Goal: Task Accomplishment & Management: Manage account settings

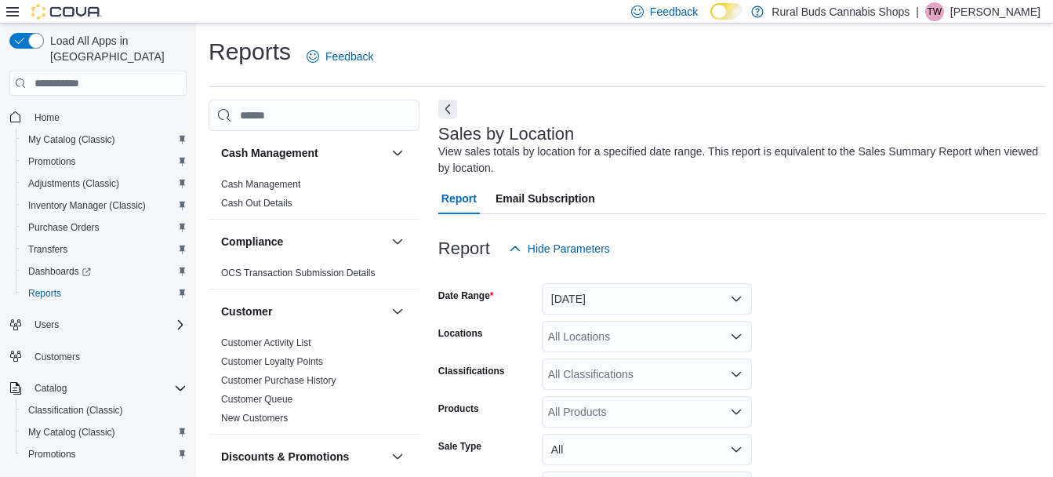
scroll to position [392, 0]
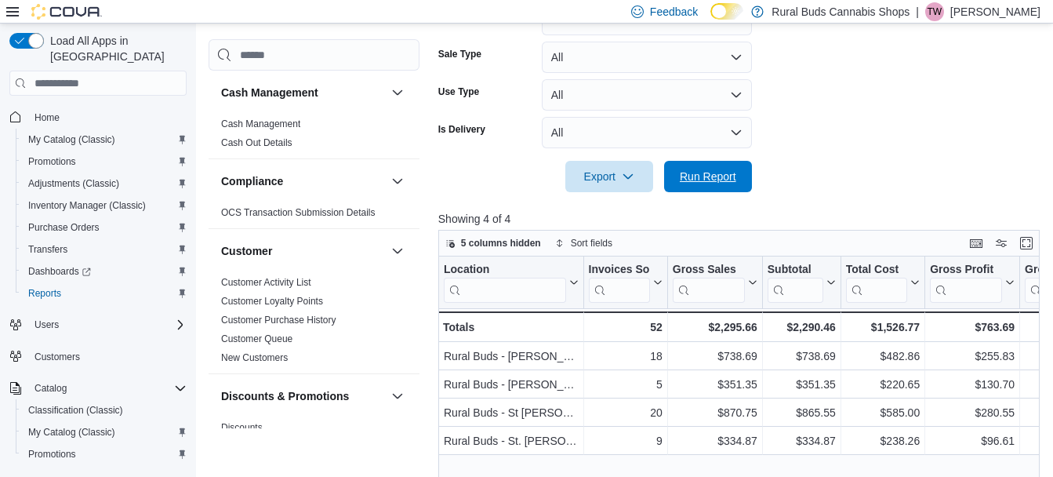
click at [716, 182] on span "Run Report" at bounding box center [708, 177] width 56 height 16
click at [687, 193] on div at bounding box center [741, 201] width 607 height 19
click at [689, 181] on span "Run Report" at bounding box center [708, 176] width 56 height 16
click at [84, 221] on span "Purchase Orders" at bounding box center [63, 227] width 71 height 13
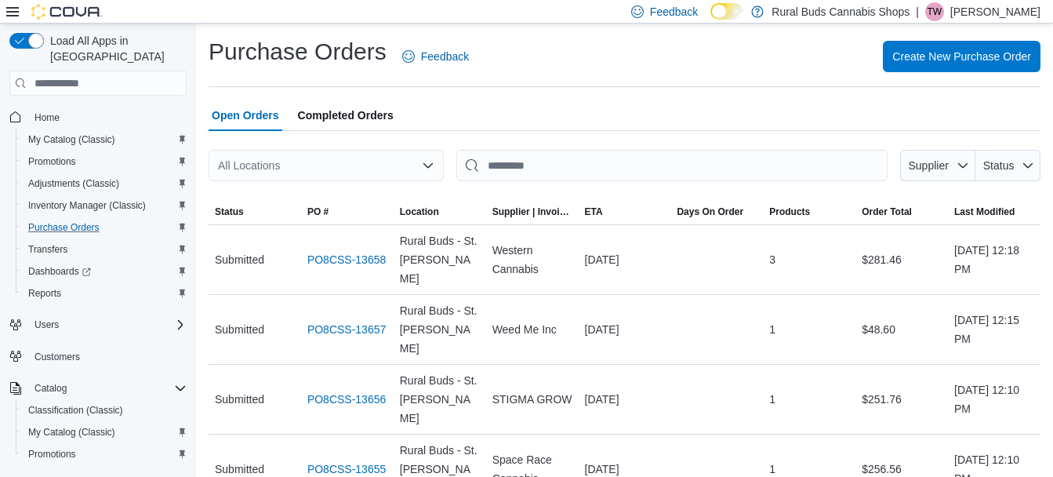
click at [337, 165] on div "All Locations" at bounding box center [325, 165] width 235 height 31
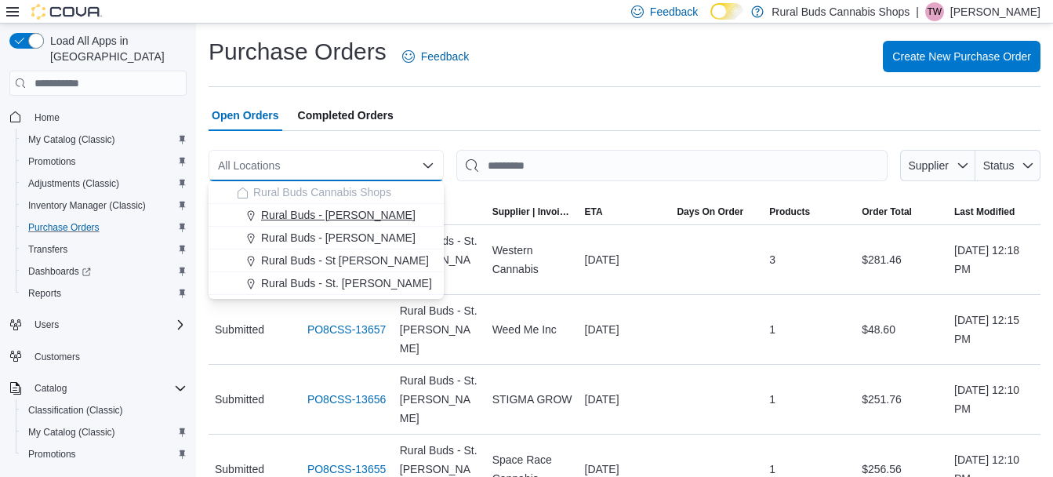
click at [345, 218] on span "Rural Buds - Carman" at bounding box center [338, 215] width 154 height 16
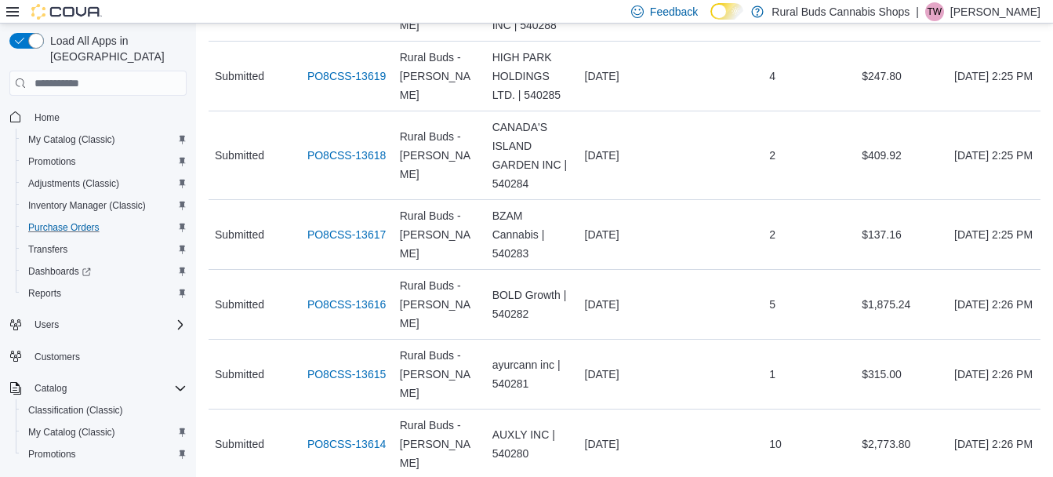
scroll to position [909, 0]
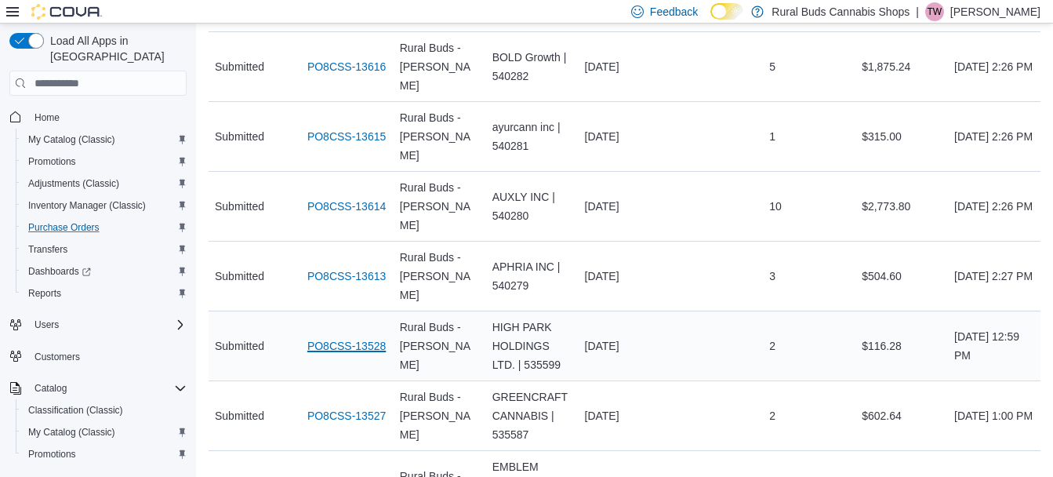
click at [361, 336] on link "PO8CSS-13528" at bounding box center [346, 345] width 78 height 19
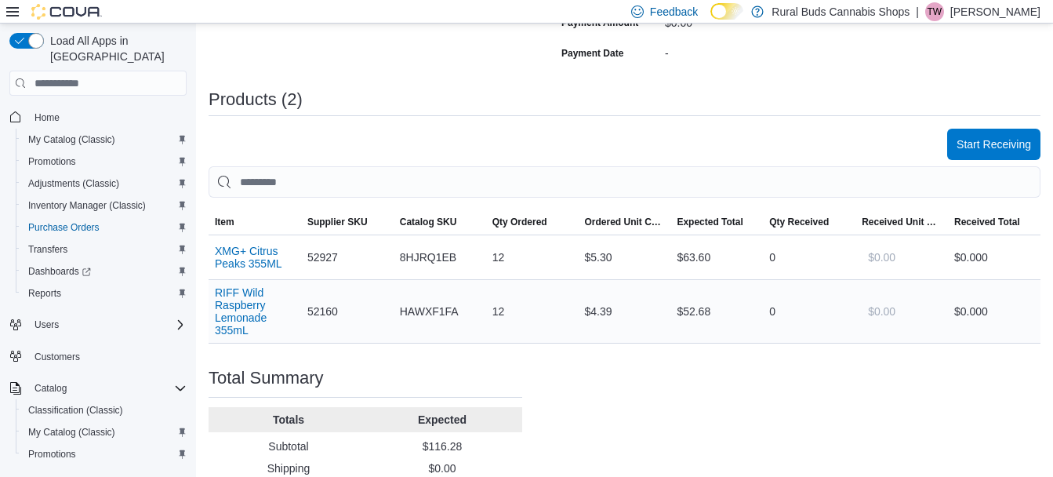
scroll to position [407, 0]
click at [982, 126] on div "Purchase Order: PO8CSS-13528 Feedback Purchase Order Details Edit Status Submit…" at bounding box center [624, 137] width 832 height 833
click at [984, 132] on span "Start Receiving" at bounding box center [993, 142] width 74 height 31
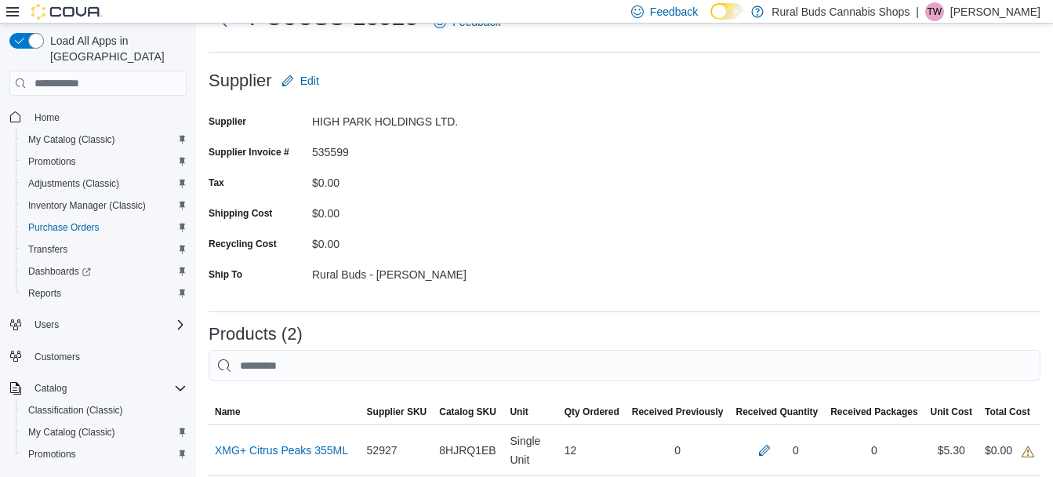
scroll to position [314, 0]
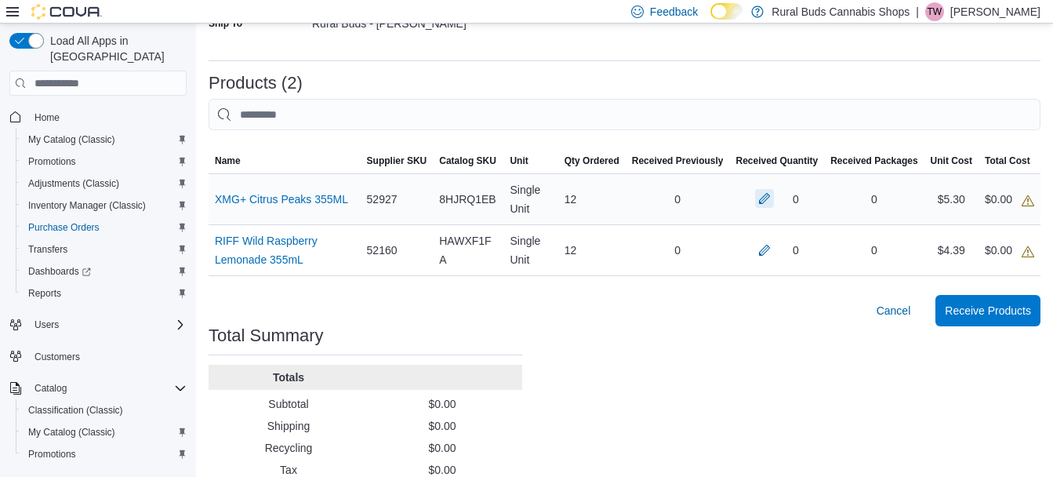
click at [772, 201] on button "button" at bounding box center [764, 198] width 19 height 19
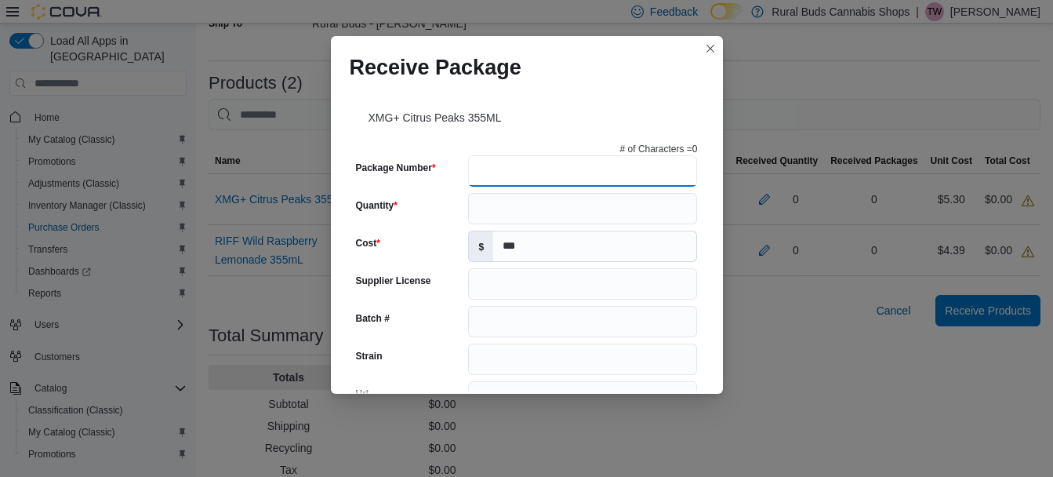
click at [618, 156] on input "Package Number" at bounding box center [582, 170] width 229 height 31
type input "********"
type input "**********"
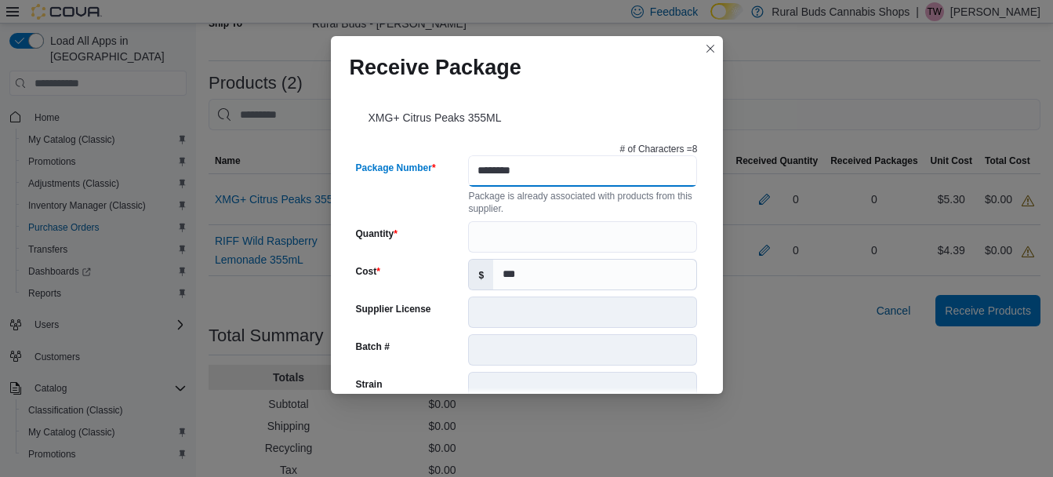
type input "********"
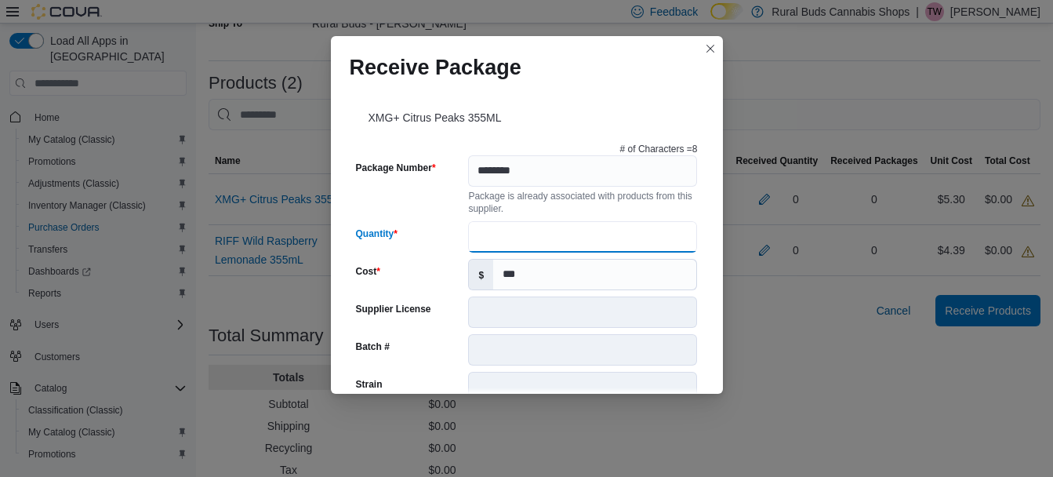
click at [585, 227] on input "Quantity" at bounding box center [582, 236] width 229 height 31
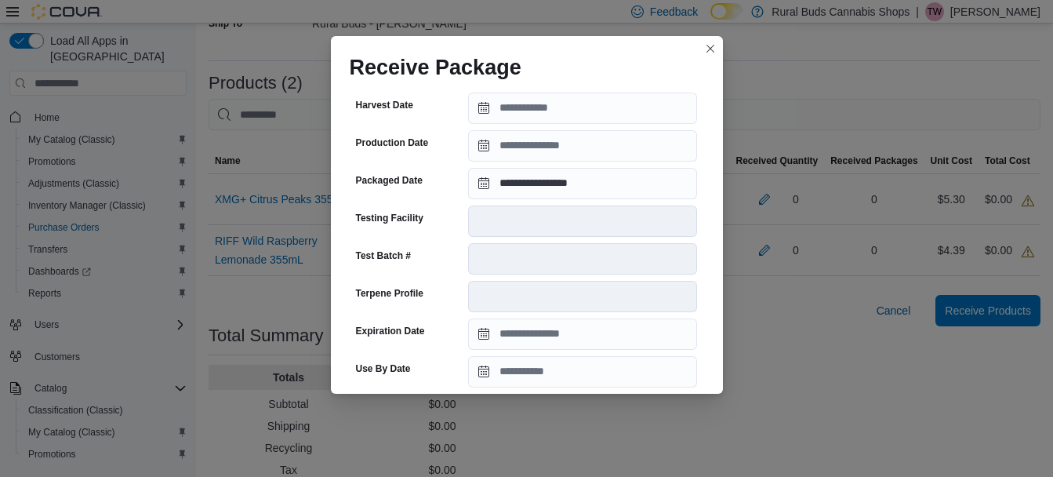
scroll to position [605, 0]
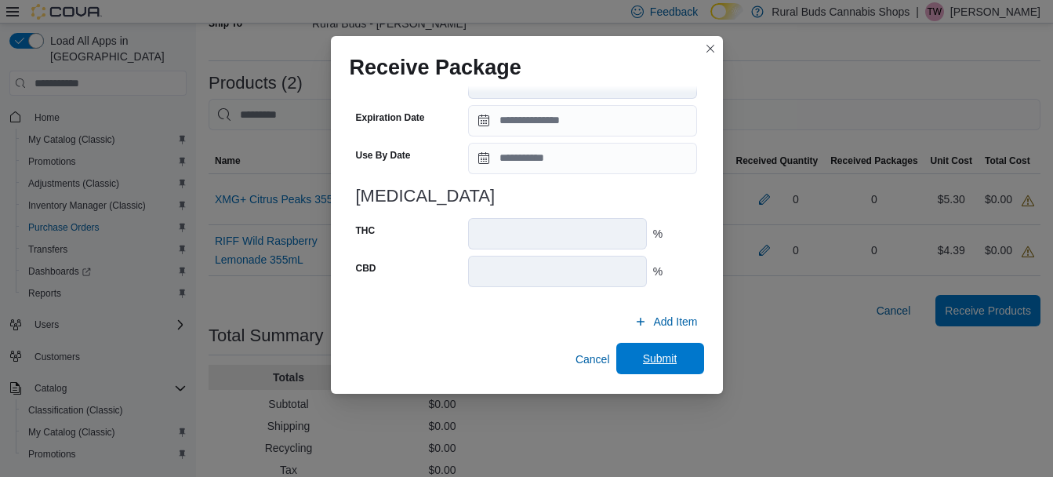
type input "**"
click at [683, 354] on span "Submit" at bounding box center [659, 358] width 69 height 31
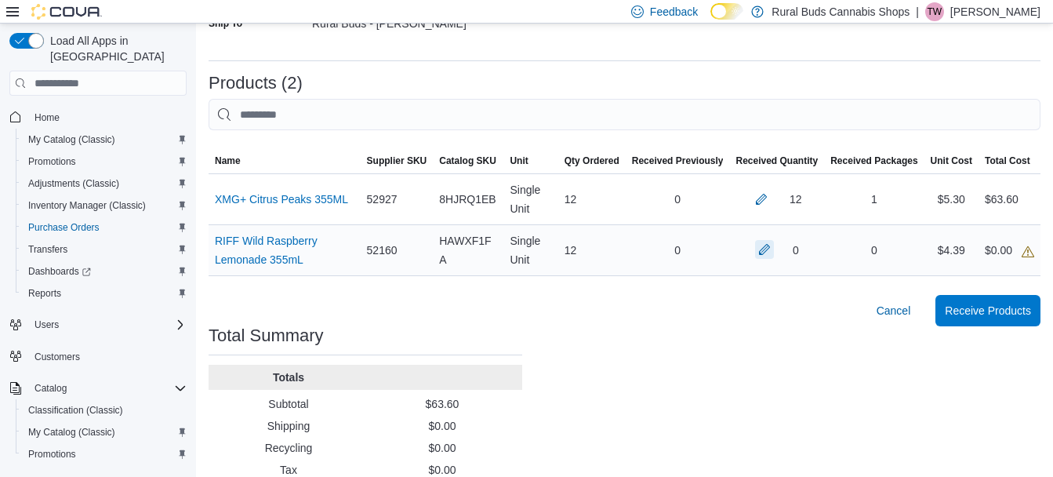
click at [774, 248] on button "button" at bounding box center [764, 249] width 19 height 19
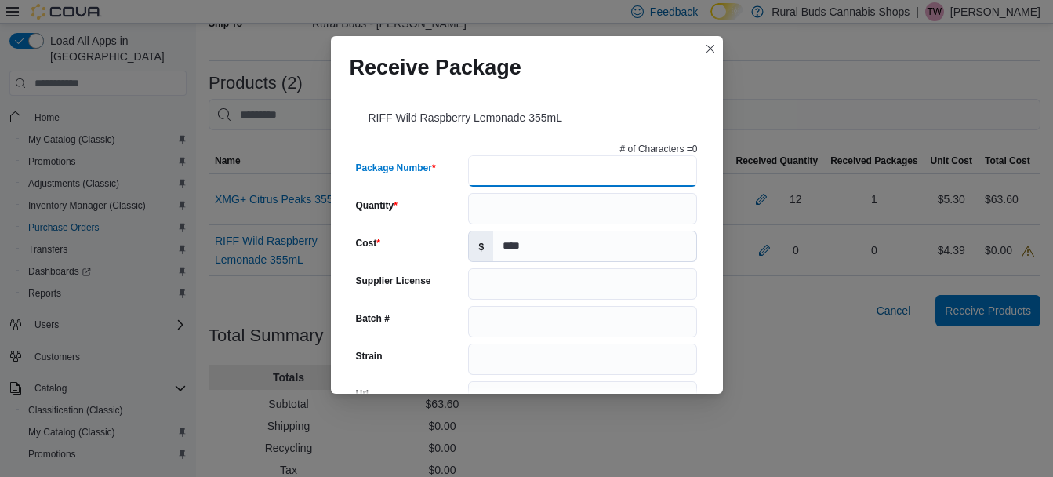
click at [508, 176] on input "Package Number" at bounding box center [582, 170] width 229 height 31
type input "********"
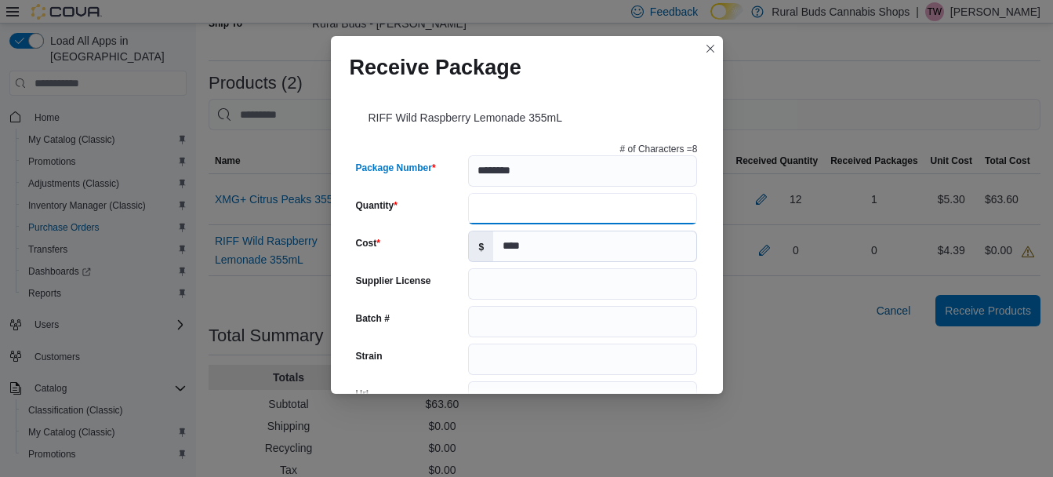
click at [516, 212] on input "Quantity" at bounding box center [582, 208] width 229 height 31
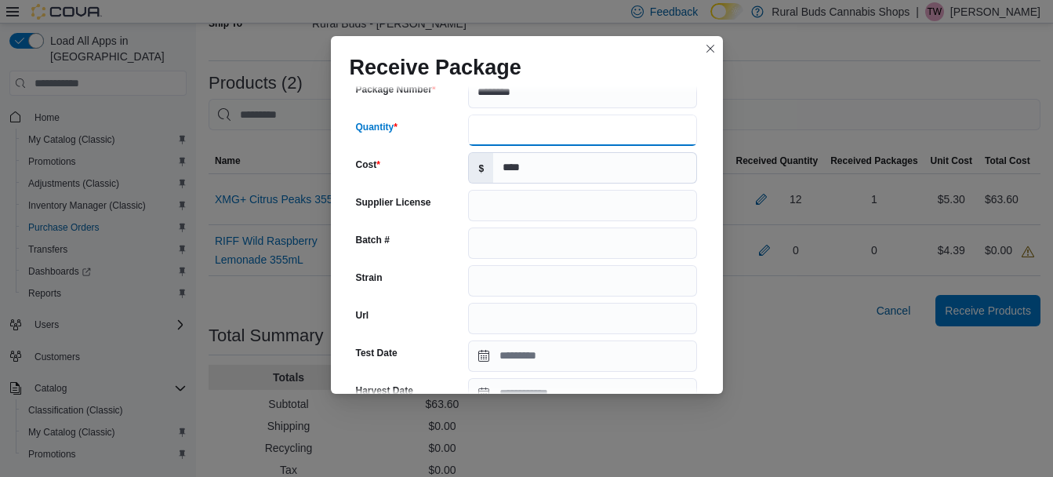
type input "**"
click at [552, 274] on input "Strain" at bounding box center [582, 280] width 229 height 31
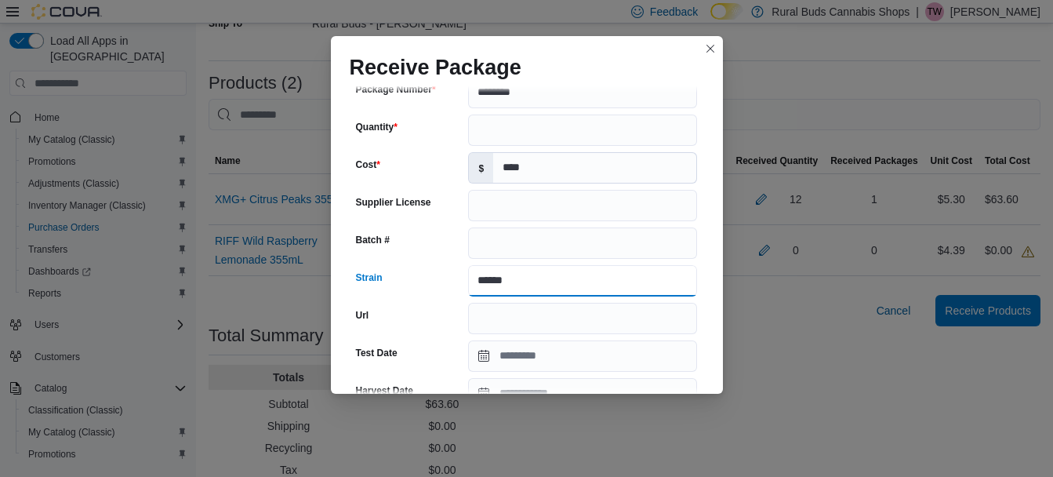
type input "******"
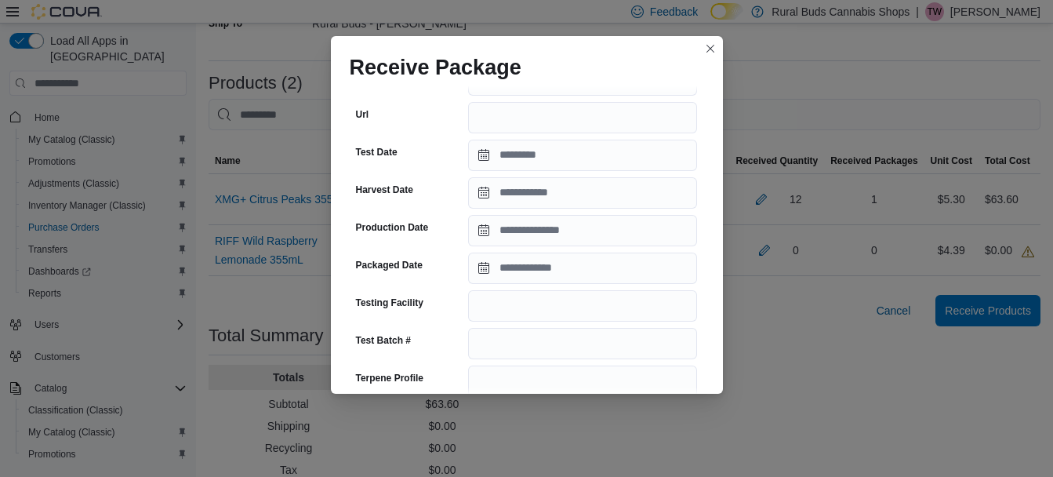
scroll to position [314, 0]
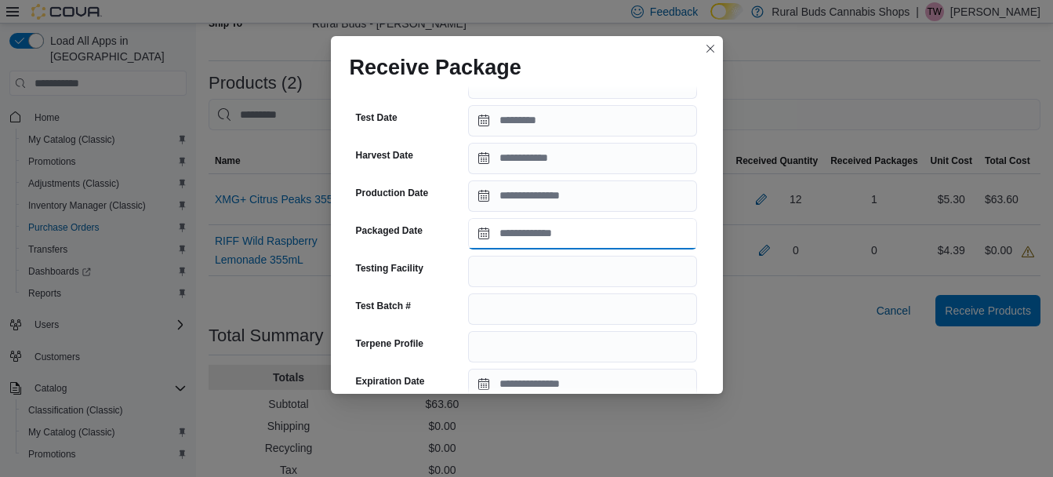
click at [567, 236] on input "Packaged Date" at bounding box center [582, 233] width 229 height 31
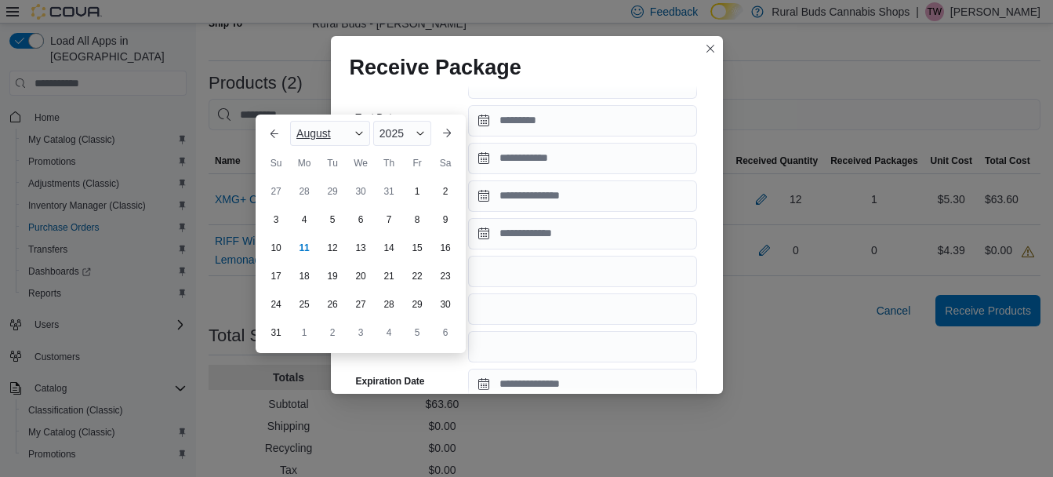
click at [324, 138] on span "August" at bounding box center [313, 133] width 34 height 13
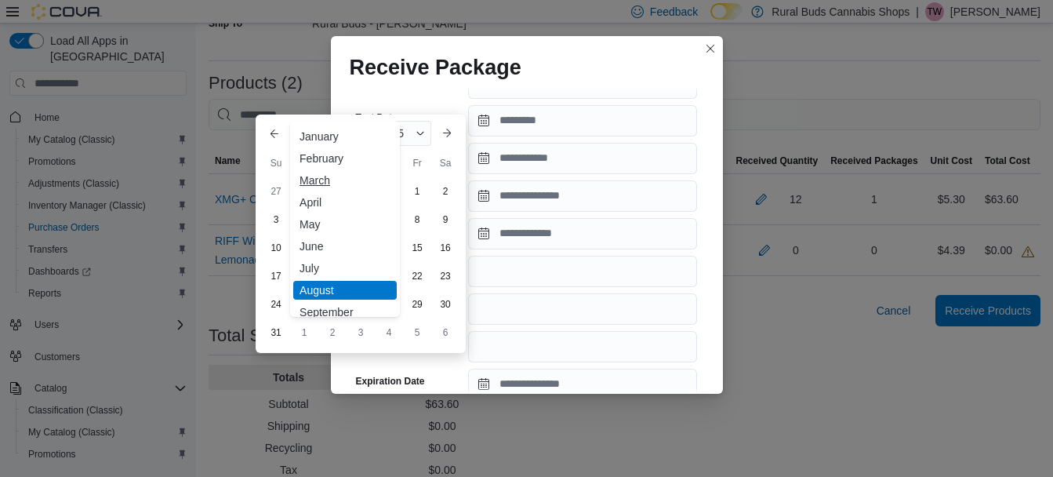
click at [328, 177] on div "March" at bounding box center [344, 180] width 103 height 19
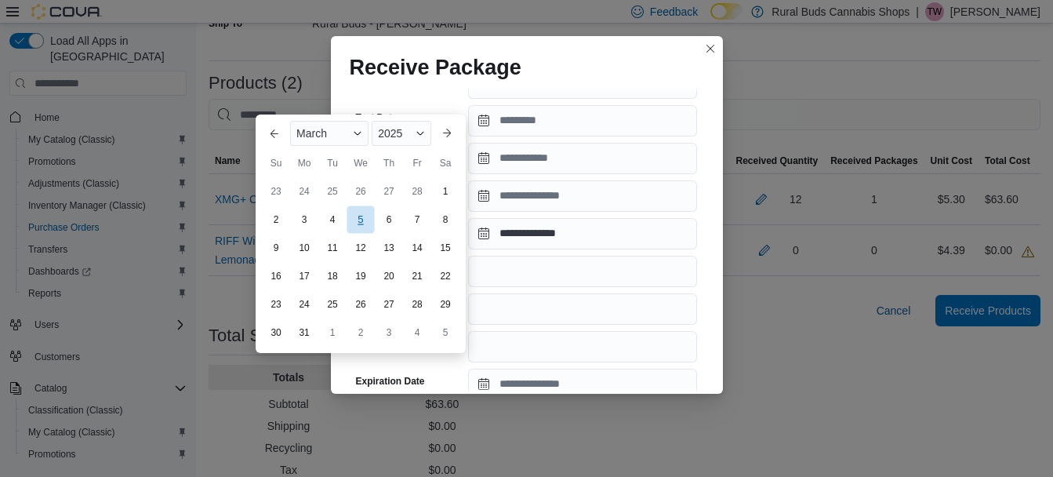
click at [363, 226] on div "5" at bounding box center [359, 218] width 27 height 27
type input "**********"
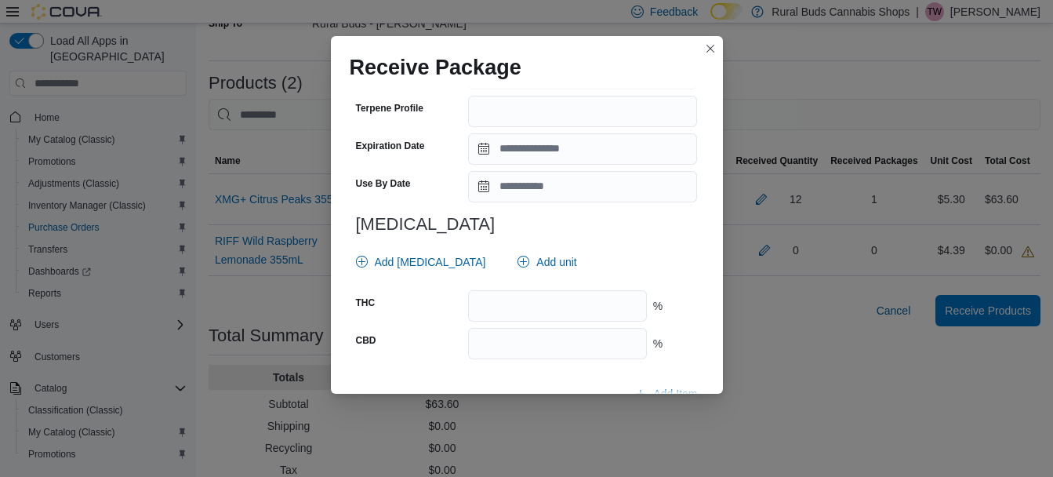
scroll to position [621, 0]
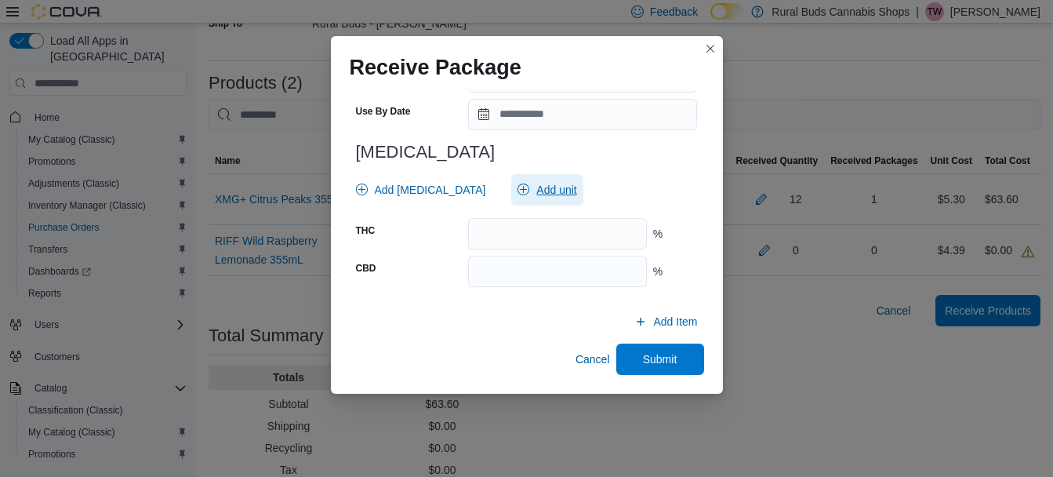
click at [517, 198] on span "Add unit" at bounding box center [546, 189] width 59 height 31
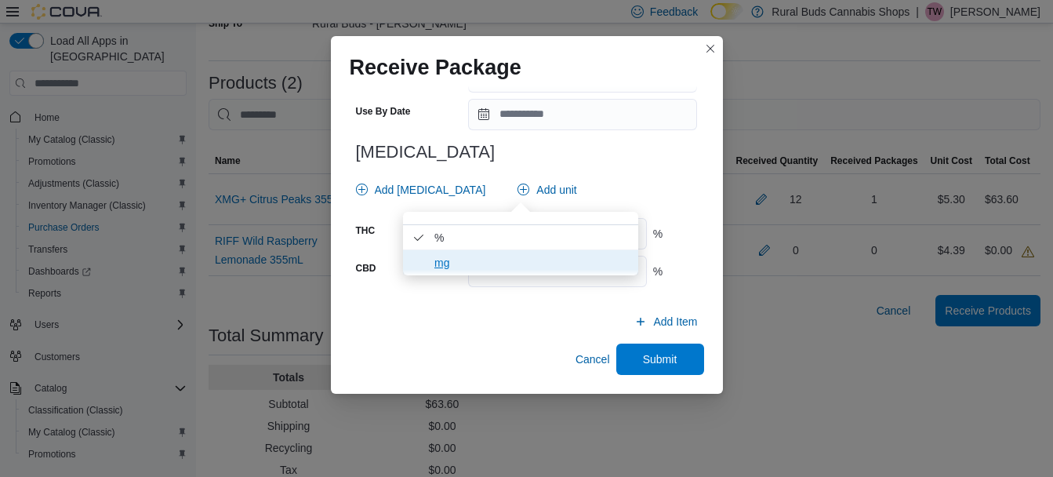
click at [511, 261] on span "mg" at bounding box center [531, 262] width 194 height 19
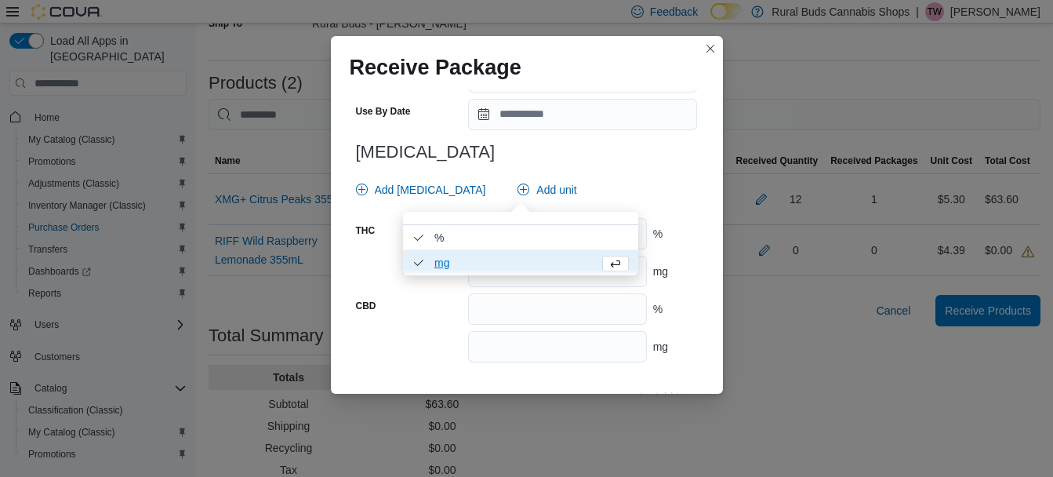
click at [654, 269] on div "mg" at bounding box center [675, 271] width 45 height 16
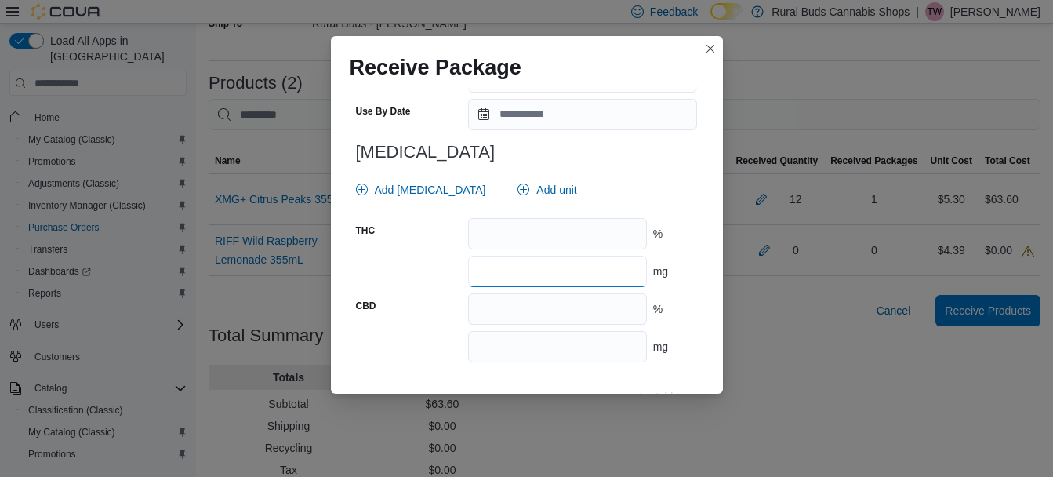
click at [616, 277] on input "number" at bounding box center [557, 271] width 178 height 31
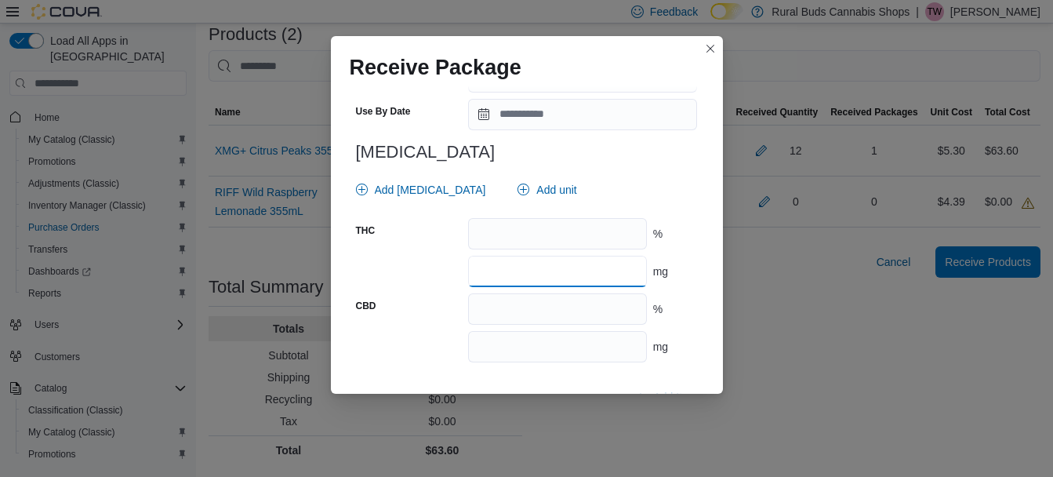
scroll to position [696, 0]
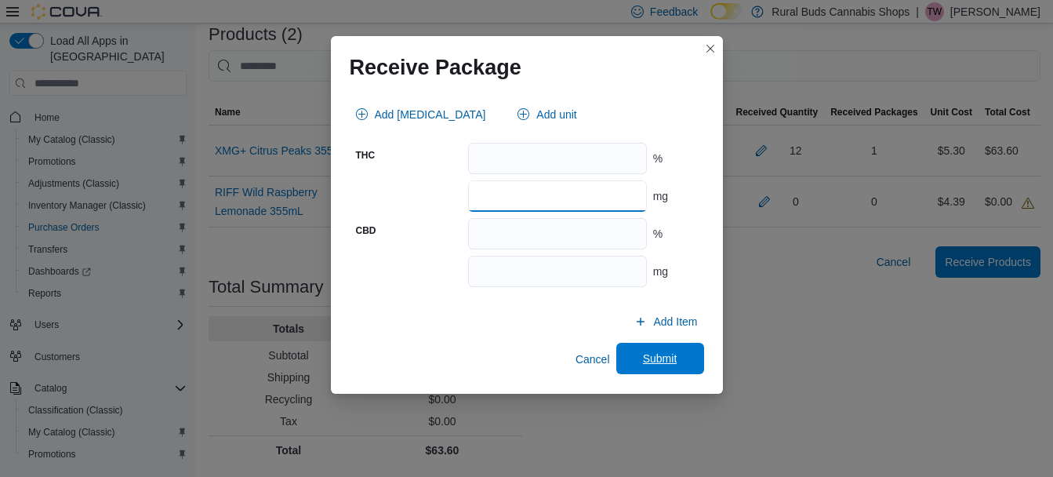
type input "**"
click at [662, 347] on span "Submit" at bounding box center [659, 358] width 69 height 31
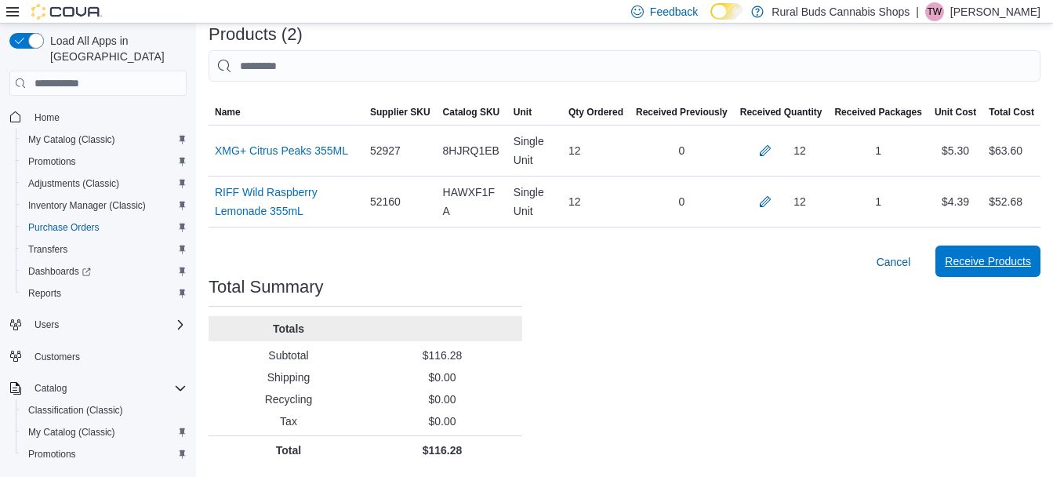
click at [983, 265] on span "Receive Products" at bounding box center [988, 261] width 86 height 16
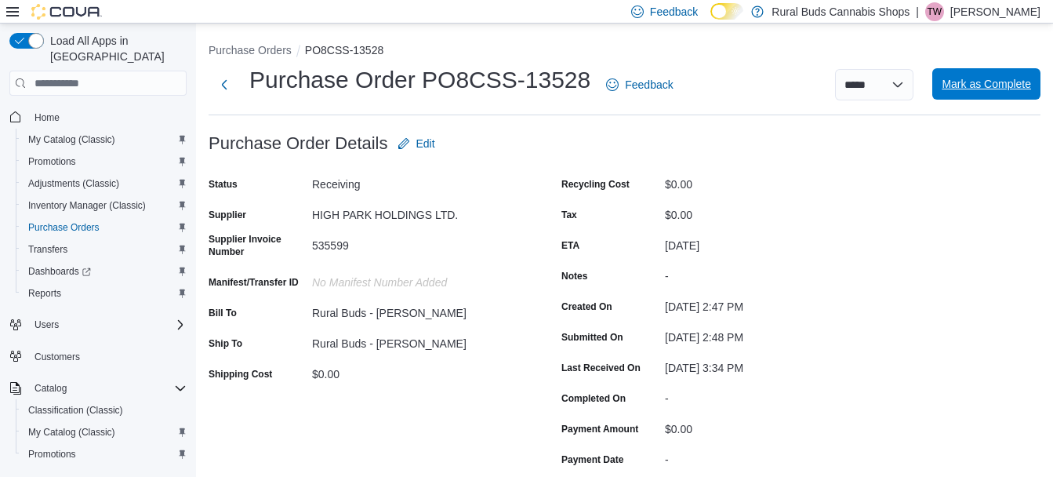
drag, startPoint x: 1001, startPoint y: 92, endPoint x: 650, endPoint y: 94, distance: 351.2
click at [1000, 92] on span "Mark as Complete" at bounding box center [985, 83] width 89 height 31
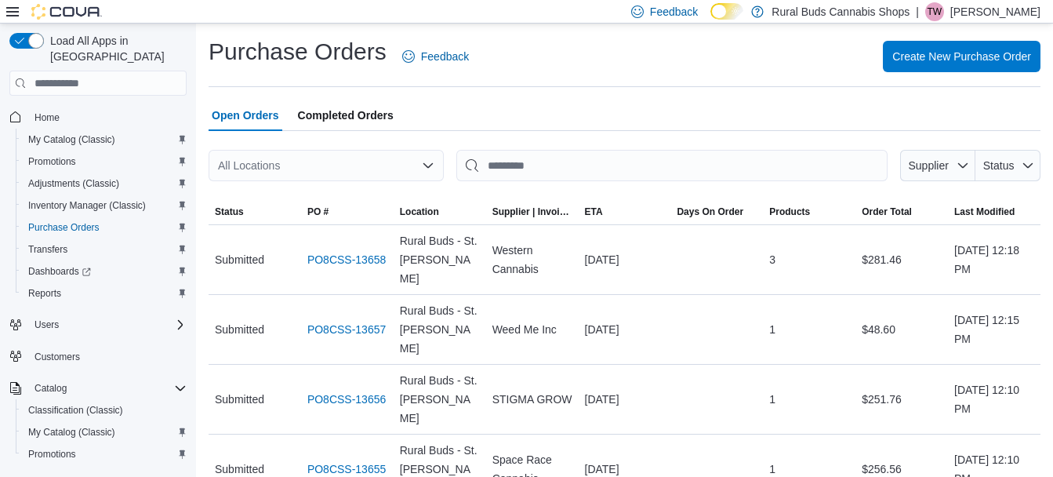
click at [375, 162] on div "All Locations" at bounding box center [325, 165] width 235 height 31
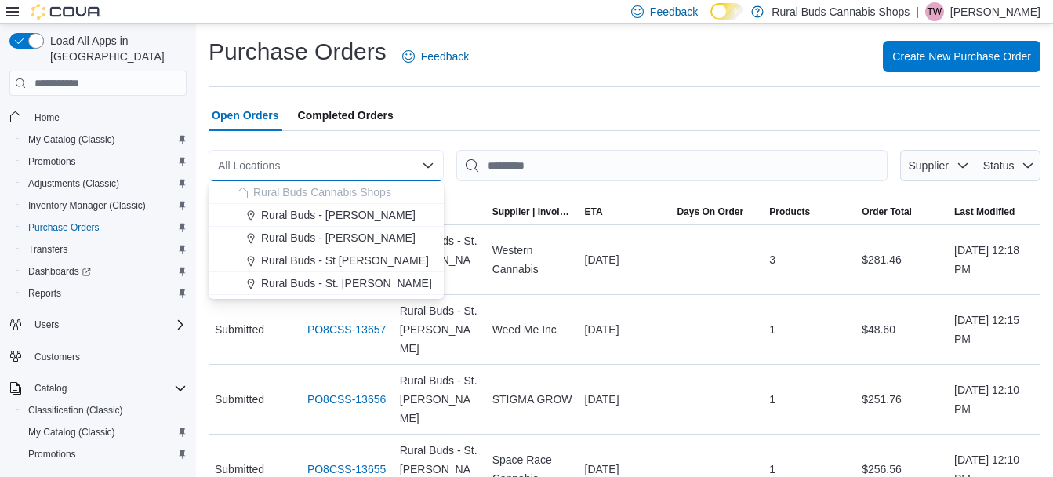
click at [348, 216] on span "Rural Buds - Carman" at bounding box center [338, 215] width 154 height 16
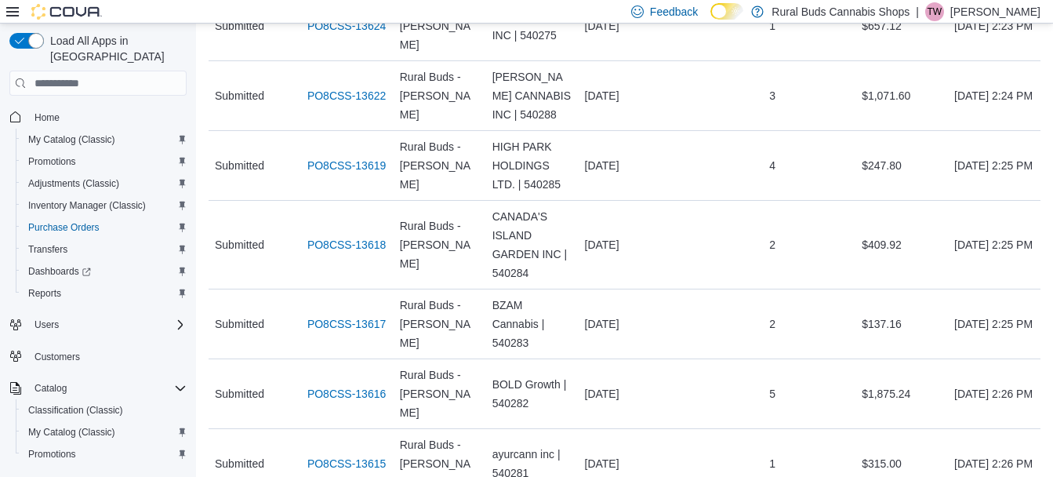
scroll to position [839, 0]
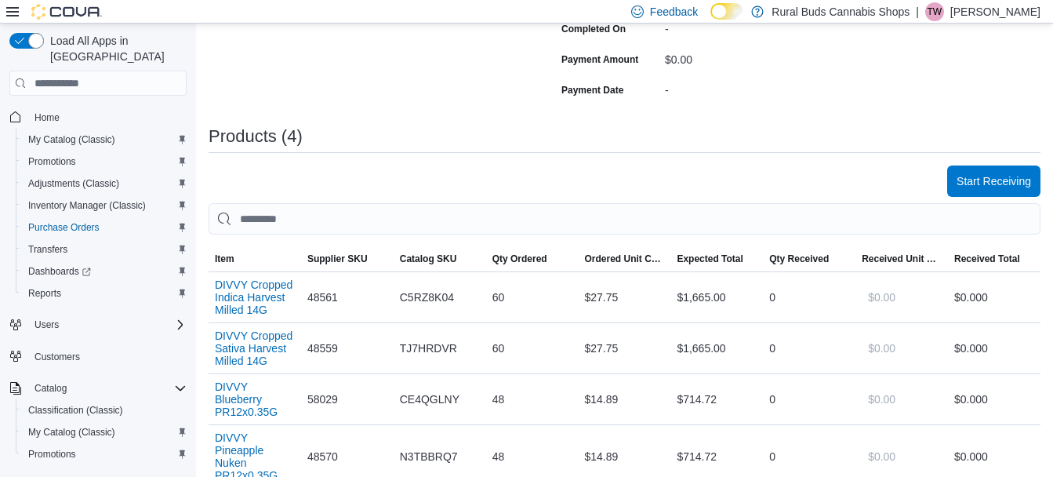
scroll to position [392, 0]
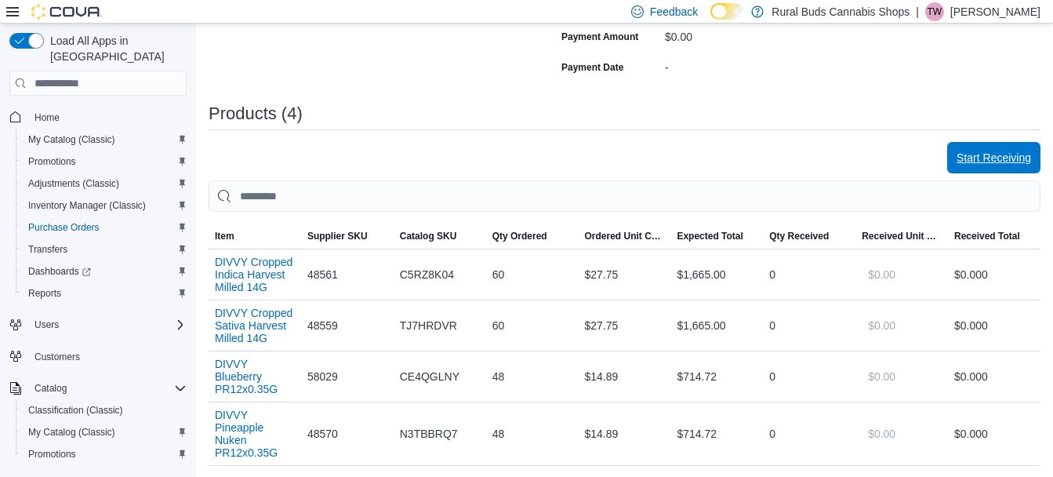
click at [999, 164] on span "Start Receiving" at bounding box center [993, 158] width 74 height 16
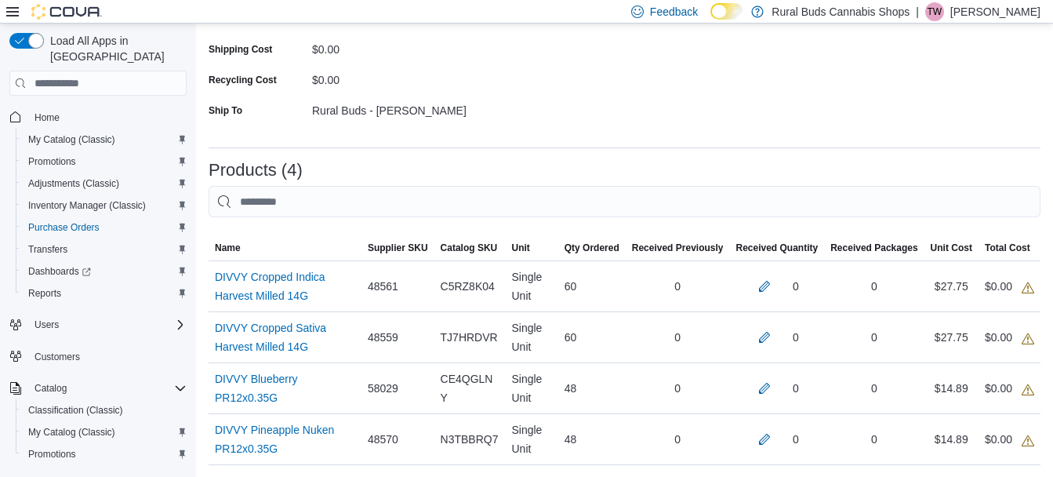
scroll to position [235, 0]
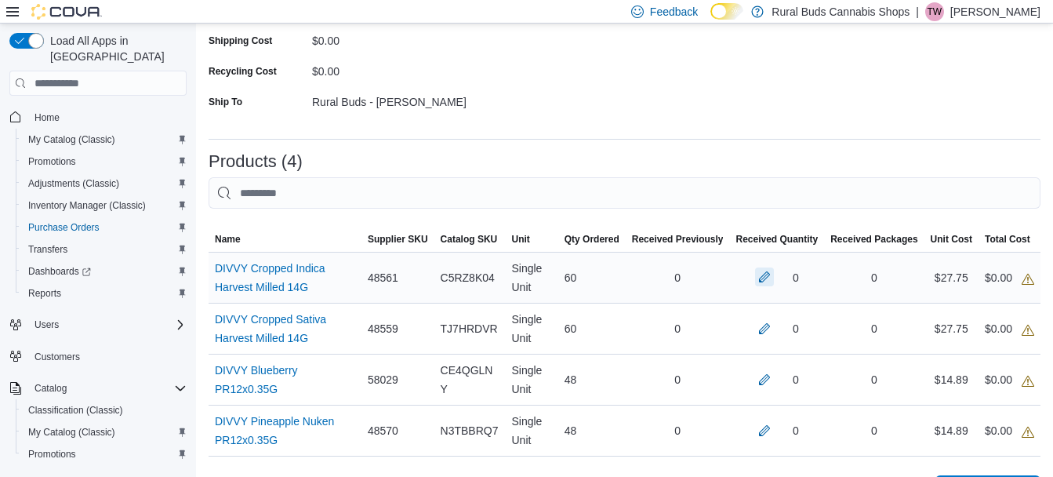
click at [774, 278] on button "button" at bounding box center [764, 276] width 19 height 19
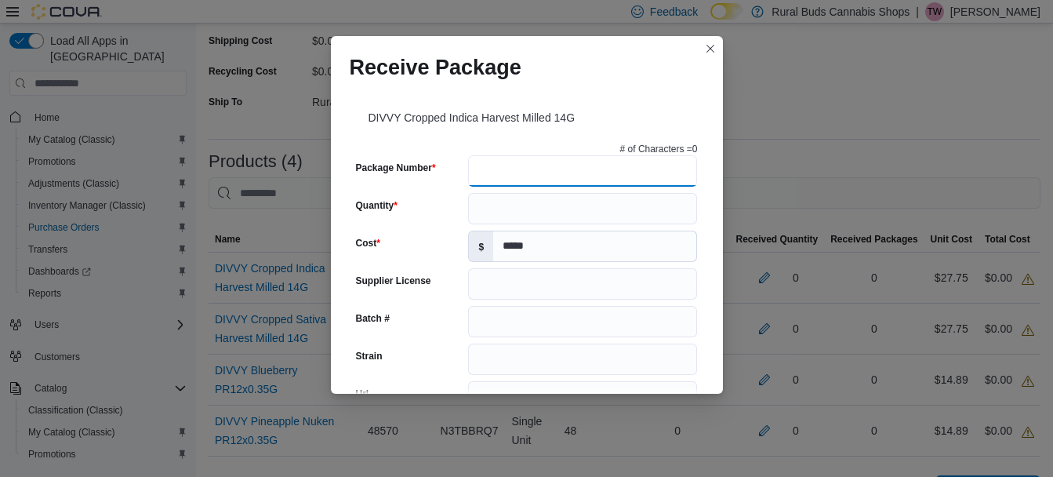
click at [597, 170] on input "Package Number" at bounding box center [582, 170] width 229 height 31
type input "*******"
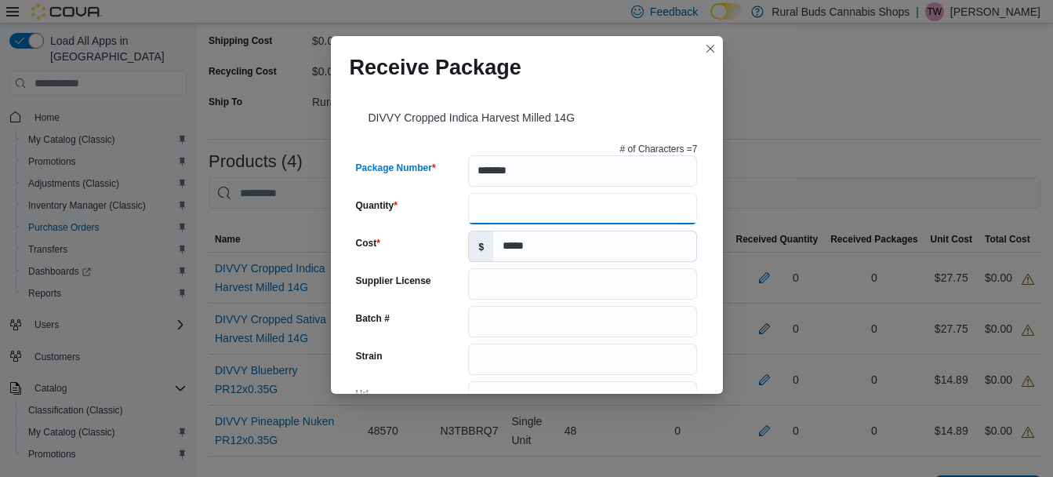
click at [610, 206] on input "Quantity" at bounding box center [582, 208] width 229 height 31
type input "**"
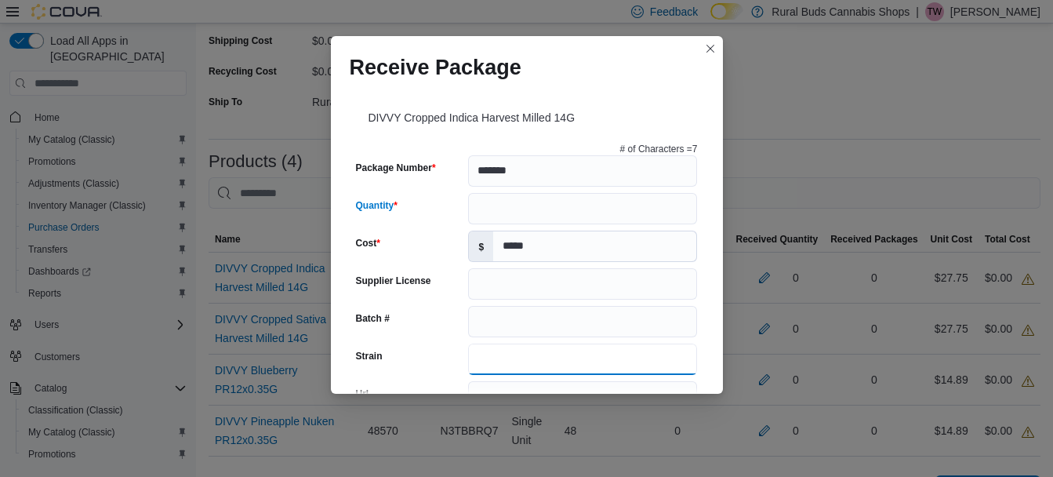
click at [611, 348] on input "Strain" at bounding box center [582, 358] width 229 height 31
type input "******"
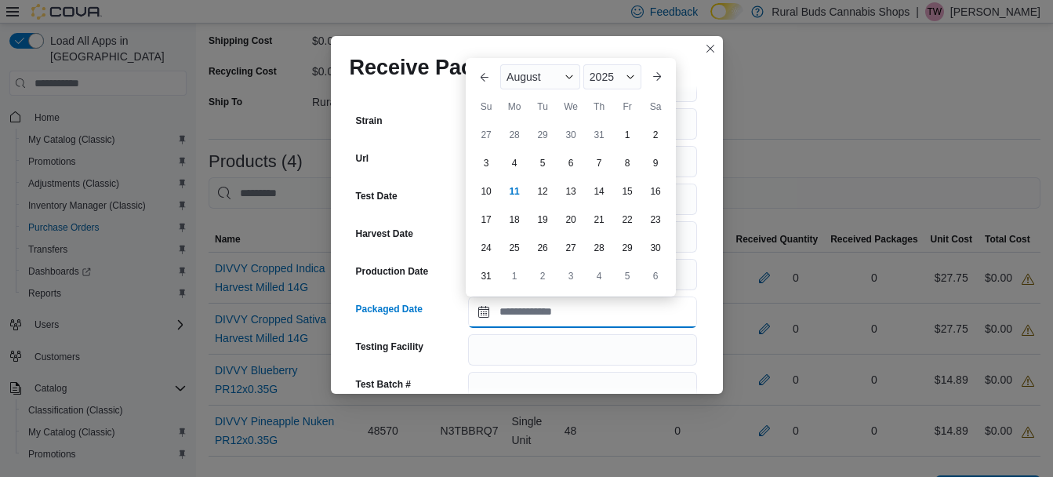
click at [569, 312] on input "Packaged Date" at bounding box center [582, 311] width 229 height 31
click at [546, 85] on div "August" at bounding box center [540, 76] width 80 height 25
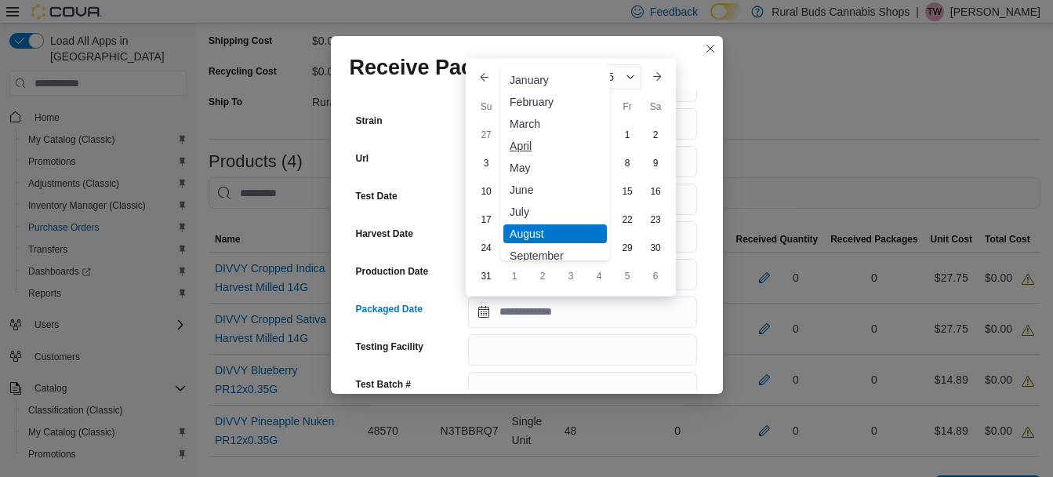
click at [536, 150] on div "April" at bounding box center [554, 145] width 103 height 19
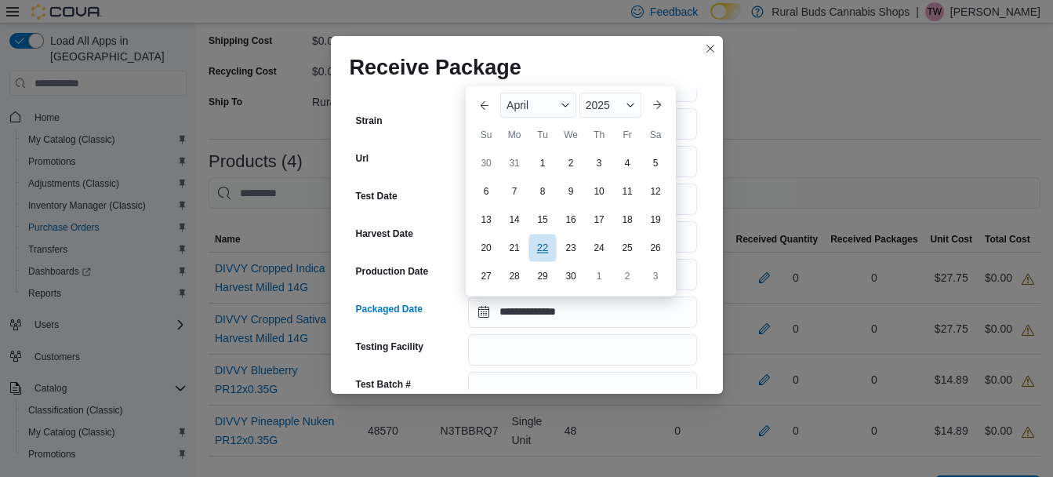
click at [545, 247] on div "22" at bounding box center [541, 247] width 27 height 27
type input "**********"
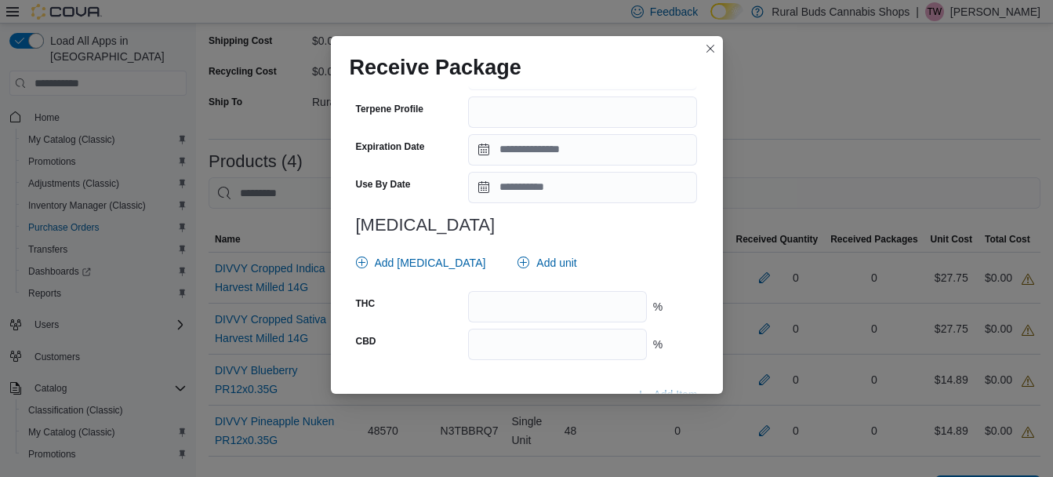
scroll to position [549, 0]
click at [563, 300] on input "number" at bounding box center [557, 305] width 178 height 31
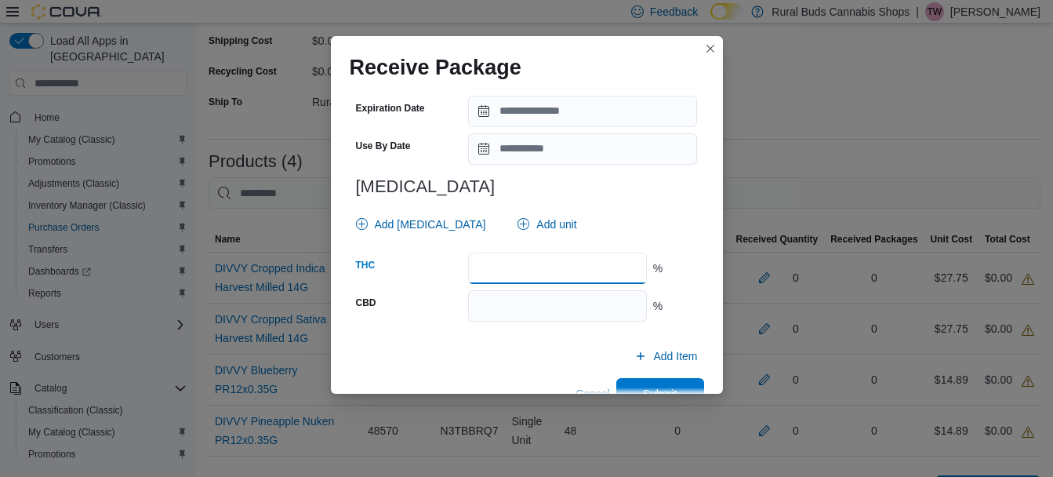
scroll to position [621, 0]
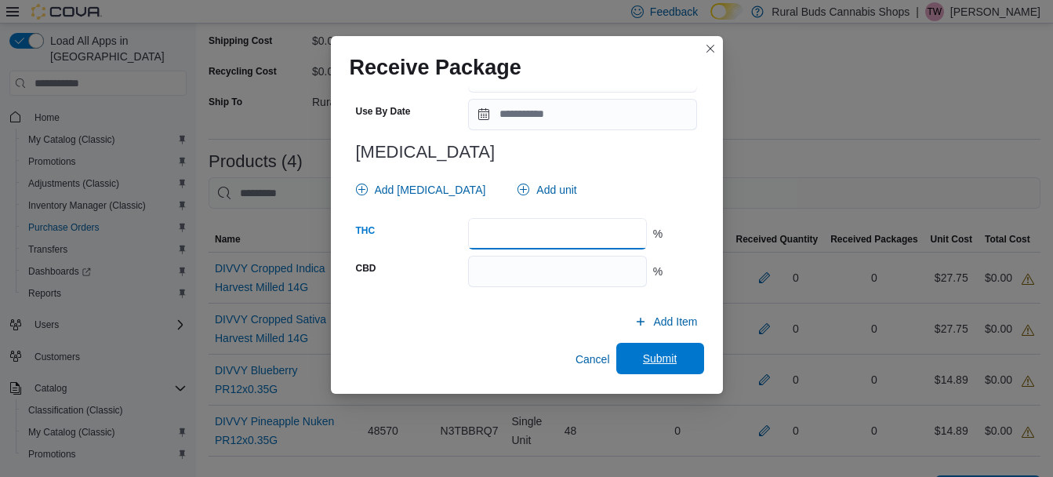
type input "****"
click at [668, 357] on span "Submit" at bounding box center [660, 358] width 34 height 16
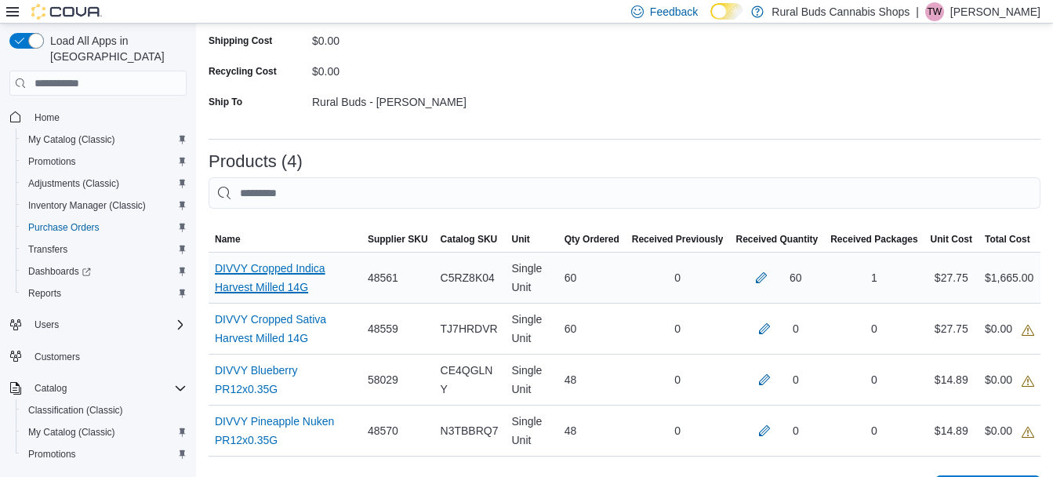
click at [313, 276] on link "DIVVY Cropped Indica Harvest Milled 14G (opens in a new tab or window)" at bounding box center [285, 278] width 140 height 38
click at [774, 330] on button "button" at bounding box center [764, 327] width 19 height 19
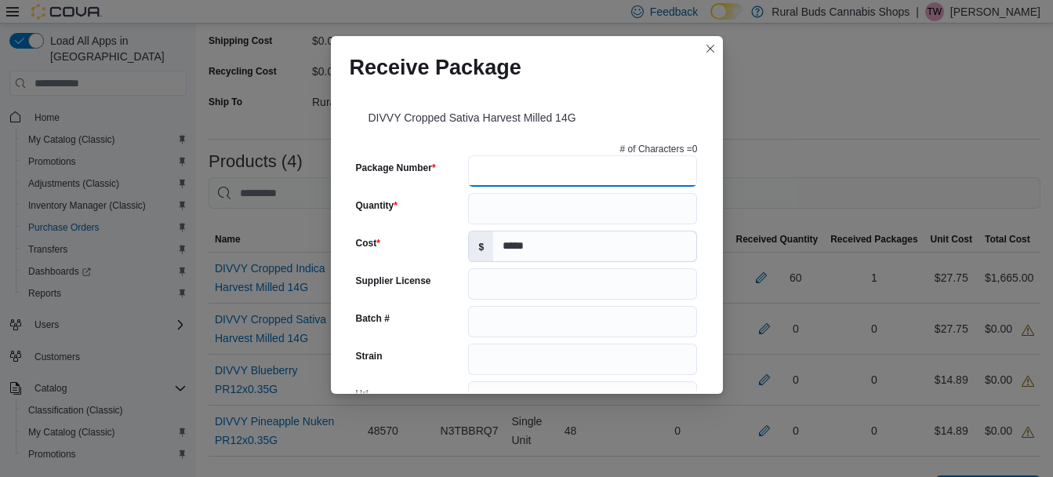
click at [612, 180] on input "Package Number" at bounding box center [582, 170] width 229 height 31
type input "*******"
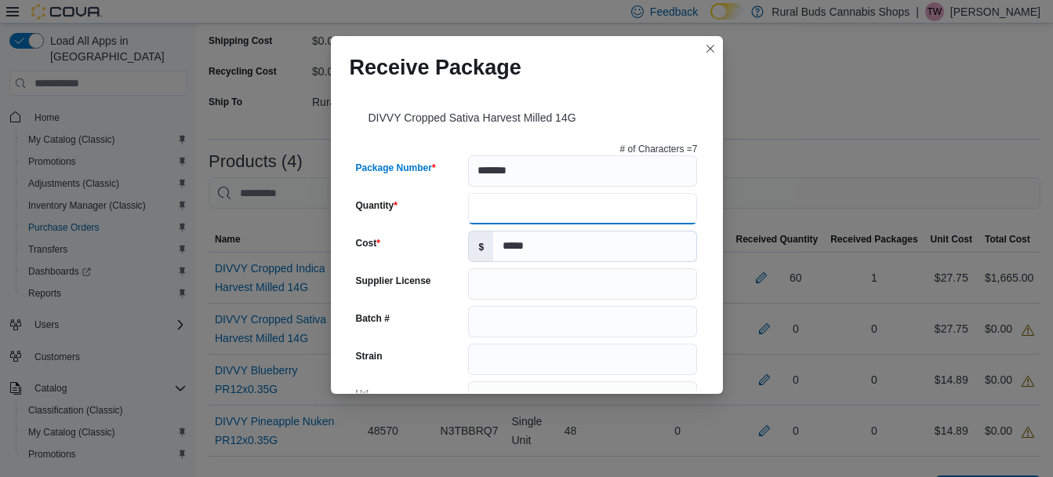
click at [597, 206] on input "Quantity" at bounding box center [582, 208] width 229 height 31
type input "**"
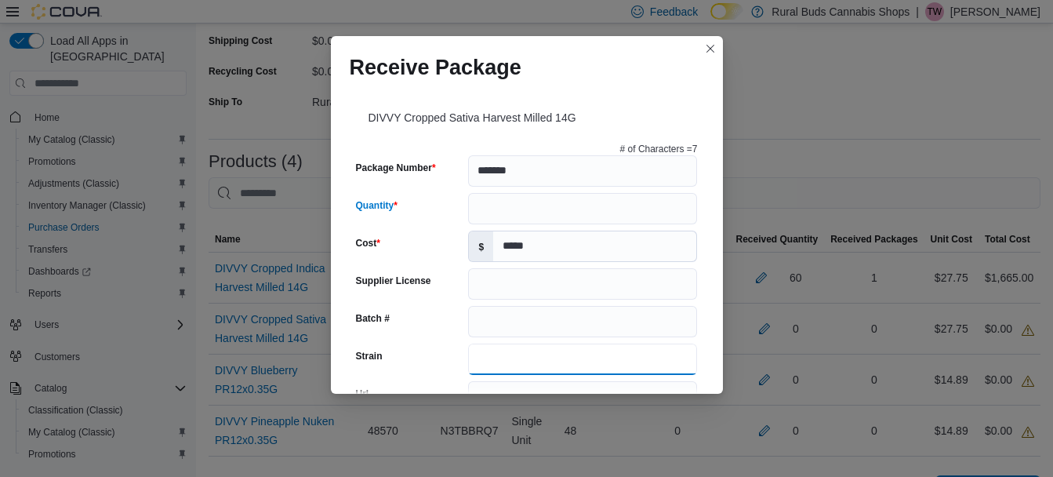
click at [529, 346] on input "Strain" at bounding box center [582, 358] width 229 height 31
type input "******"
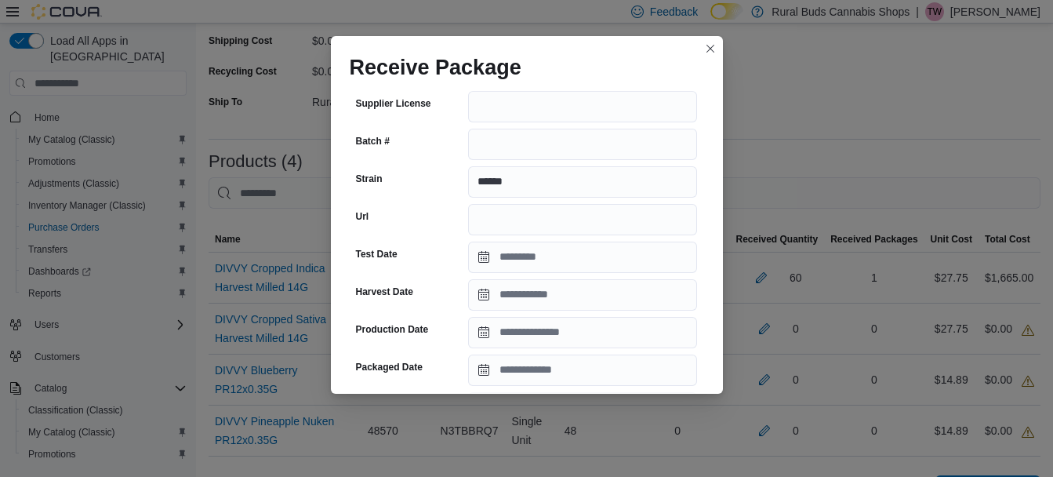
scroll to position [235, 0]
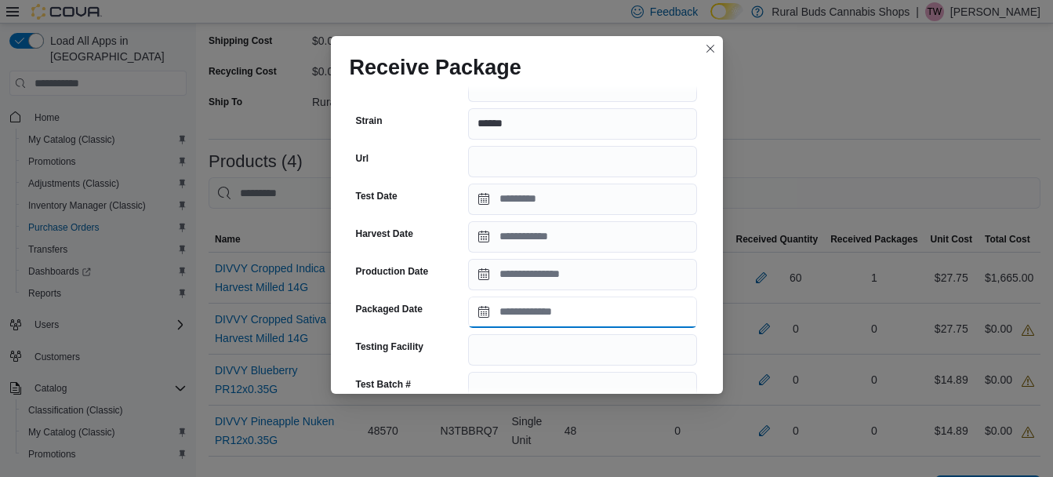
click at [525, 315] on input "Packaged Date" at bounding box center [582, 311] width 229 height 31
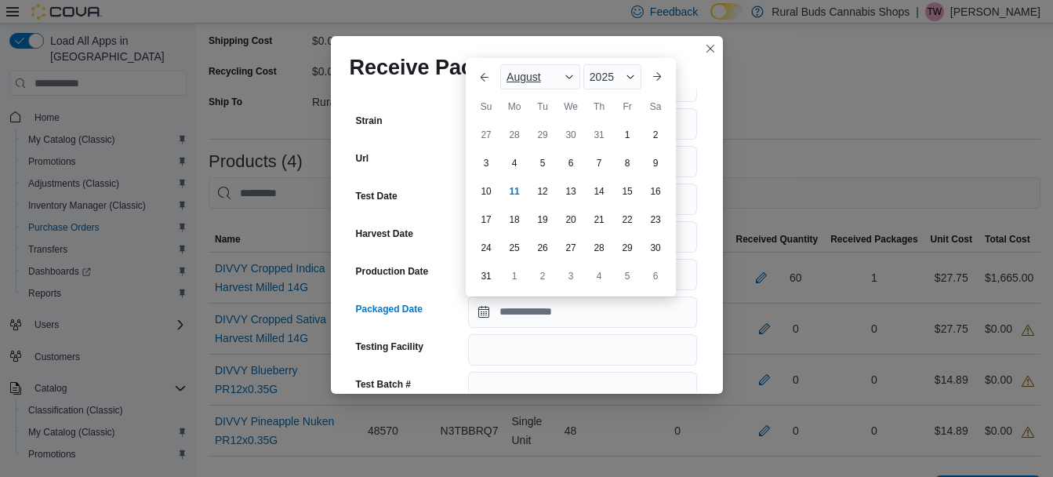
click at [546, 78] on div "August" at bounding box center [540, 76] width 80 height 25
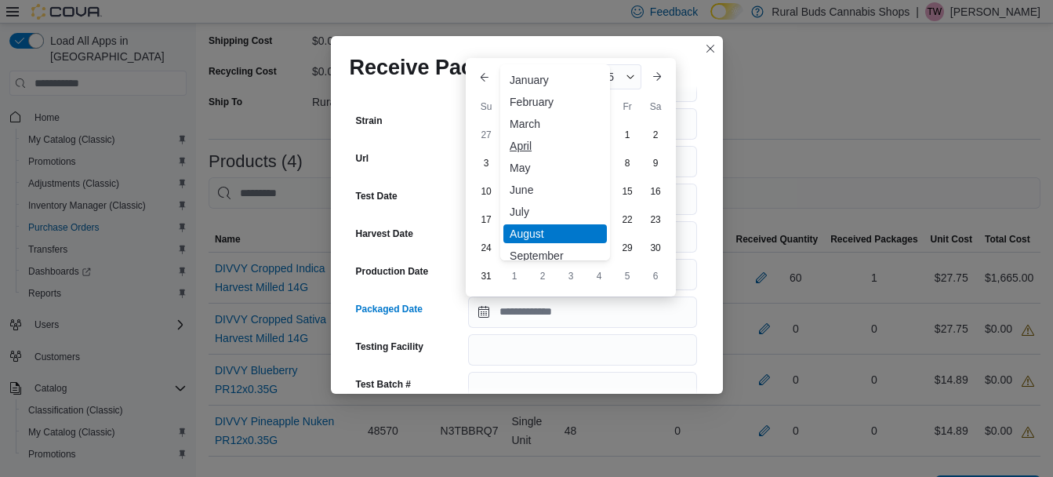
click at [530, 143] on div "April" at bounding box center [554, 145] width 103 height 19
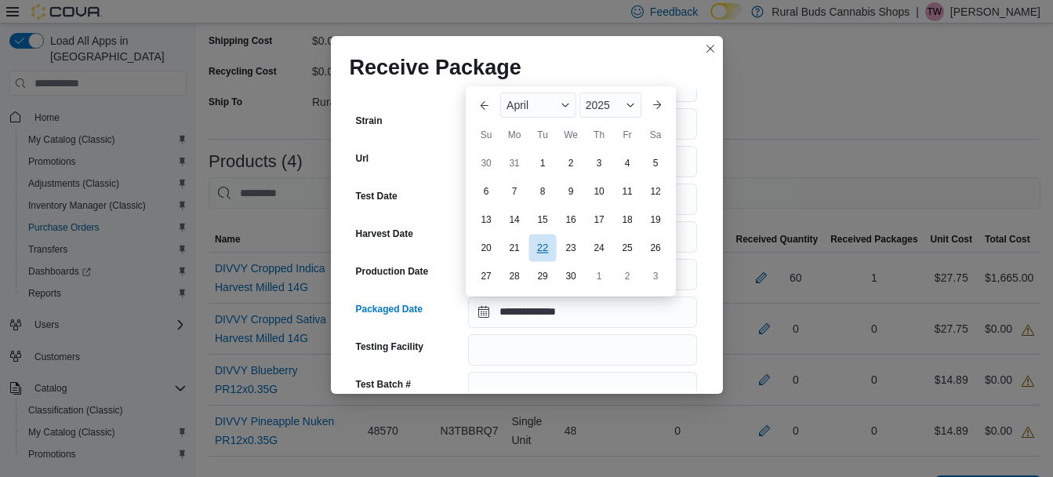
click at [542, 248] on div "22" at bounding box center [541, 247] width 27 height 27
type input "**********"
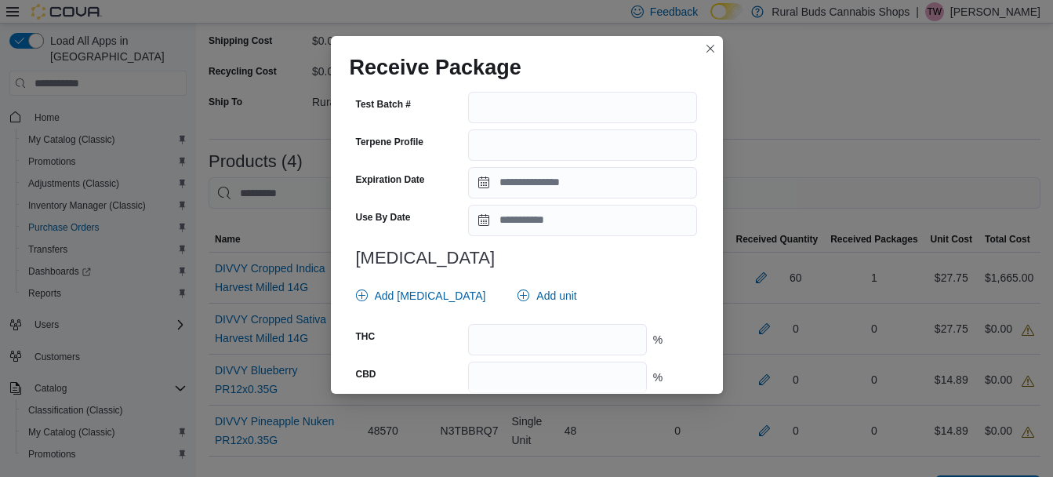
scroll to position [549, 0]
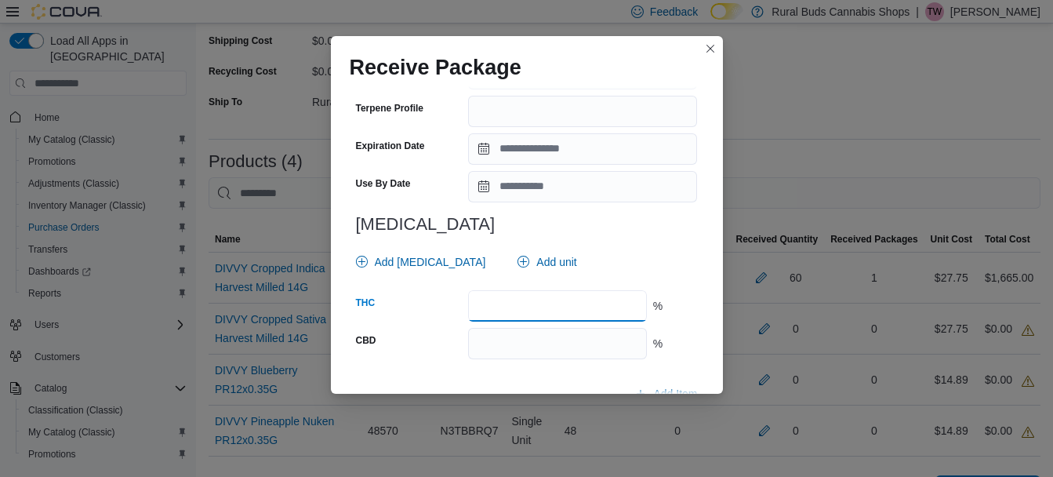
click at [564, 309] on input "number" at bounding box center [557, 305] width 178 height 31
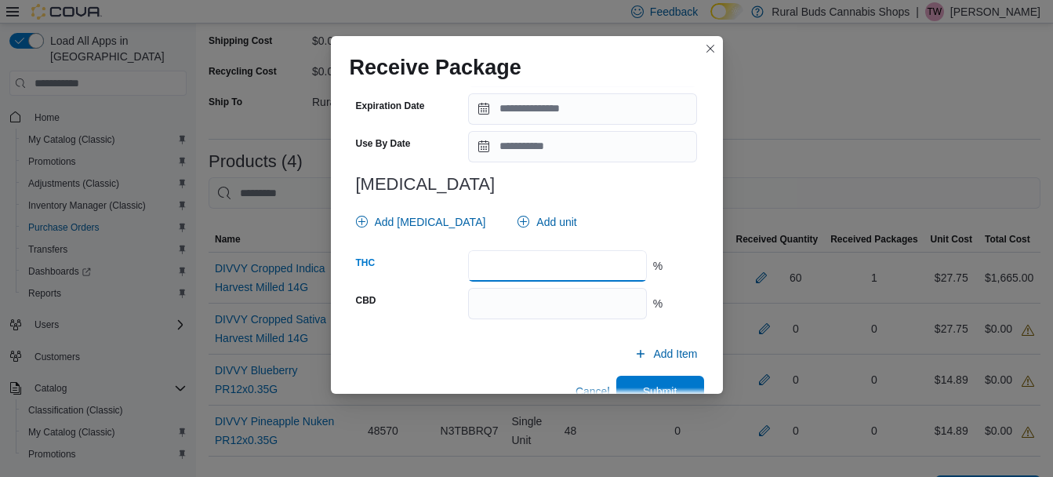
scroll to position [621, 0]
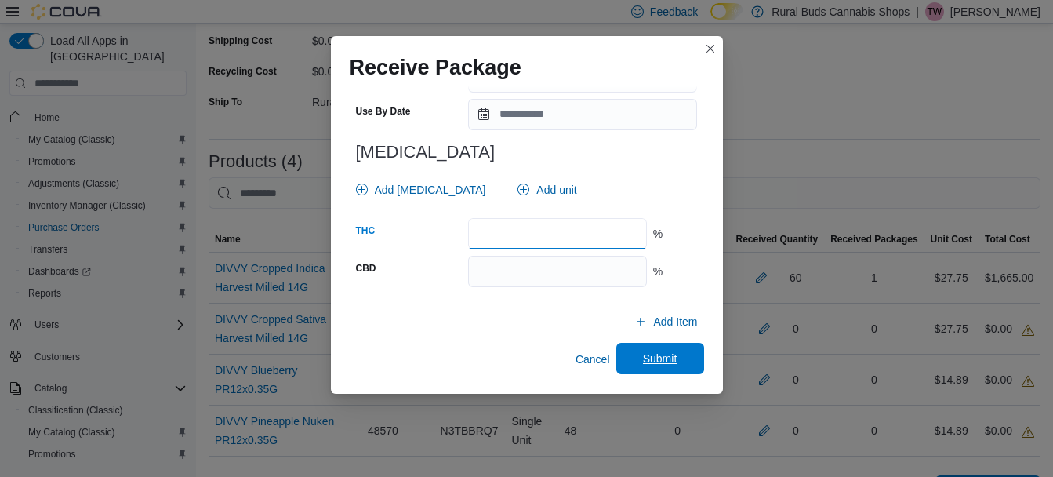
type input "****"
click at [676, 361] on span "Submit" at bounding box center [659, 358] width 69 height 31
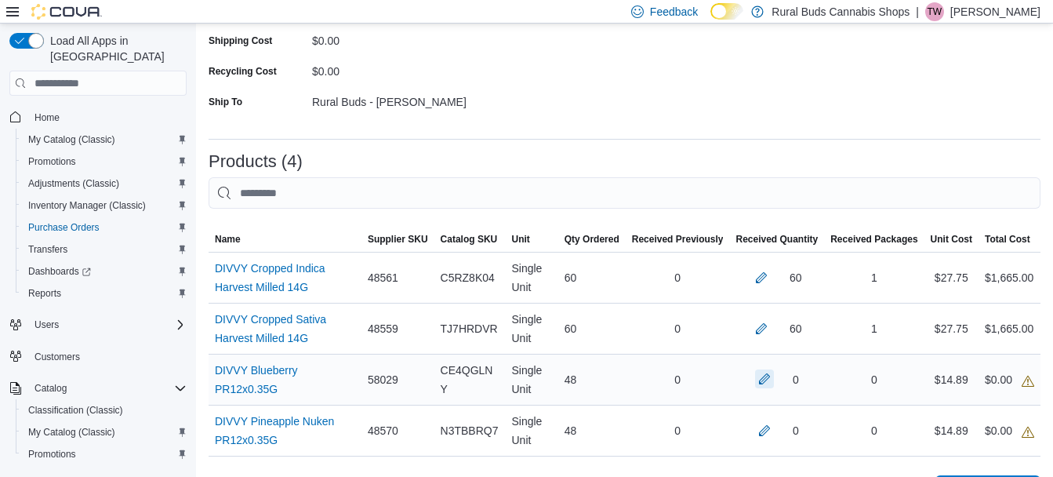
click at [774, 382] on button "button" at bounding box center [764, 378] width 19 height 19
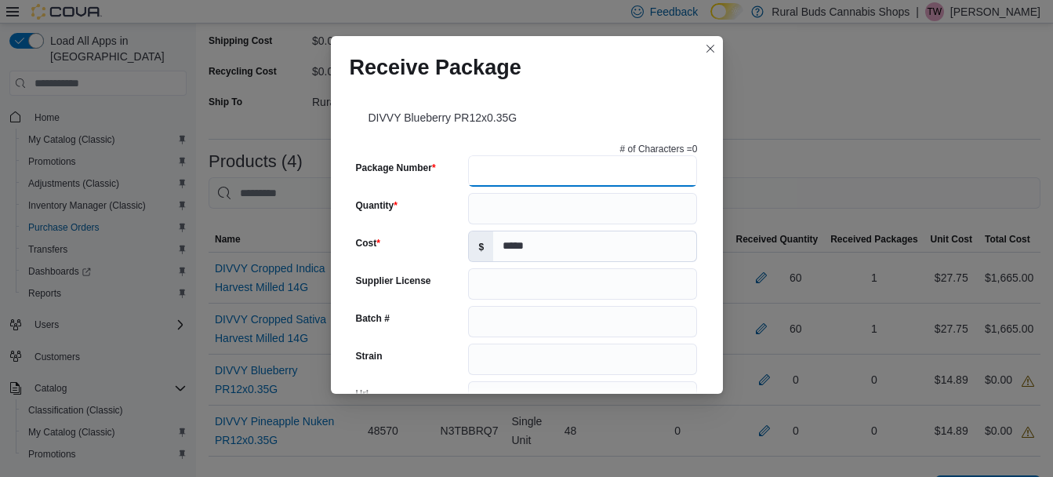
click at [618, 172] on input "Package Number" at bounding box center [582, 170] width 229 height 31
type input "*****"
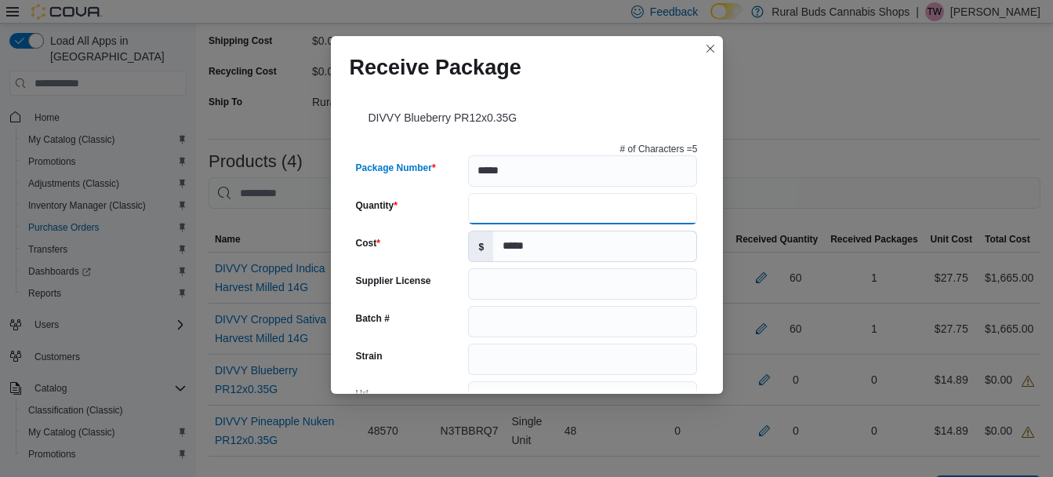
click at [605, 201] on input "Quantity" at bounding box center [582, 208] width 229 height 31
type input "**"
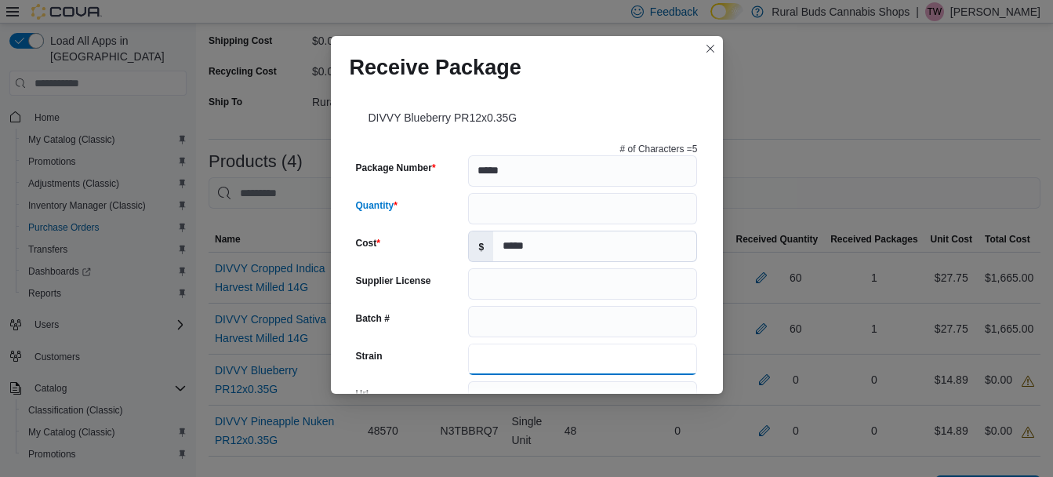
click at [531, 359] on input "Strain" at bounding box center [582, 358] width 229 height 31
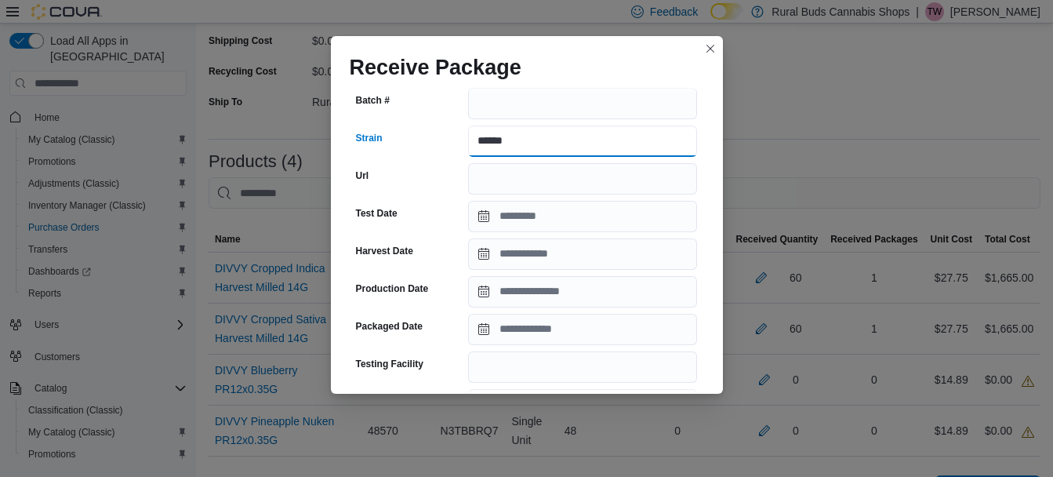
scroll to position [235, 0]
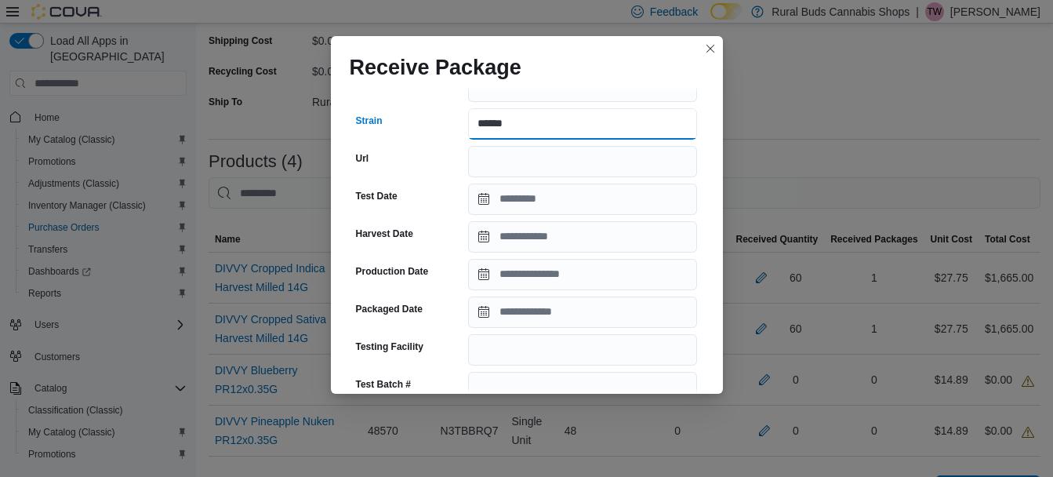
type input "******"
click at [540, 320] on input "Packaged Date" at bounding box center [582, 311] width 229 height 31
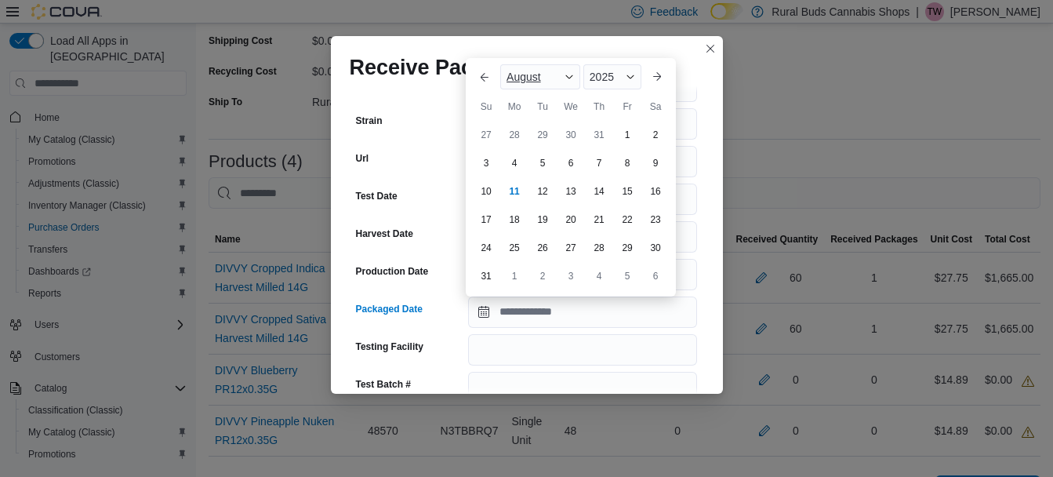
click at [555, 68] on div "August" at bounding box center [540, 76] width 80 height 25
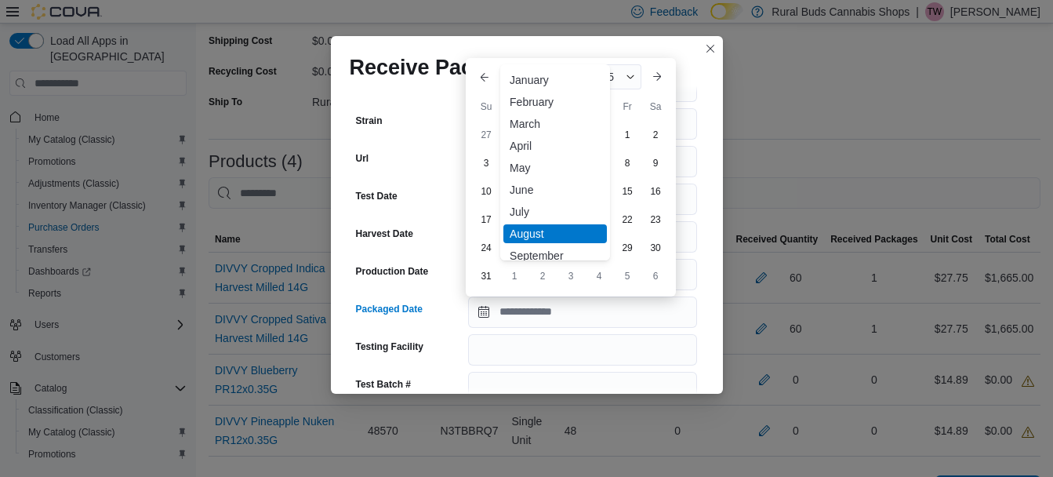
click at [528, 147] on div "April" at bounding box center [554, 145] width 103 height 19
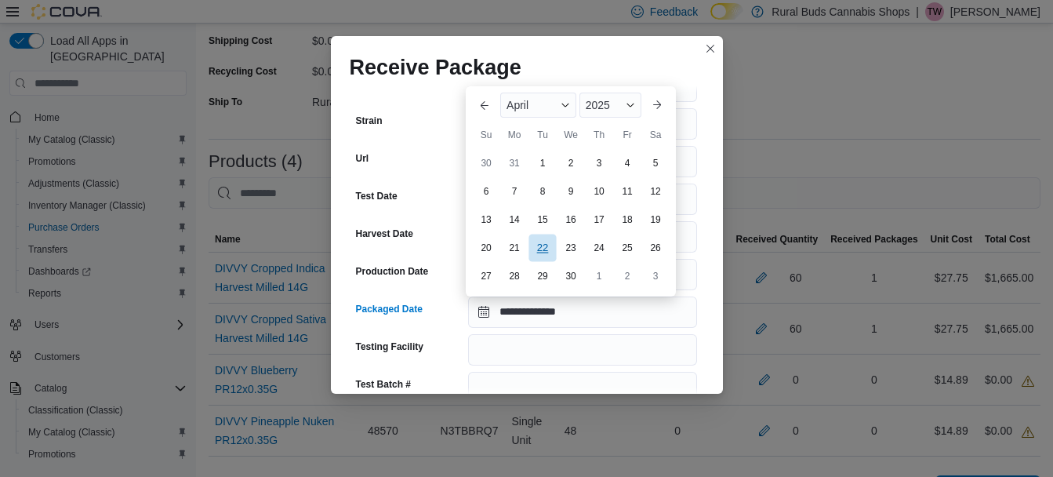
click at [547, 246] on div "22" at bounding box center [541, 247] width 27 height 27
type input "**********"
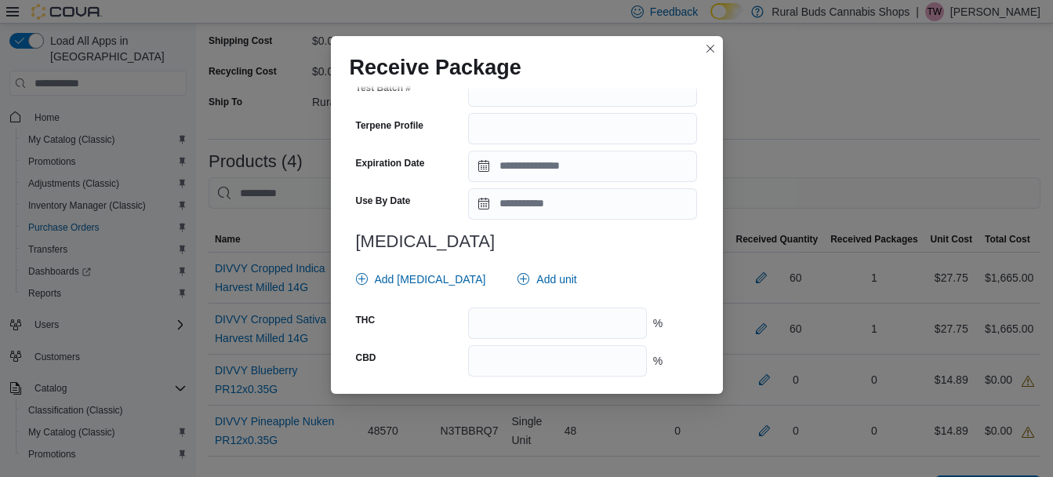
scroll to position [549, 0]
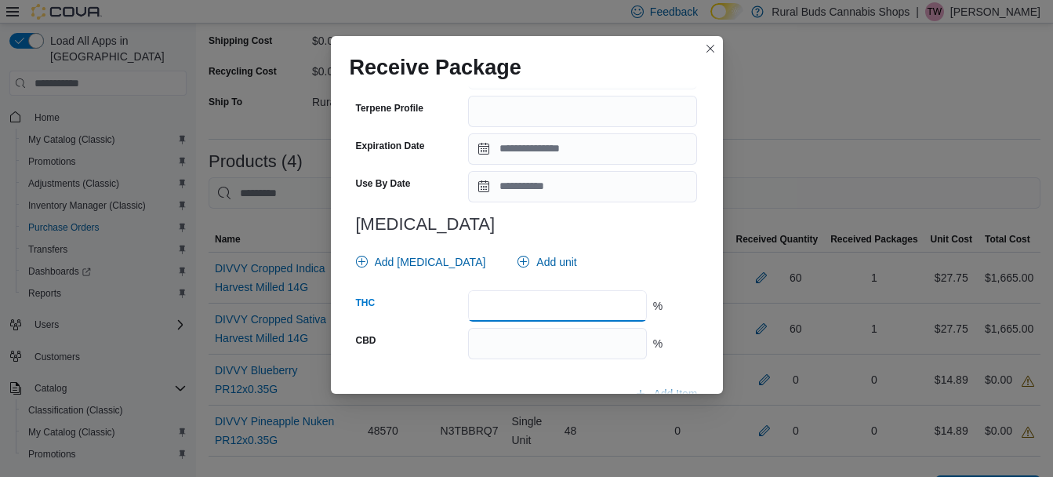
click at [611, 306] on input "number" at bounding box center [557, 305] width 178 height 31
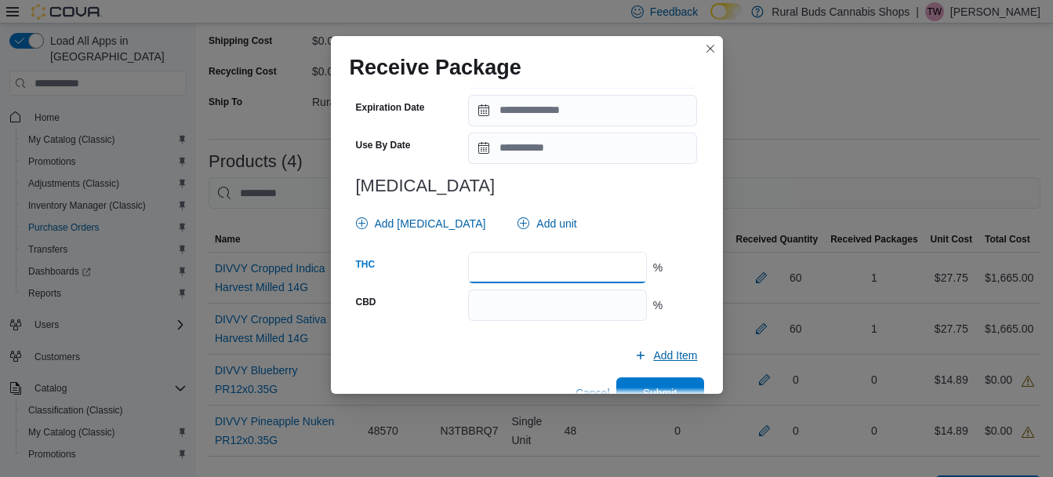
scroll to position [621, 0]
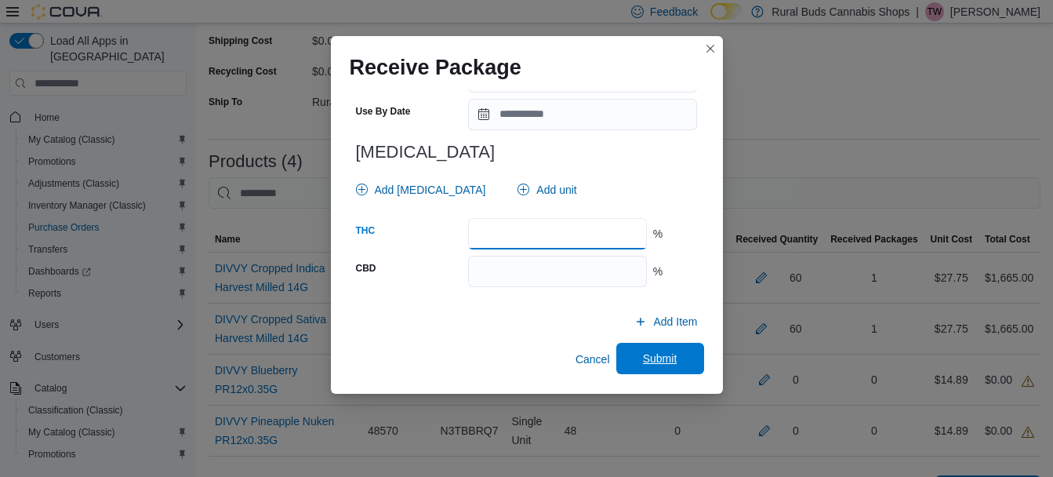
type input "****"
click at [659, 350] on span "Submit" at bounding box center [659, 358] width 69 height 31
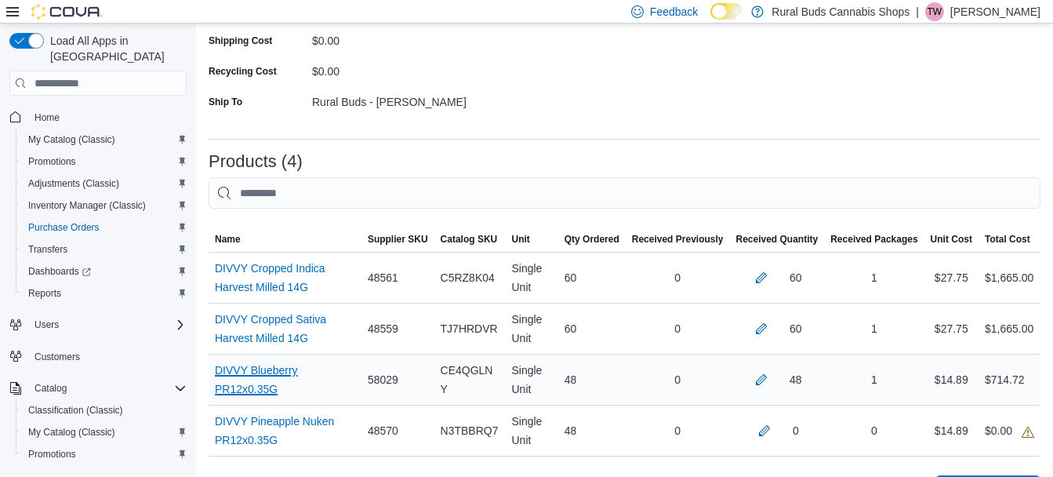
click at [339, 378] on link "DIVVY Blueberry PR12x0.35G (opens in a new tab or window)" at bounding box center [285, 380] width 140 height 38
click at [774, 430] on button "button" at bounding box center [764, 429] width 19 height 19
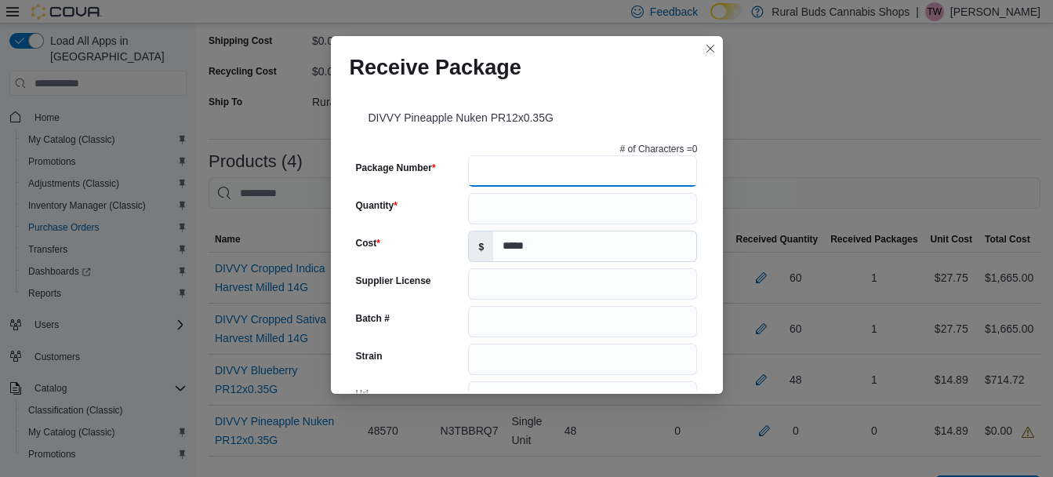
click at [552, 184] on input "Package Number" at bounding box center [582, 170] width 229 height 31
type input "*****"
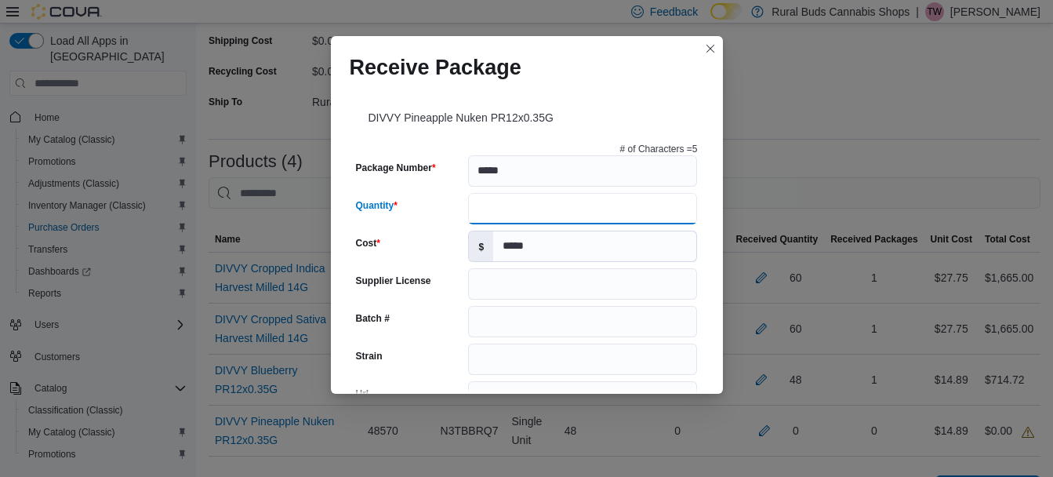
click at [552, 208] on input "Quantity" at bounding box center [582, 208] width 229 height 31
type input "**"
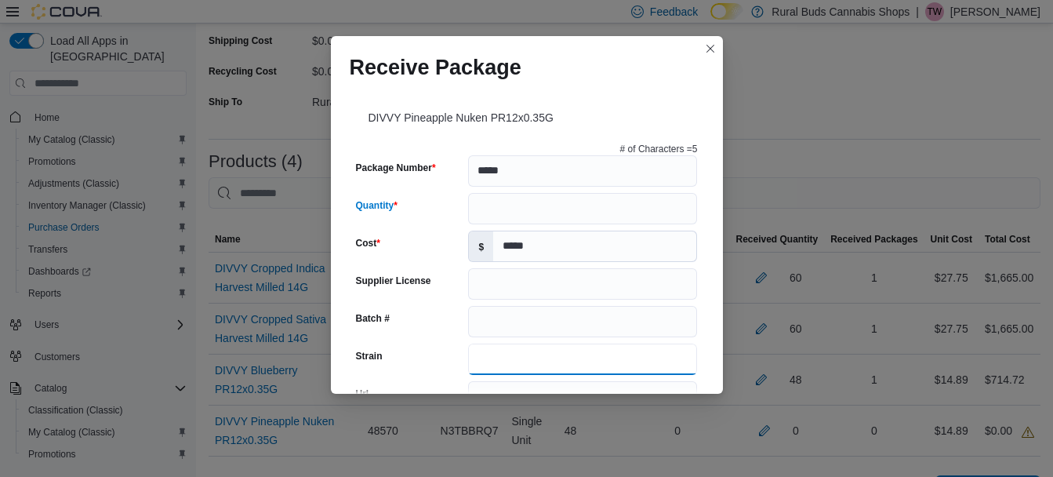
click at [535, 352] on input "Strain" at bounding box center [582, 358] width 229 height 31
type input "******"
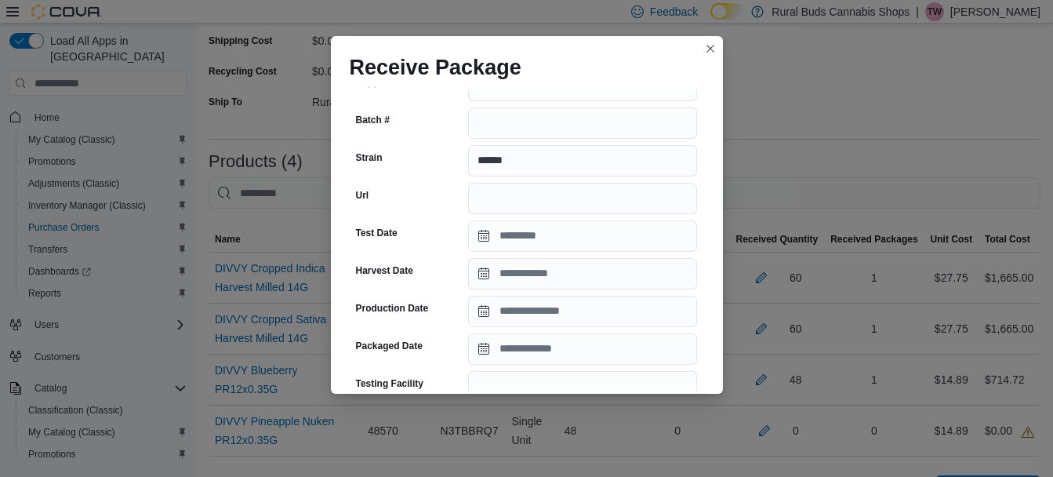
scroll to position [235, 0]
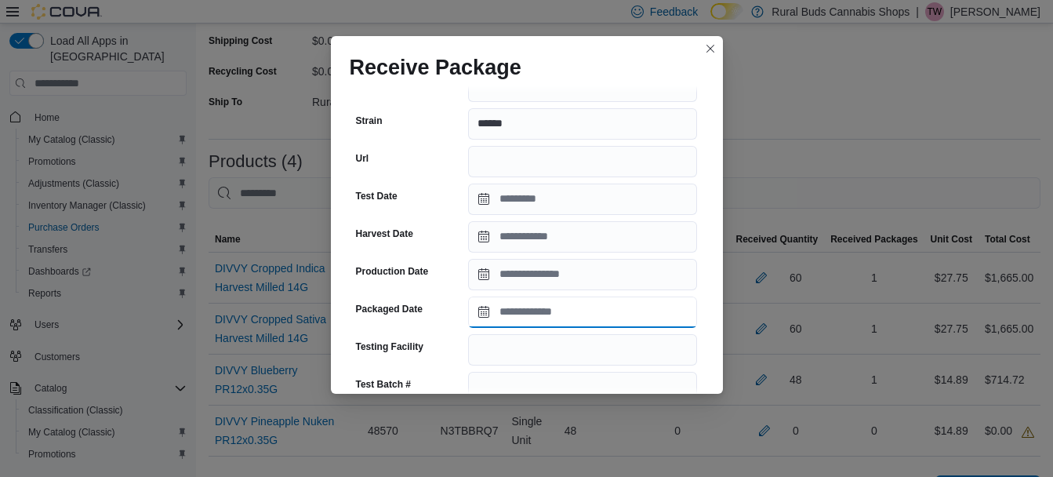
click at [547, 321] on input "Packaged Date" at bounding box center [582, 311] width 229 height 31
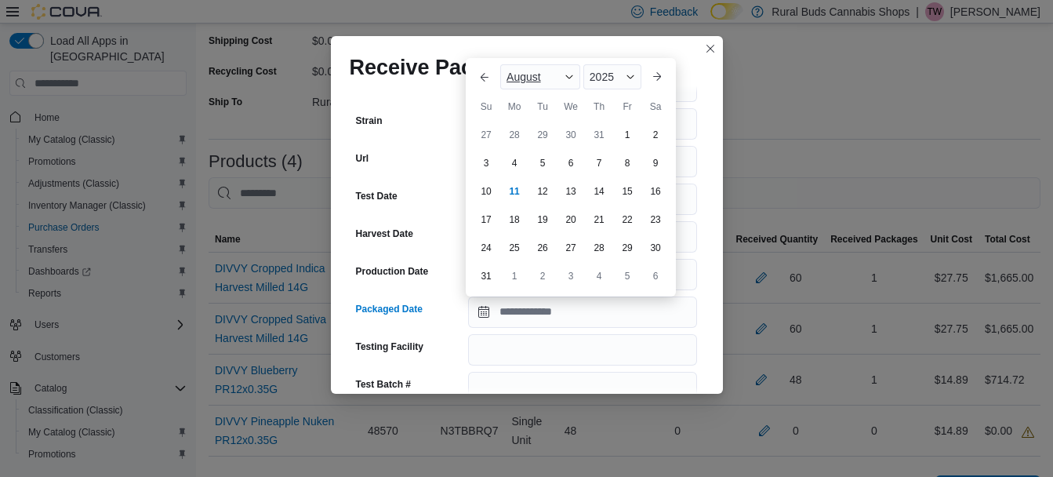
click at [544, 79] on div "August" at bounding box center [540, 76] width 80 height 25
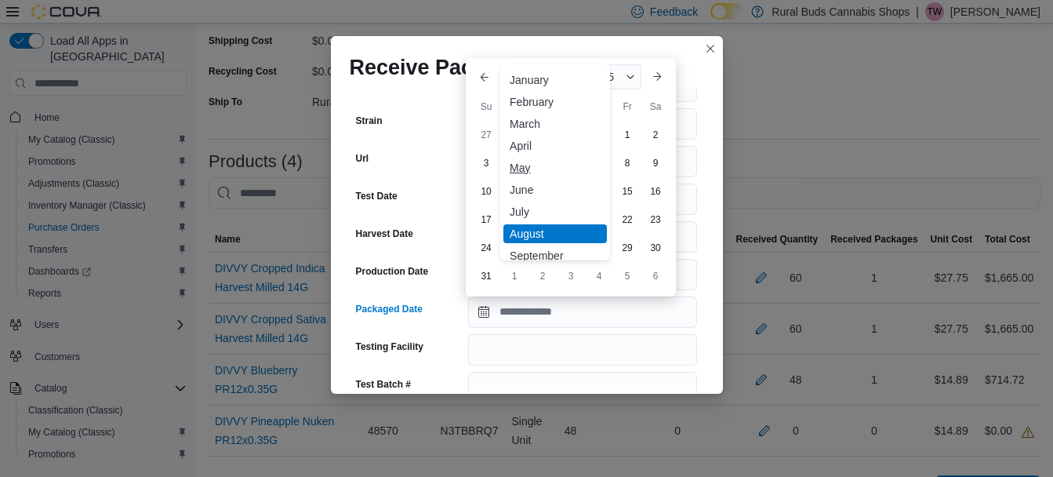
click at [530, 158] on div "May" at bounding box center [554, 167] width 103 height 19
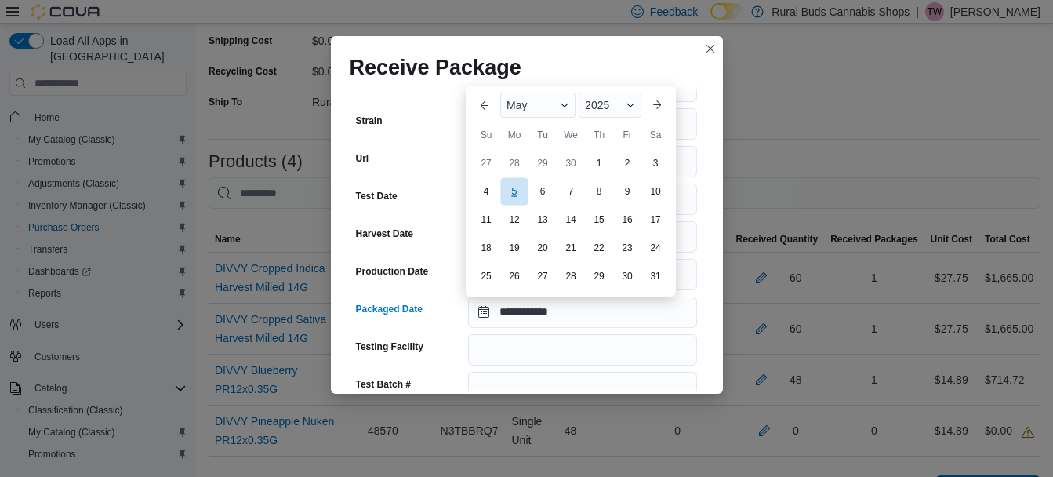
click at [520, 190] on div "5" at bounding box center [513, 190] width 27 height 27
type input "**********"
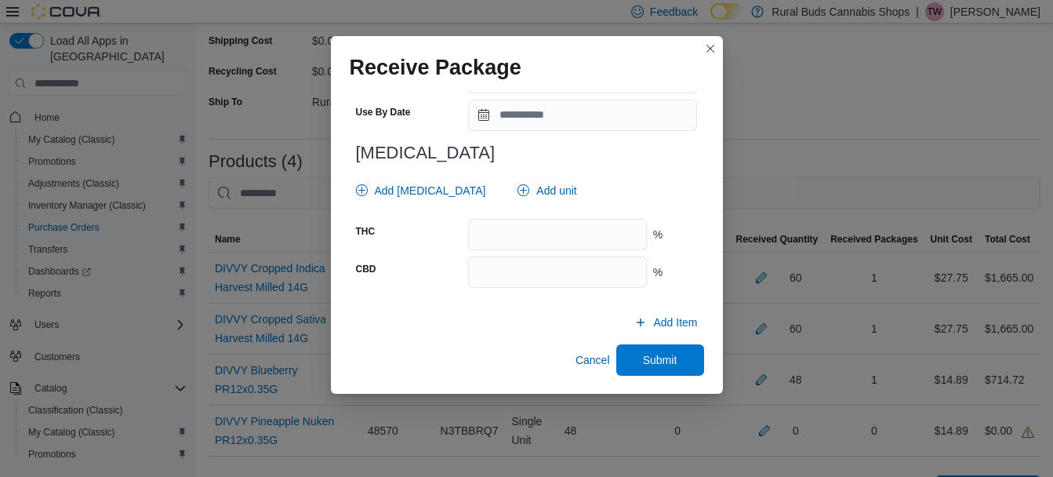
scroll to position [621, 0]
click at [576, 237] on input "number" at bounding box center [557, 233] width 178 height 31
type input "****"
click at [651, 370] on span "Submit" at bounding box center [659, 358] width 69 height 31
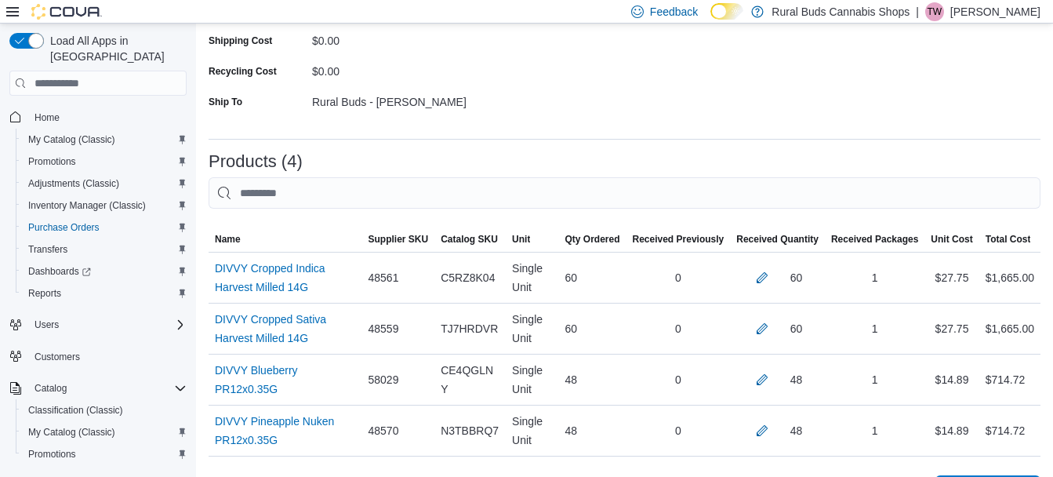
drag, startPoint x: 963, startPoint y: 174, endPoint x: 952, endPoint y: 210, distance: 37.9
click at [963, 174] on div at bounding box center [624, 174] width 832 height 6
click at [325, 426] on link "DIVVY Pineapple Nuken PR12x0.35G (opens in a new tab or window)" at bounding box center [285, 431] width 140 height 38
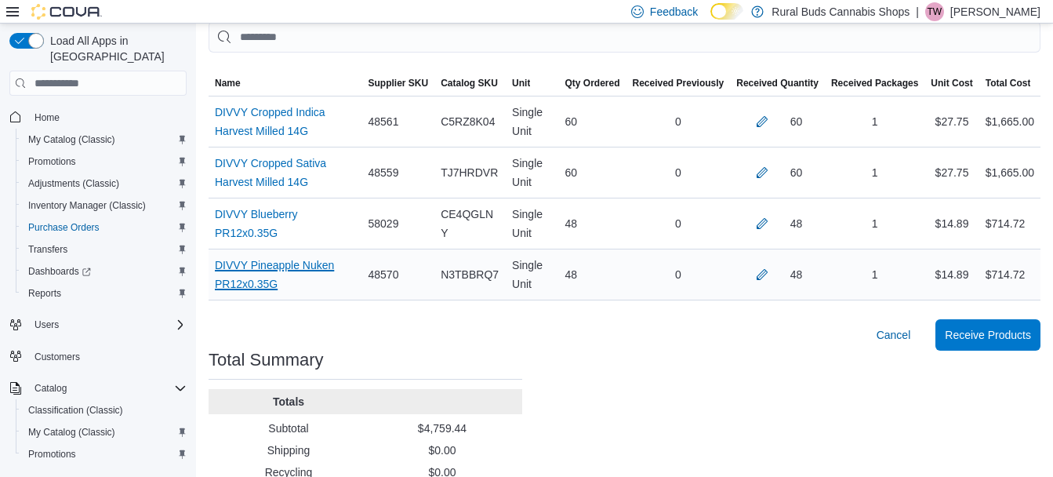
scroll to position [392, 0]
click at [982, 341] on span "Receive Products" at bounding box center [988, 333] width 86 height 16
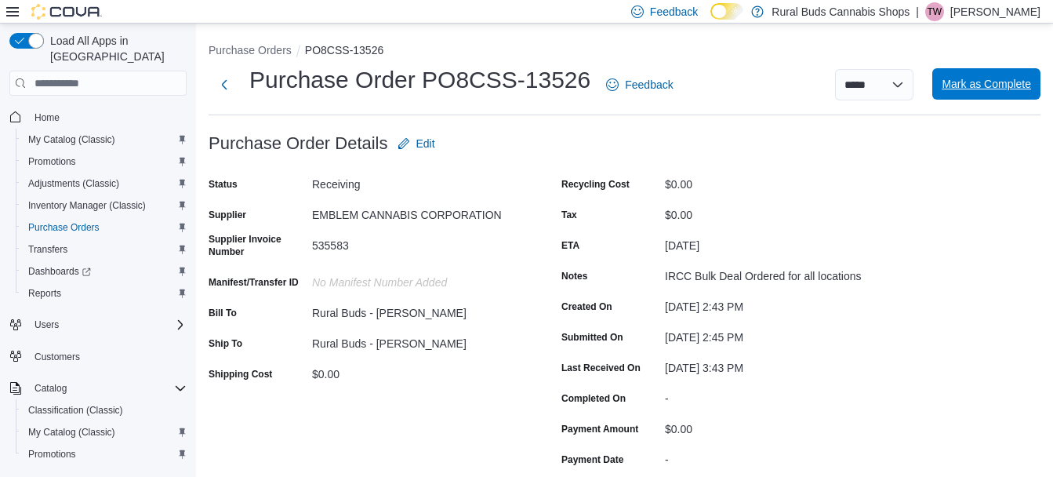
click at [1003, 87] on span "Mark as Complete" at bounding box center [985, 84] width 89 height 16
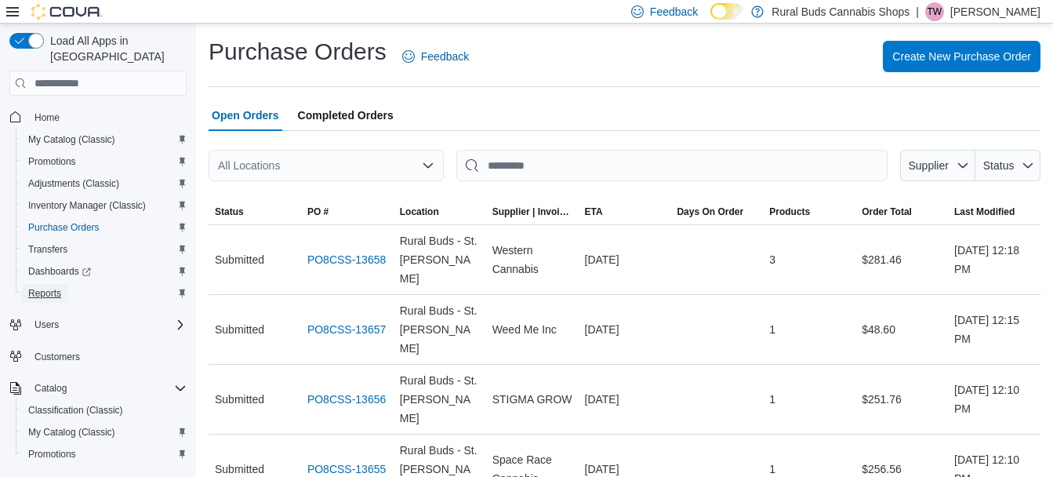
click at [30, 287] on span "Reports" at bounding box center [44, 293] width 33 height 13
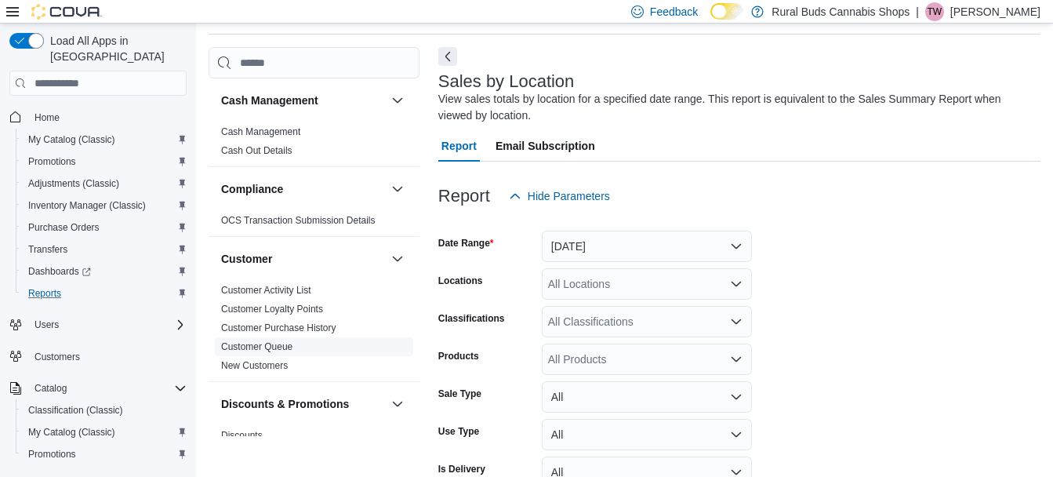
scroll to position [549, 0]
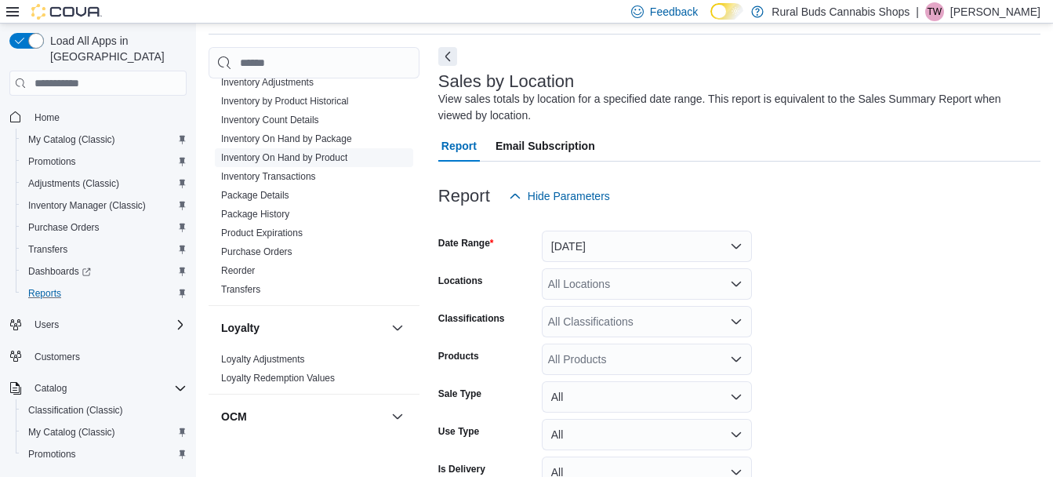
click at [321, 155] on link "Inventory On Hand by Product" at bounding box center [284, 157] width 126 height 11
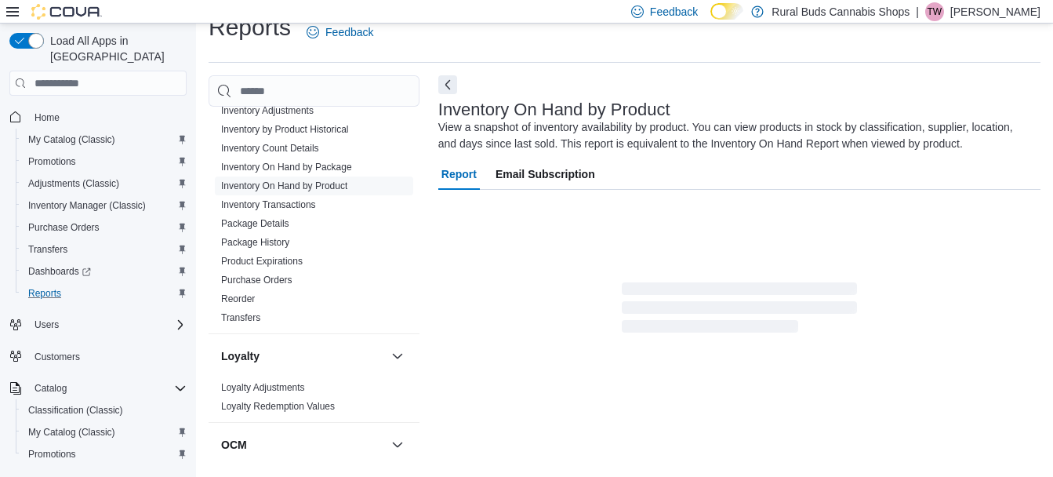
scroll to position [53, 0]
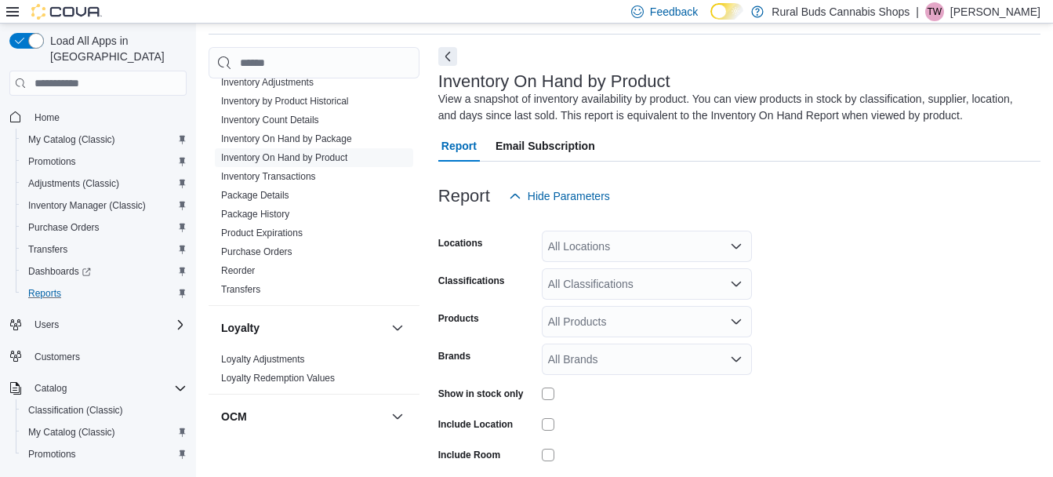
click at [567, 242] on div "All Locations" at bounding box center [647, 245] width 210 height 31
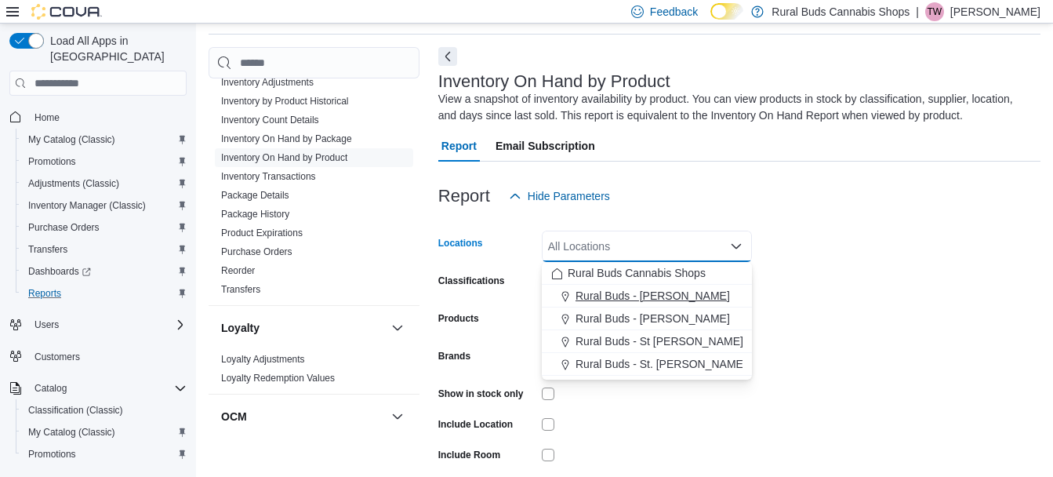
click at [613, 289] on span "Rural Buds - Carman" at bounding box center [652, 296] width 154 height 16
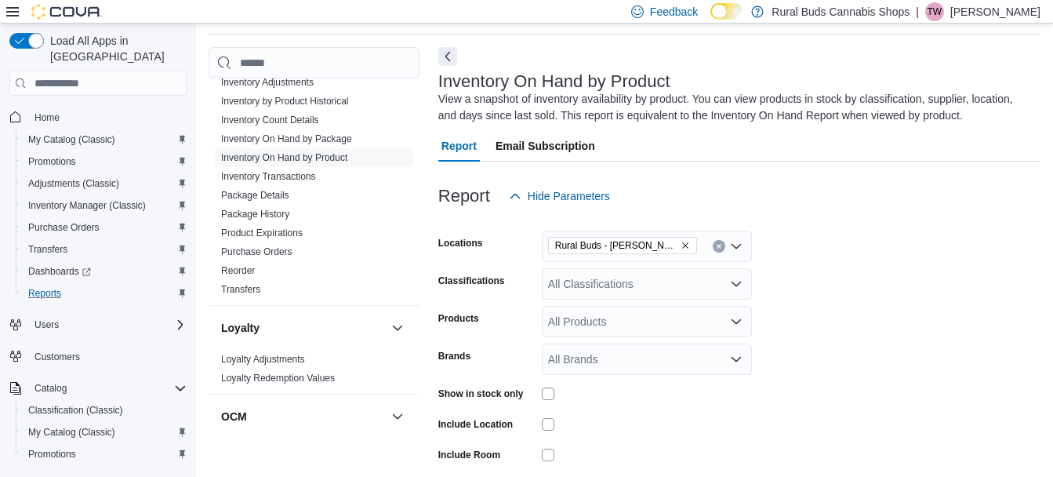
click at [843, 304] on form "Locations Rural Buds - Carman Classifications All Classifications Products All …" at bounding box center [739, 376] width 602 height 329
click at [702, 292] on div "All Classifications" at bounding box center [647, 283] width 210 height 31
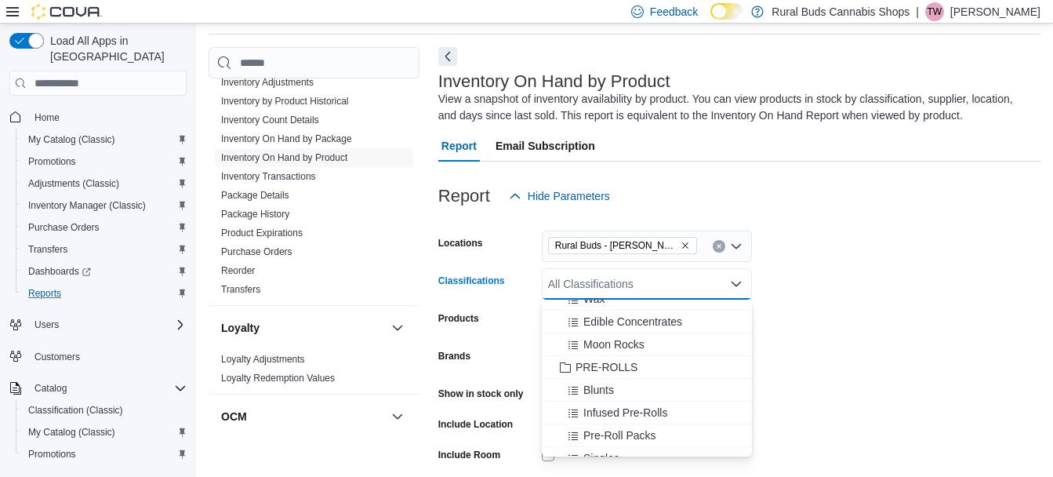
scroll to position [1411, 0]
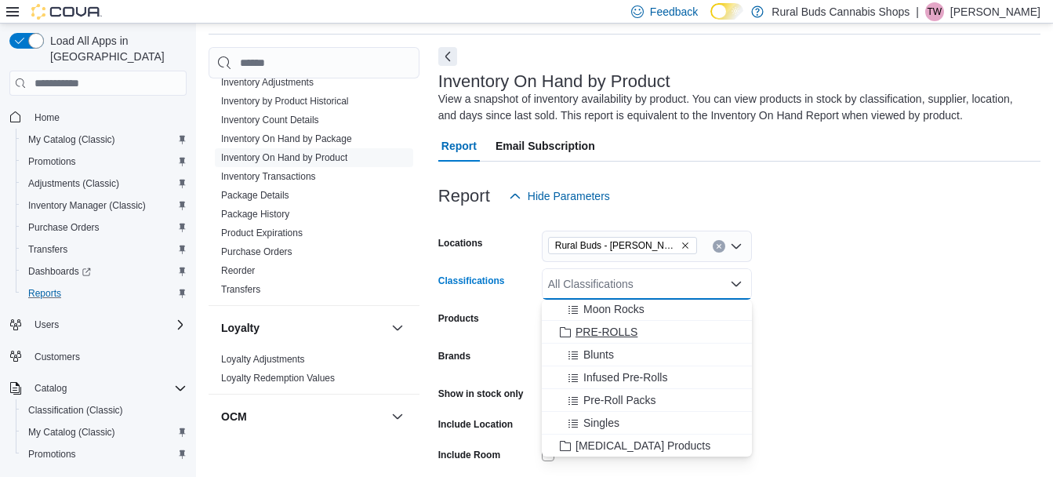
click at [621, 332] on span "PRE-ROLLS" at bounding box center [606, 332] width 62 height 16
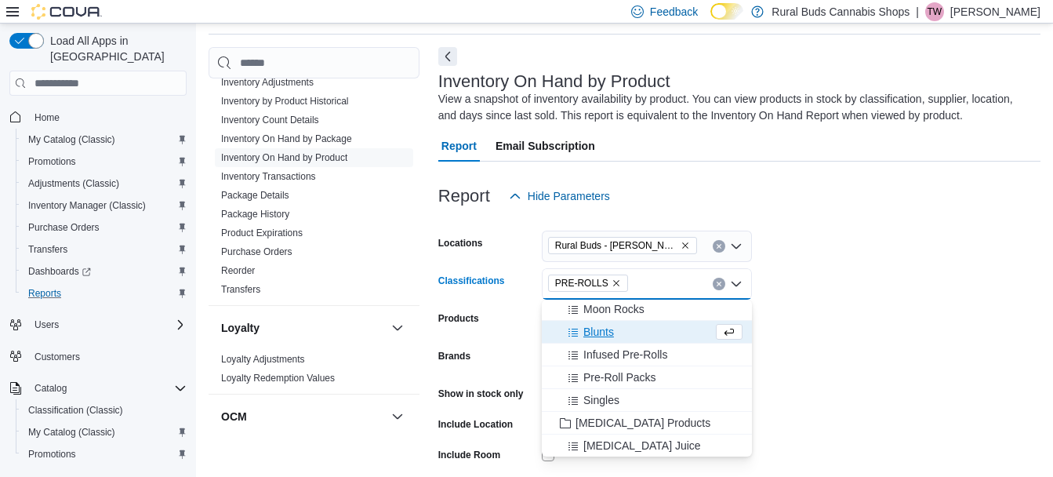
click at [928, 353] on form "Locations Rural Buds - Carman Classifications PRE-ROLLS Combo box. Selected. PR…" at bounding box center [739, 376] width 602 height 329
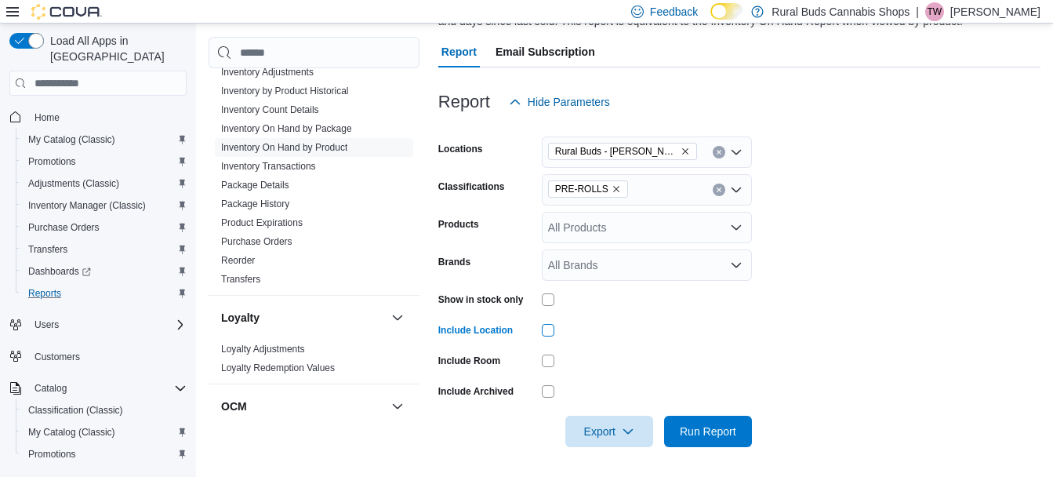
scroll to position [148, 0]
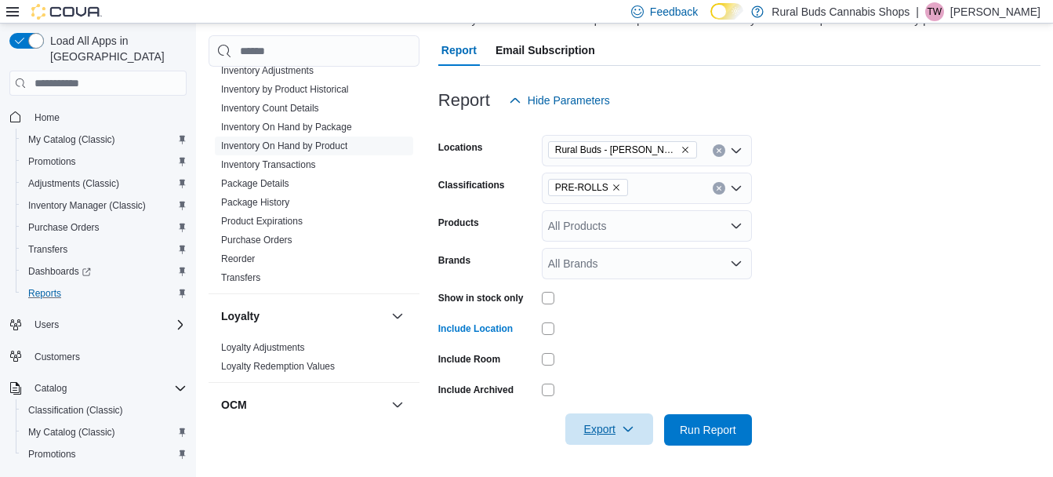
click at [626, 430] on icon "button" at bounding box center [628, 428] width 13 height 13
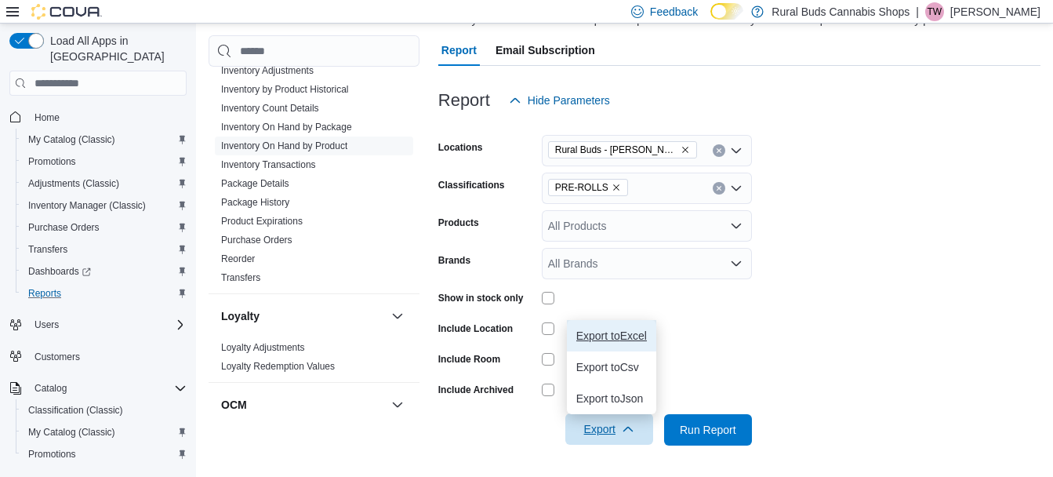
click at [629, 341] on span "Export to Excel" at bounding box center [611, 335] width 71 height 13
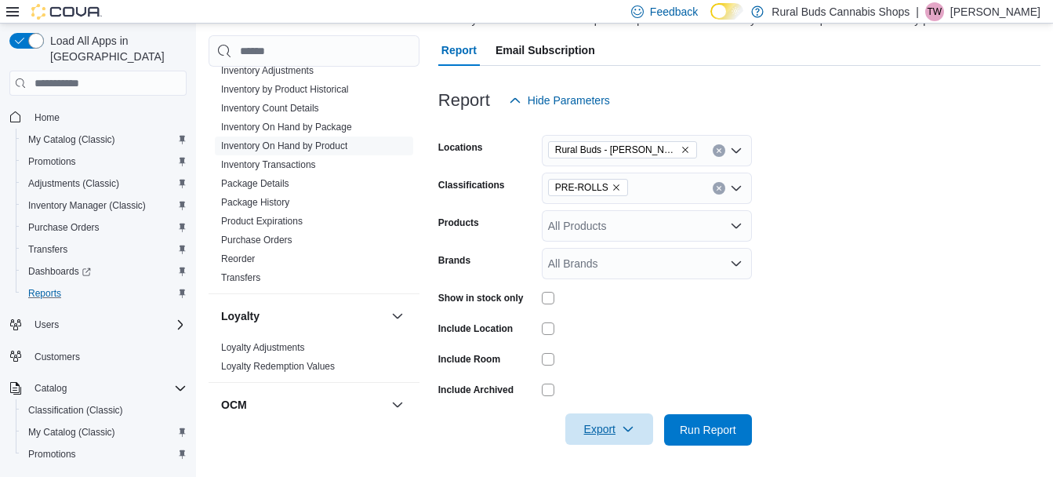
click at [716, 188] on icon "Clear input" at bounding box center [719, 188] width 6 height 6
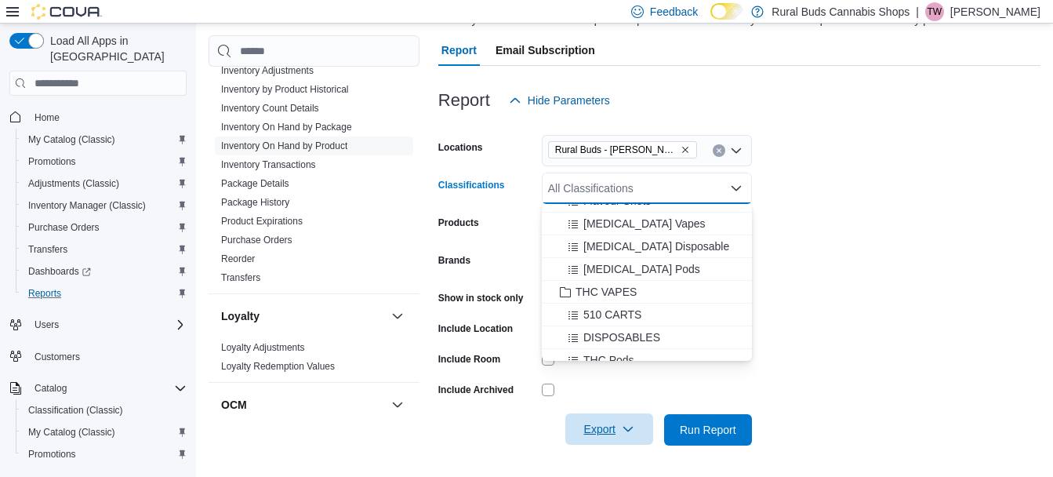
scroll to position [1646, 0]
click at [613, 276] on span "THC VAPES" at bounding box center [605, 274] width 61 height 16
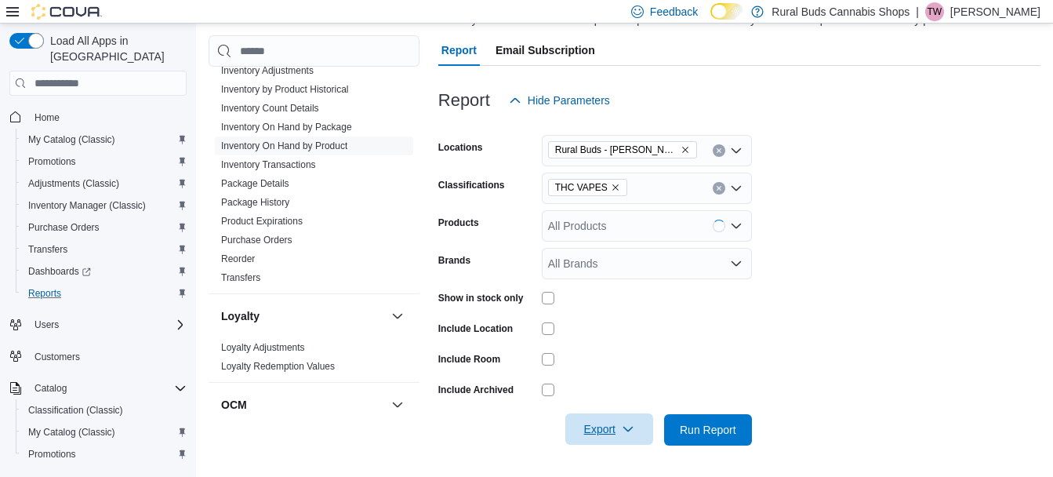
click at [806, 289] on form "Locations Rural Buds - Carman Classifications THC VAPES Products All Products B…" at bounding box center [739, 280] width 602 height 329
click at [629, 422] on span "Export" at bounding box center [609, 428] width 69 height 31
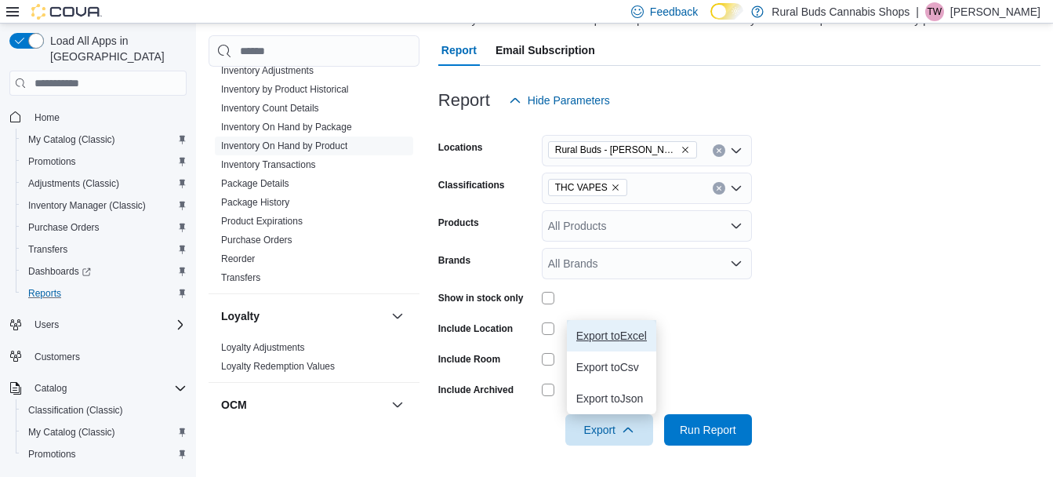
click at [632, 331] on span "Export to Excel" at bounding box center [611, 335] width 71 height 13
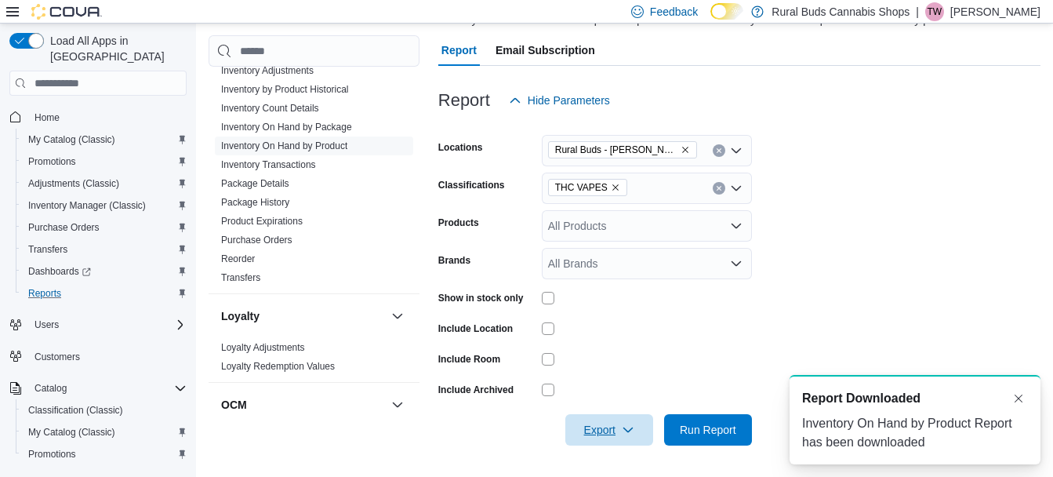
scroll to position [0, 0]
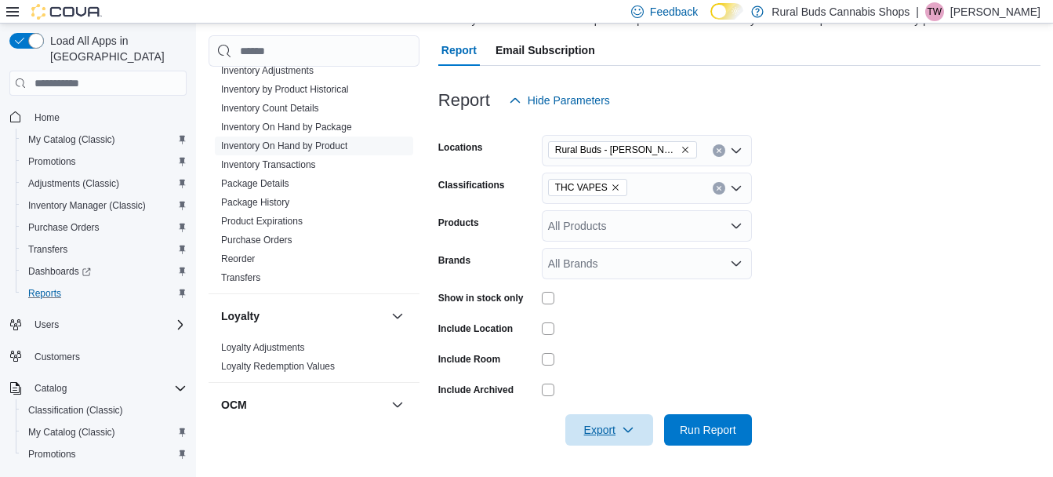
click at [565, 414] on button "Export" at bounding box center [609, 429] width 88 height 31
click at [821, 360] on form "Locations Rural Buds - Carman Classifications THC VAPES Products All Products B…" at bounding box center [739, 280] width 602 height 329
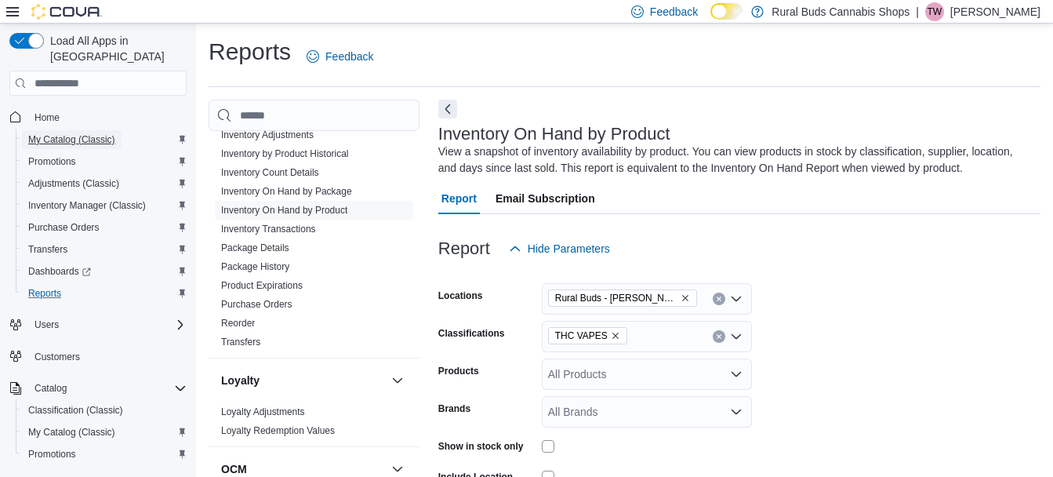
click at [56, 133] on span "My Catalog (Classic)" at bounding box center [71, 139] width 87 height 13
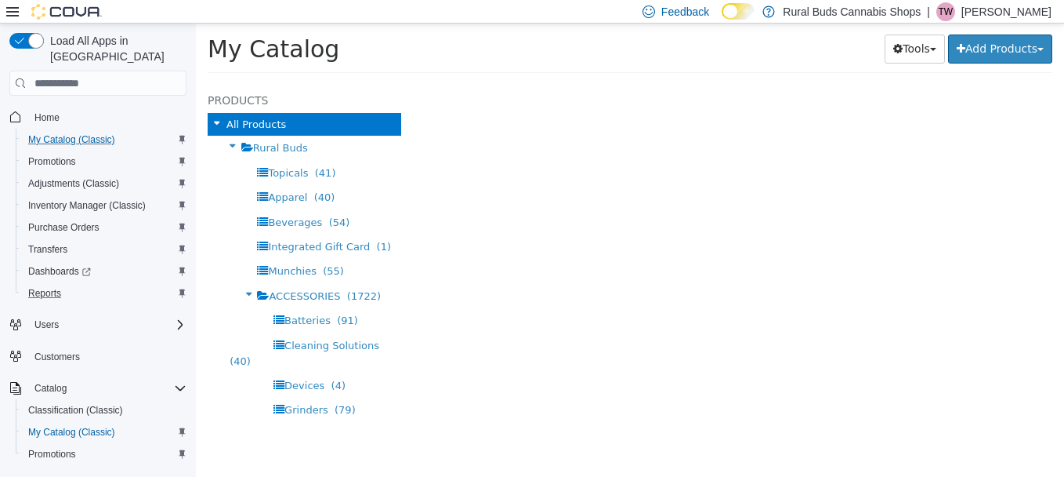
select select "**********"
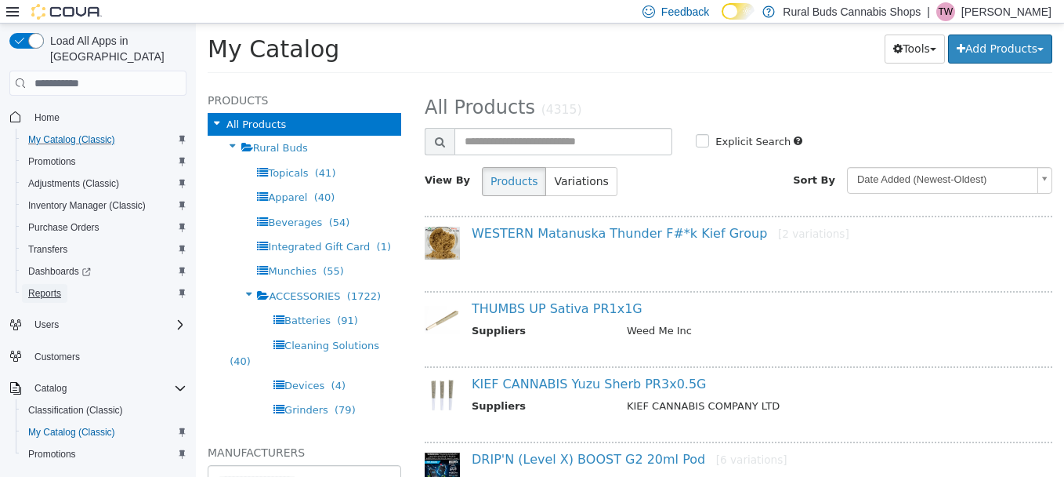
click at [62, 286] on link "Reports" at bounding box center [44, 293] width 45 height 19
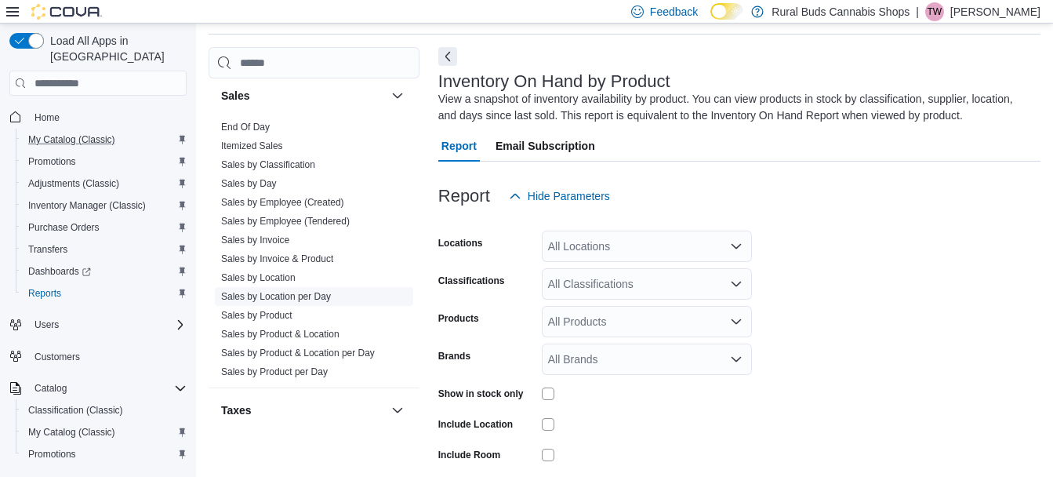
scroll to position [1154, 0]
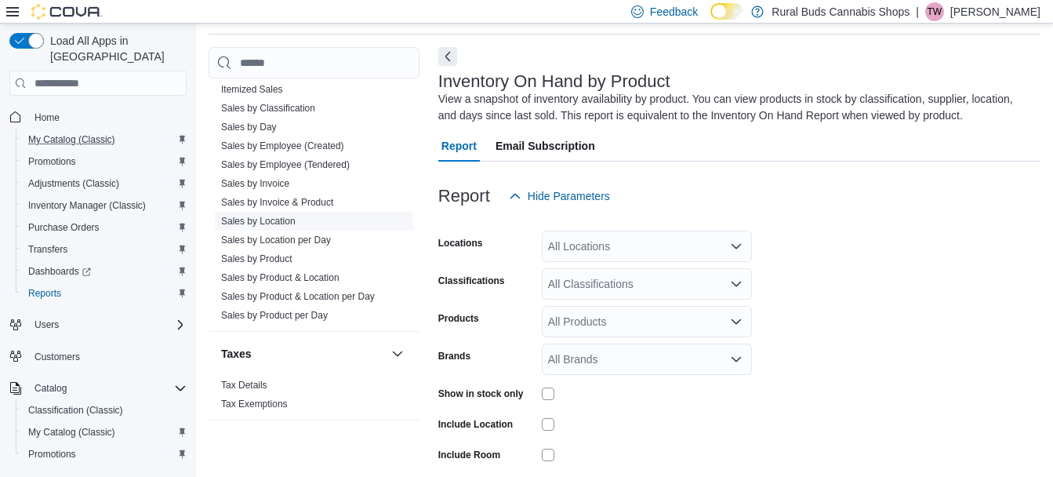
click at [280, 223] on link "Sales by Location" at bounding box center [258, 221] width 74 height 11
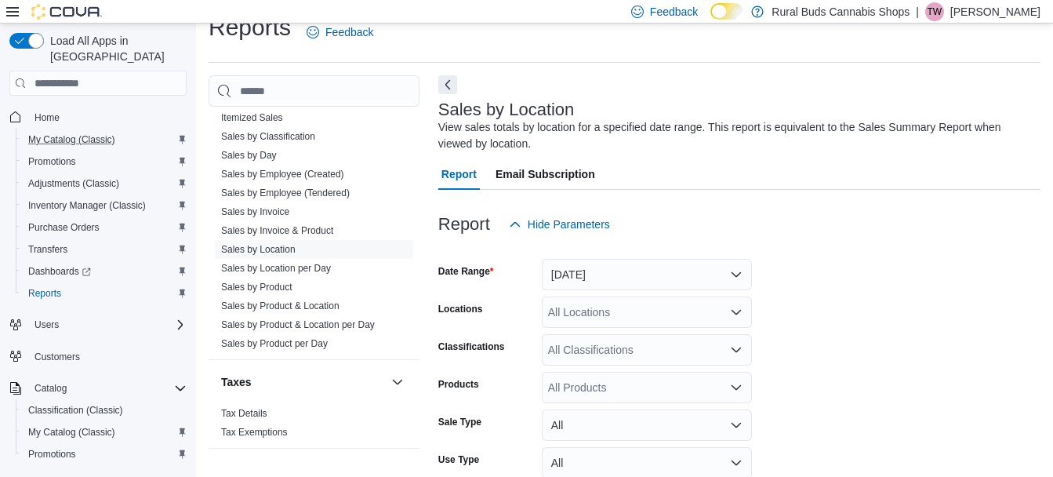
scroll to position [53, 0]
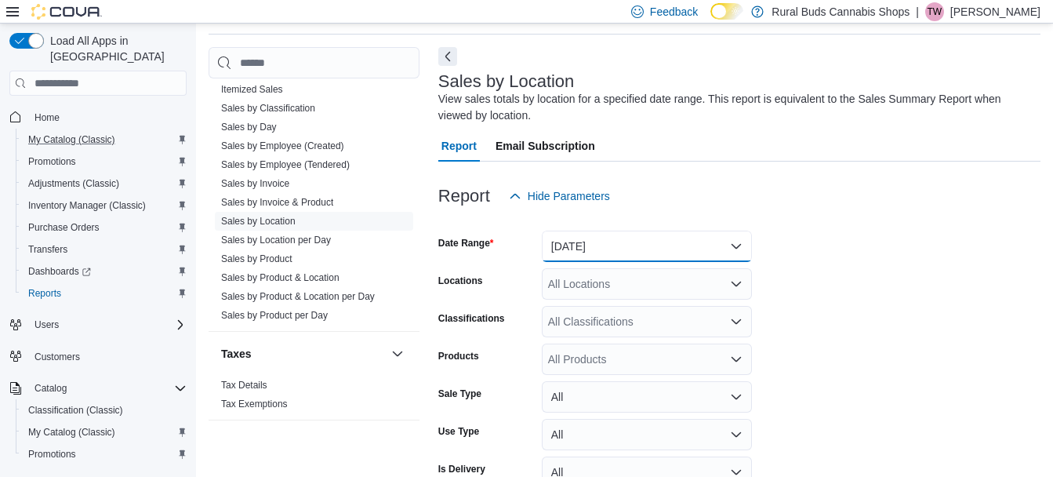
click at [709, 250] on button "Yesterday" at bounding box center [647, 245] width 210 height 31
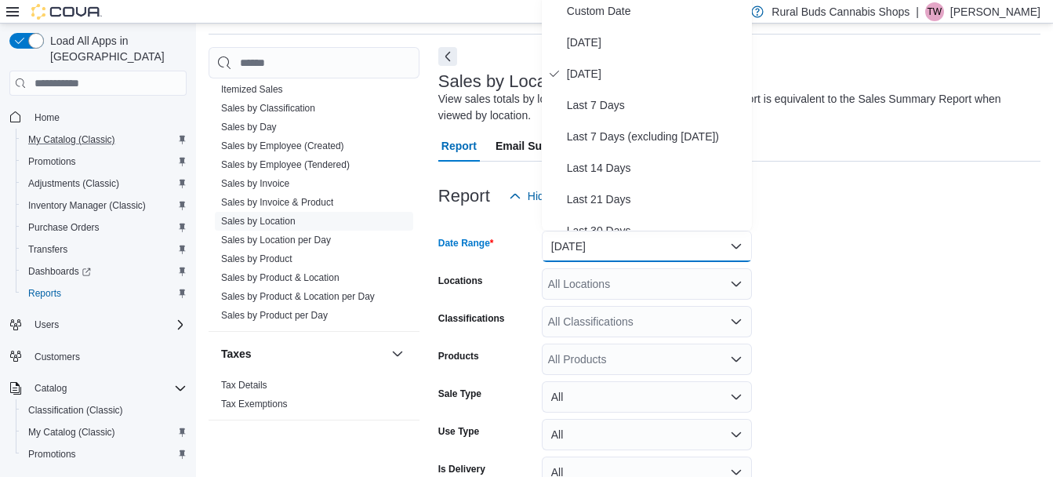
scroll to position [48, 0]
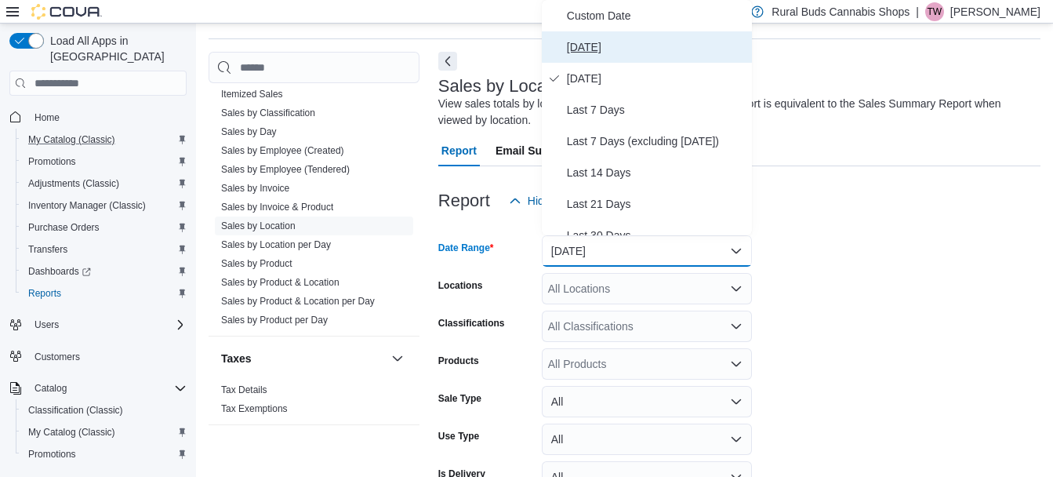
click at [622, 53] on span "Today" at bounding box center [656, 47] width 179 height 19
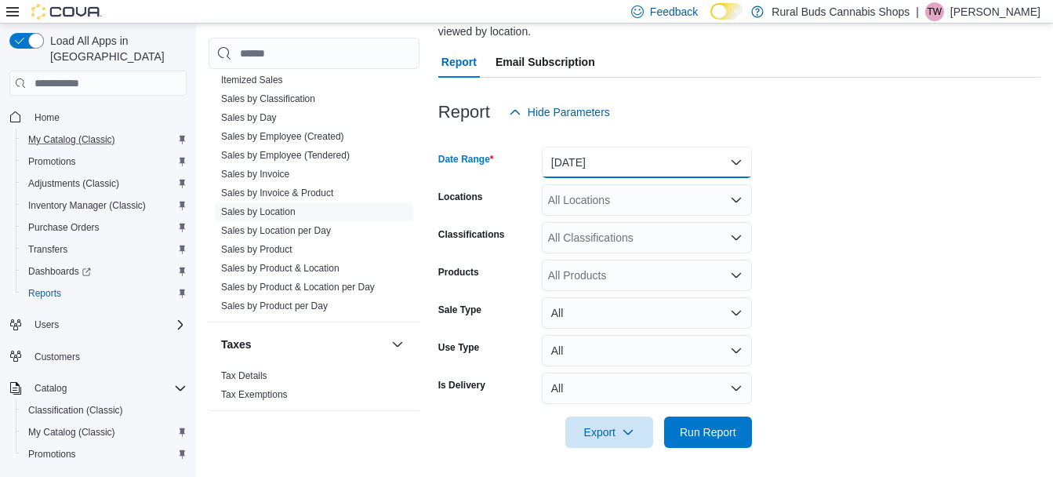
scroll to position [139, 0]
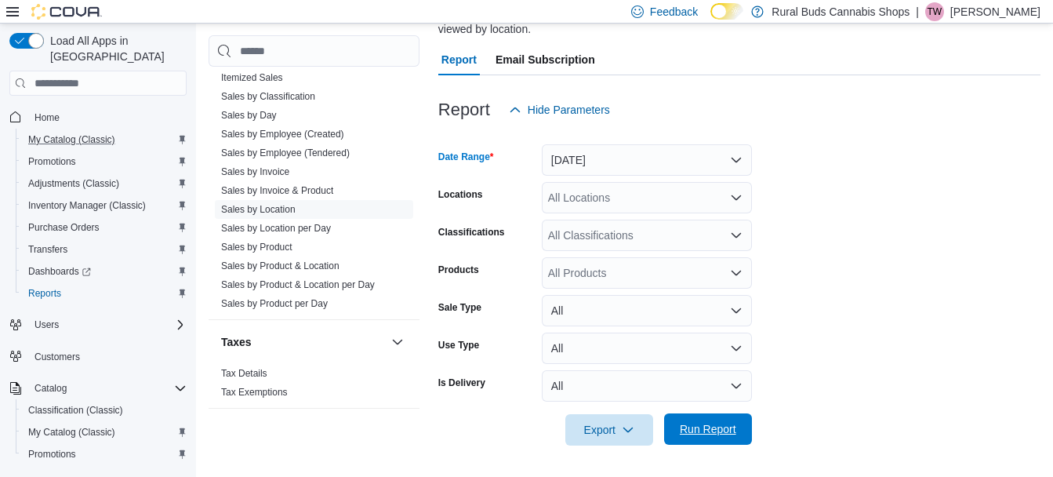
click at [712, 426] on span "Run Report" at bounding box center [708, 429] width 56 height 16
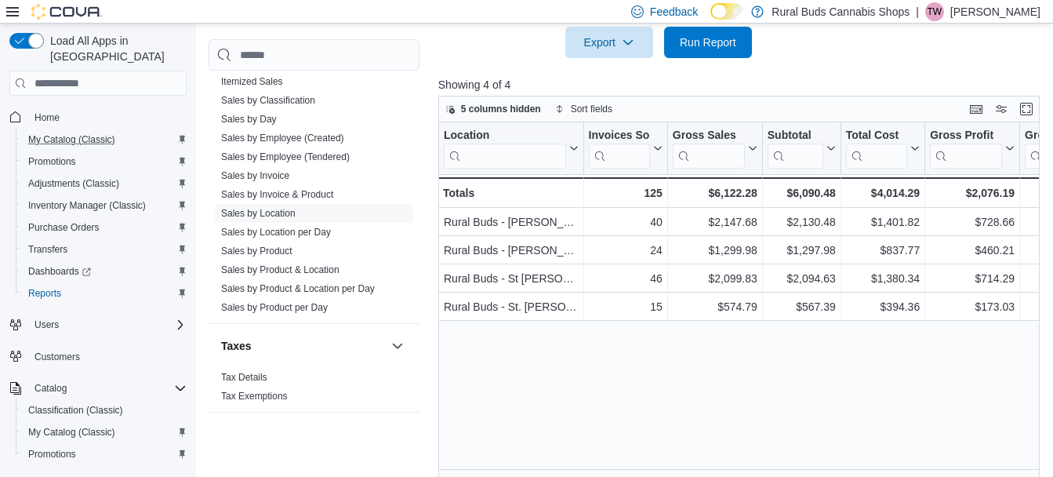
scroll to position [531, 0]
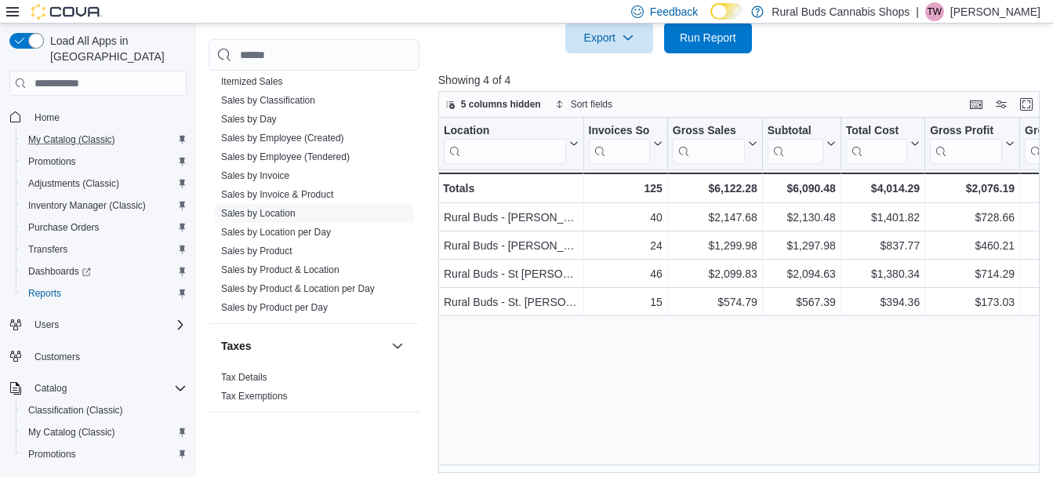
click at [1022, 16] on p "Tianna Wanders" at bounding box center [995, 11] width 90 height 19
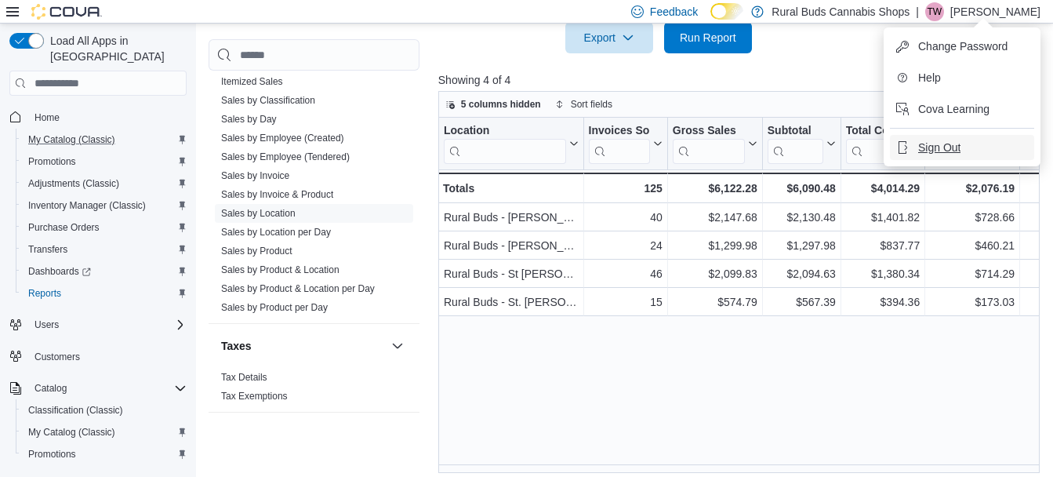
click at [942, 154] on span "Sign Out" at bounding box center [939, 148] width 42 height 16
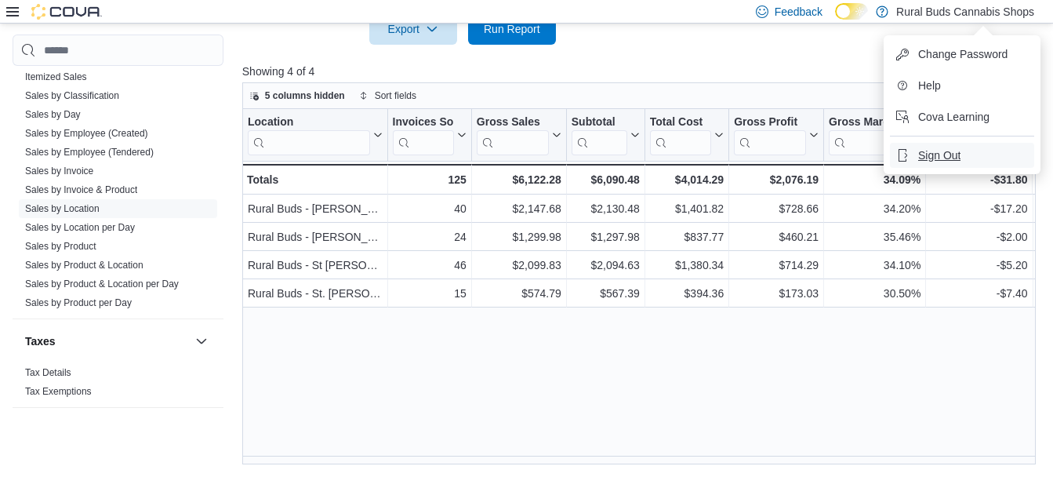
scroll to position [523, 0]
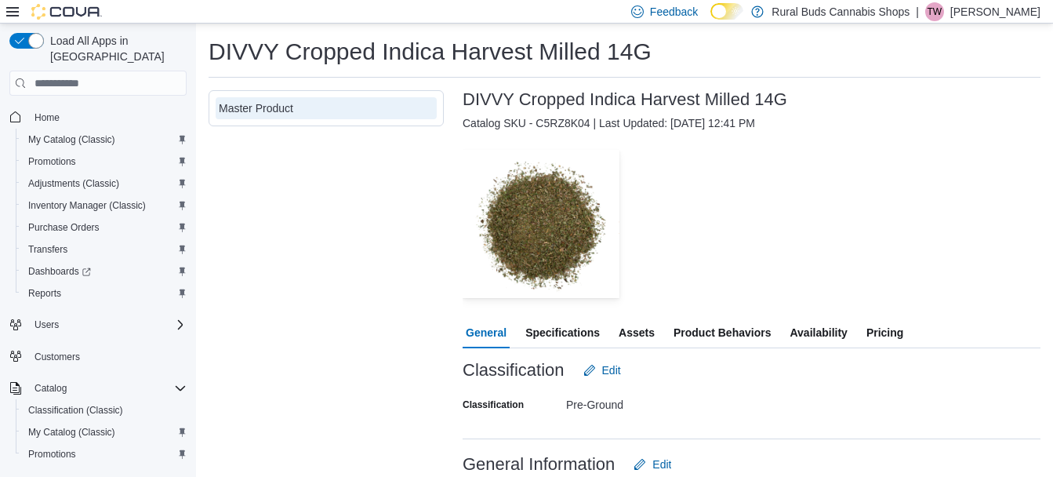
drag, startPoint x: 955, startPoint y: 198, endPoint x: 962, endPoint y: 218, distance: 21.6
click at [955, 198] on div "— Click to open this image in fullscreen mode" at bounding box center [751, 223] width 578 height 147
click at [879, 332] on span "Pricing" at bounding box center [884, 332] width 37 height 31
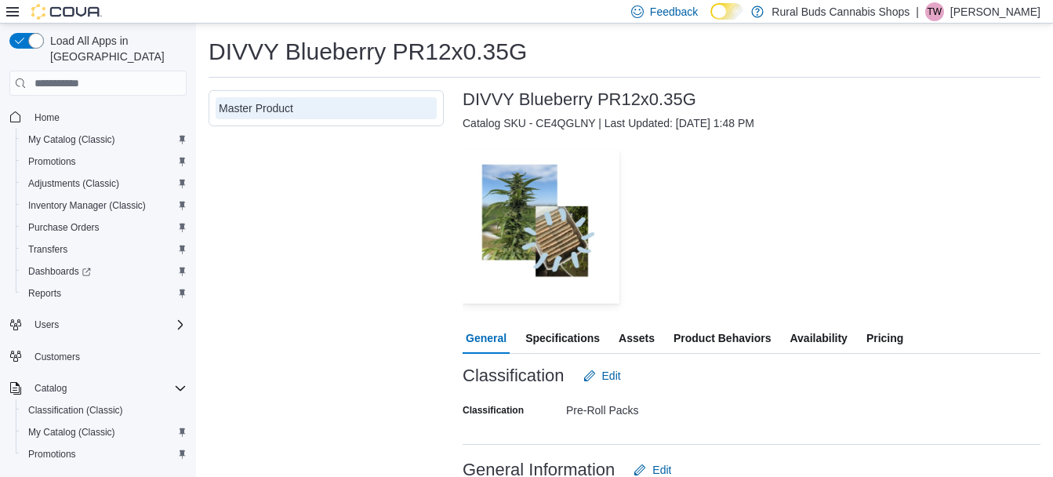
drag, startPoint x: 1010, startPoint y: 255, endPoint x: 916, endPoint y: 294, distance: 101.9
click at [1007, 257] on div "— Click to open this image in fullscreen mode" at bounding box center [751, 226] width 578 height 153
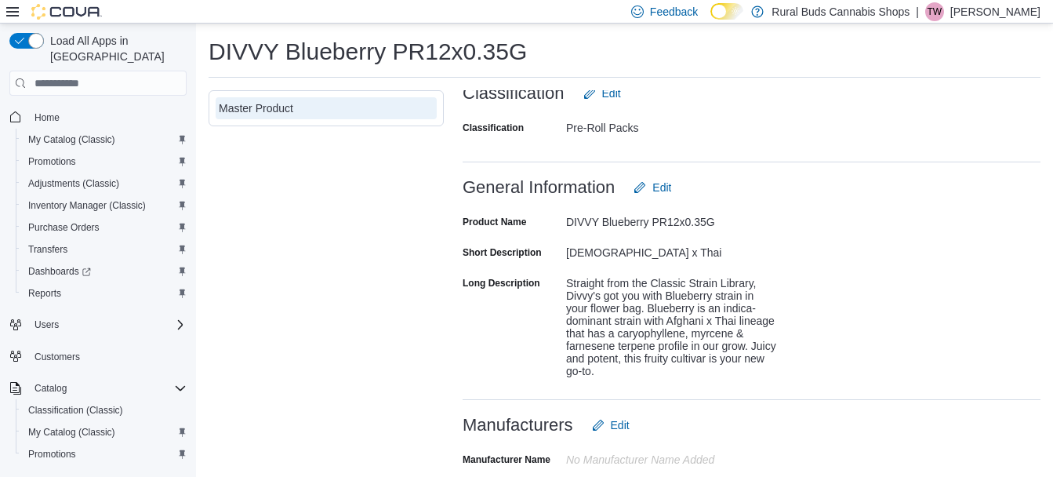
scroll to position [314, 0]
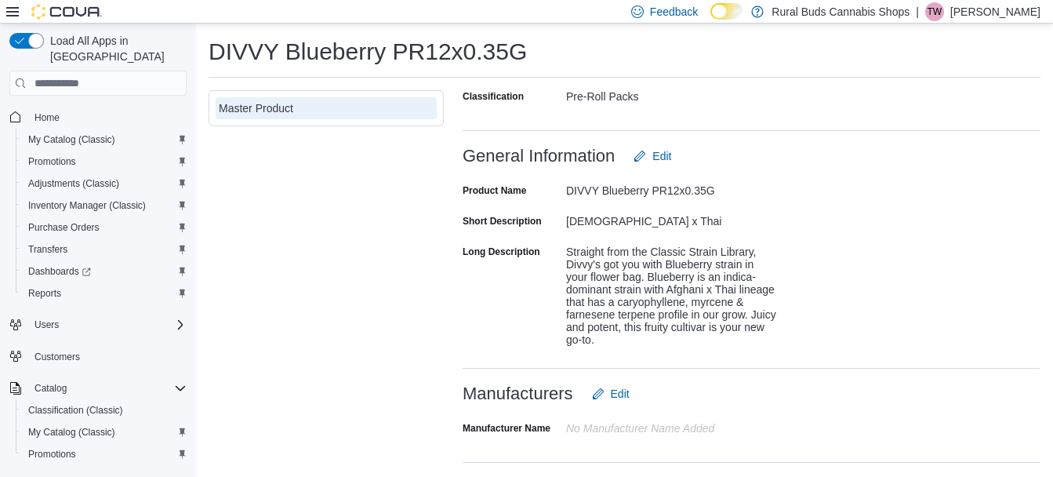
click at [629, 222] on div "Afghani x Thai" at bounding box center [671, 217] width 210 height 19
drag, startPoint x: 636, startPoint y: 222, endPoint x: 568, endPoint y: 225, distance: 68.3
click at [568, 225] on div "Afghani x Thai" at bounding box center [671, 217] width 210 height 19
copy div "Afghani x Thai"
click at [965, 272] on div "Product Name DIVVY Blueberry PR12x0.35G Short Description Afghani x Thai Long D…" at bounding box center [751, 265] width 578 height 187
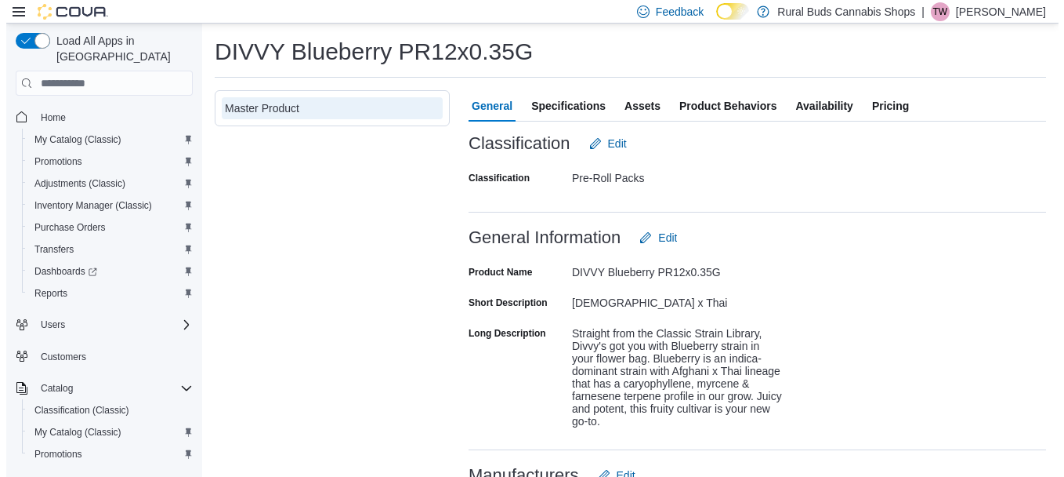
scroll to position [157, 0]
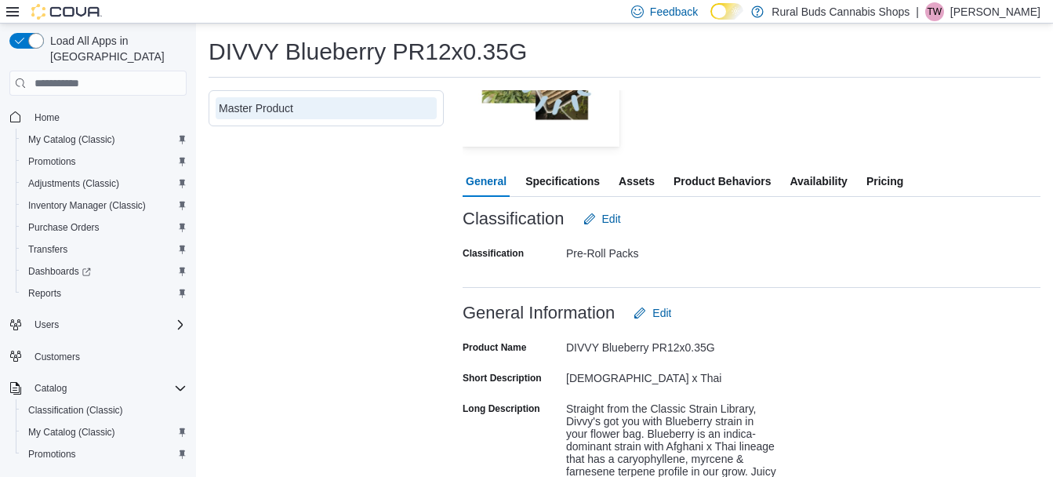
click at [876, 190] on span "Pricing" at bounding box center [884, 180] width 37 height 31
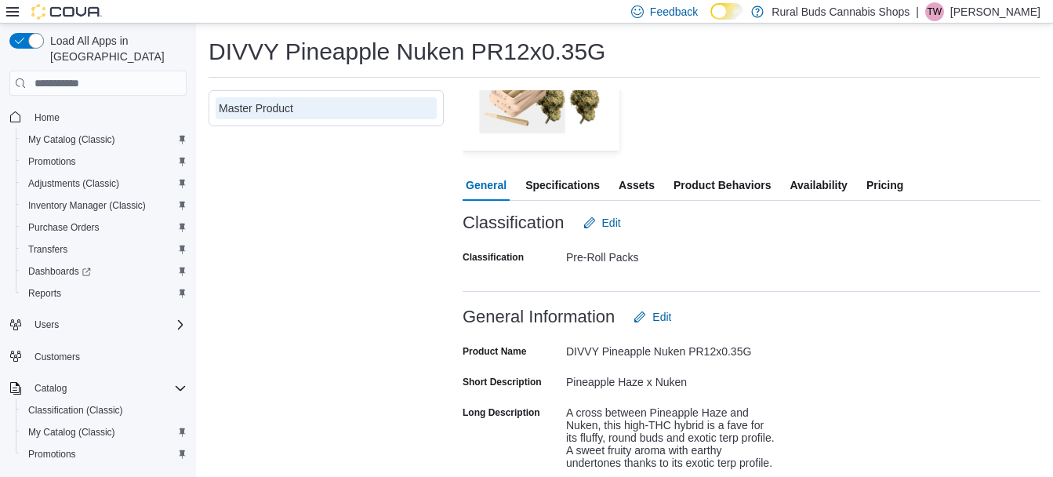
scroll to position [157, 0]
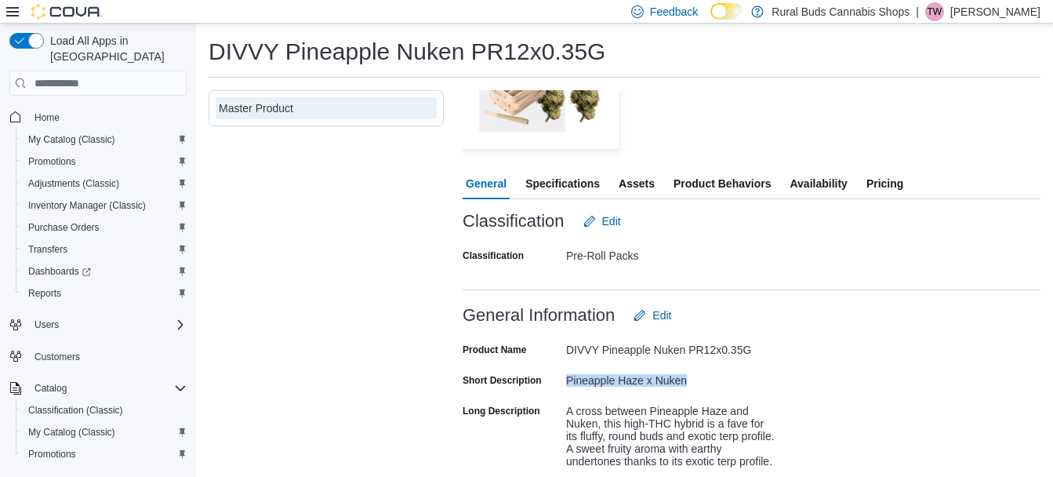
drag, startPoint x: 688, startPoint y: 382, endPoint x: 563, endPoint y: 386, distance: 125.5
click at [563, 386] on div "Short Description Pineapple Haze x Nuken" at bounding box center [619, 380] width 314 height 24
copy div "Pineapple Haze x Nuken"
